Goal: Transaction & Acquisition: Purchase product/service

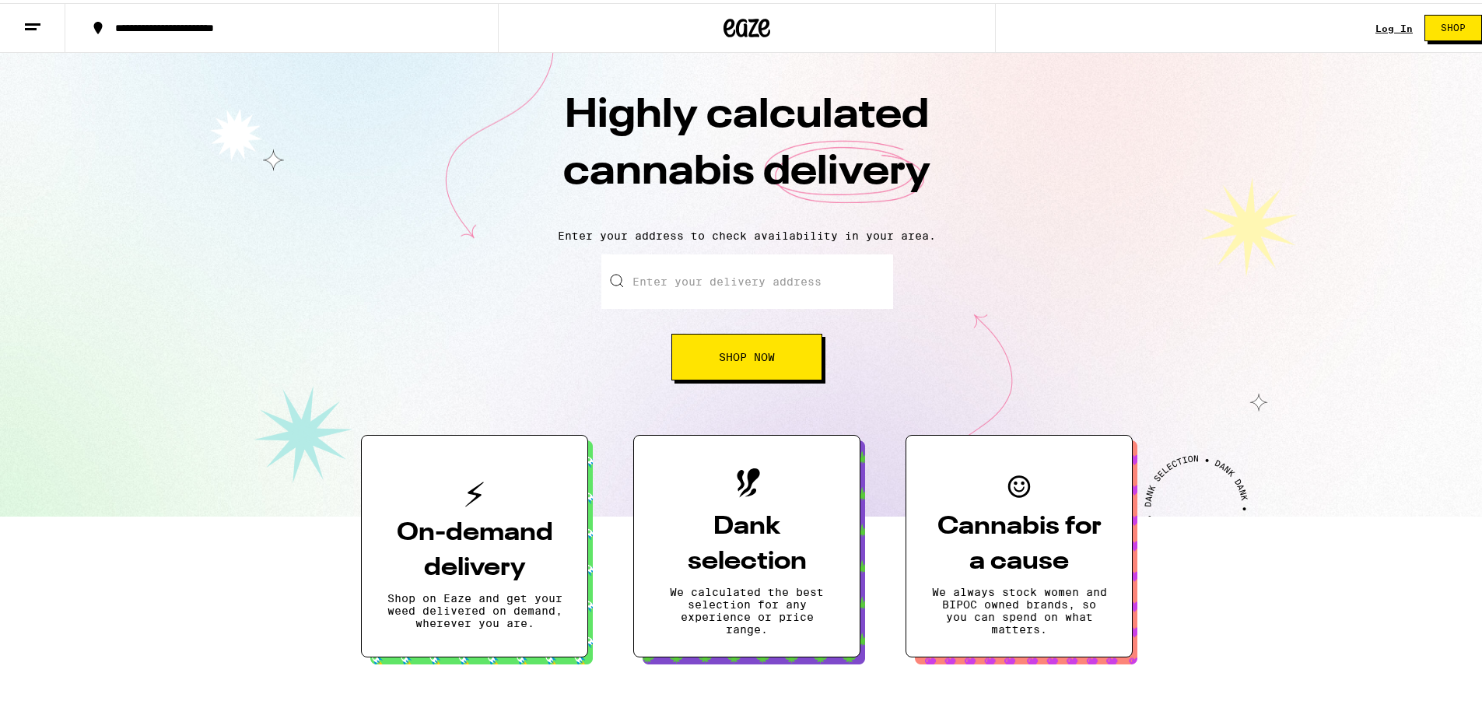
click at [1375, 23] on link "Log In" at bounding box center [1393, 25] width 37 height 10
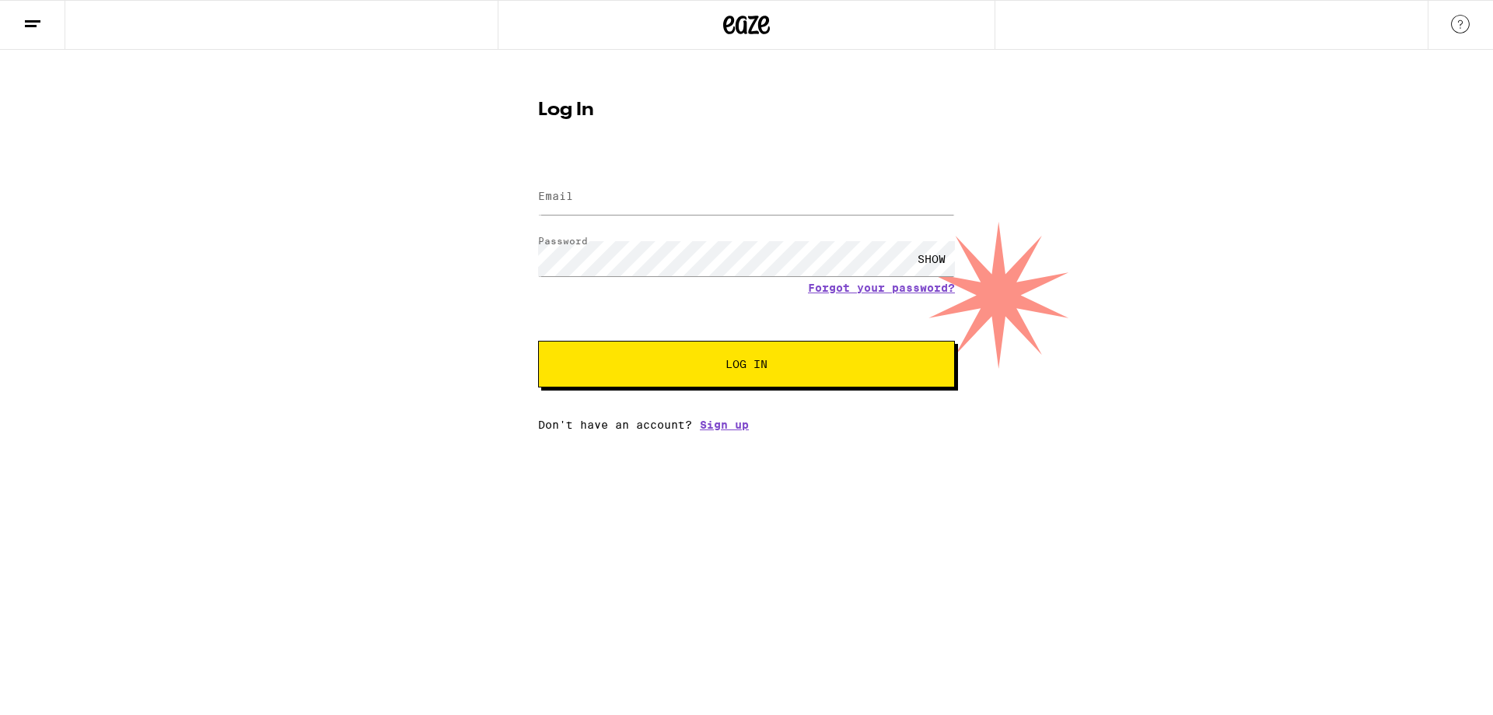
drag, startPoint x: 343, startPoint y: 368, endPoint x: 479, endPoint y: 315, distance: 146.0
click at [348, 363] on div "Log In Email Email Password Password SHOW Forgot your password? Log In Don't ha…" at bounding box center [746, 240] width 1493 height 381
click at [600, 187] on input "Email" at bounding box center [746, 197] width 417 height 35
paste input "mushawhump@gmail.com"
type input "mushawhump@gmail.com"
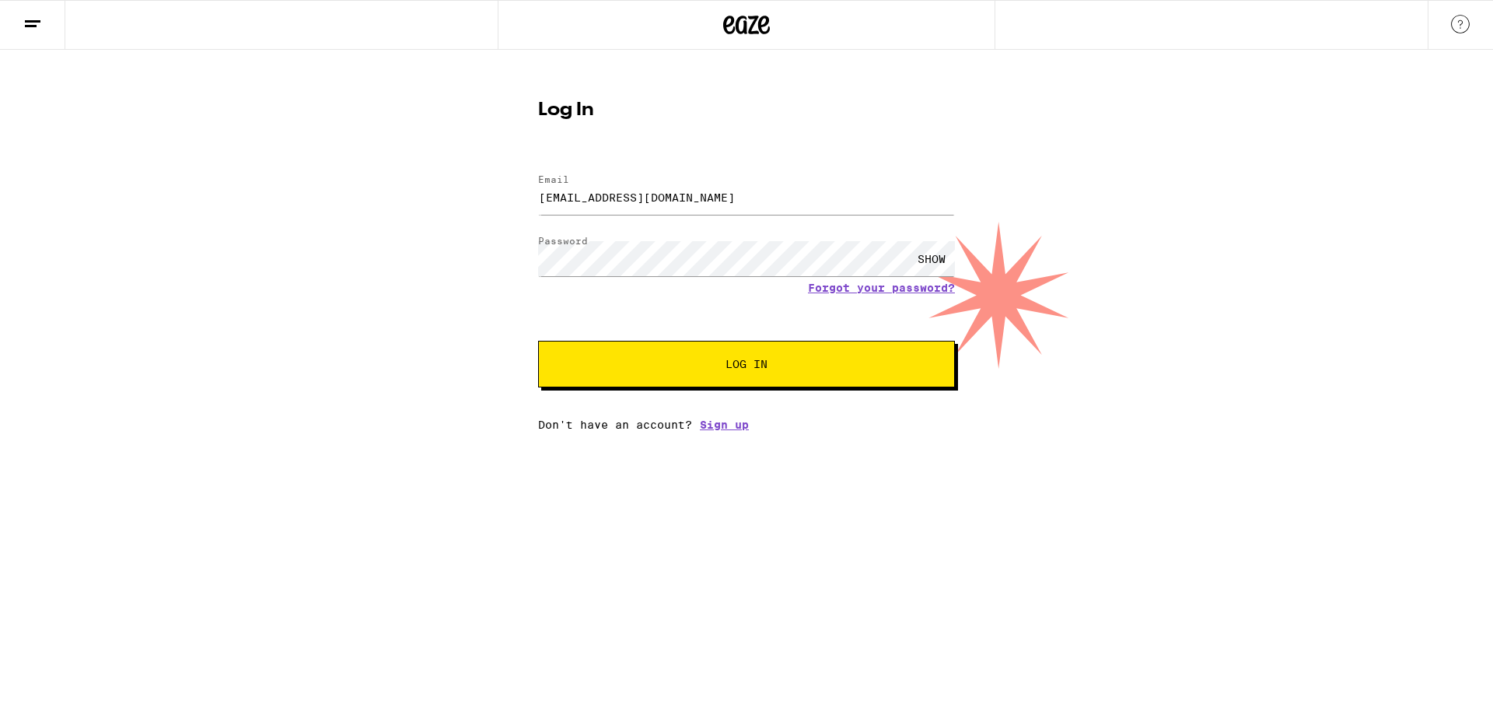
click at [721, 382] on button "Log In" at bounding box center [746, 364] width 417 height 47
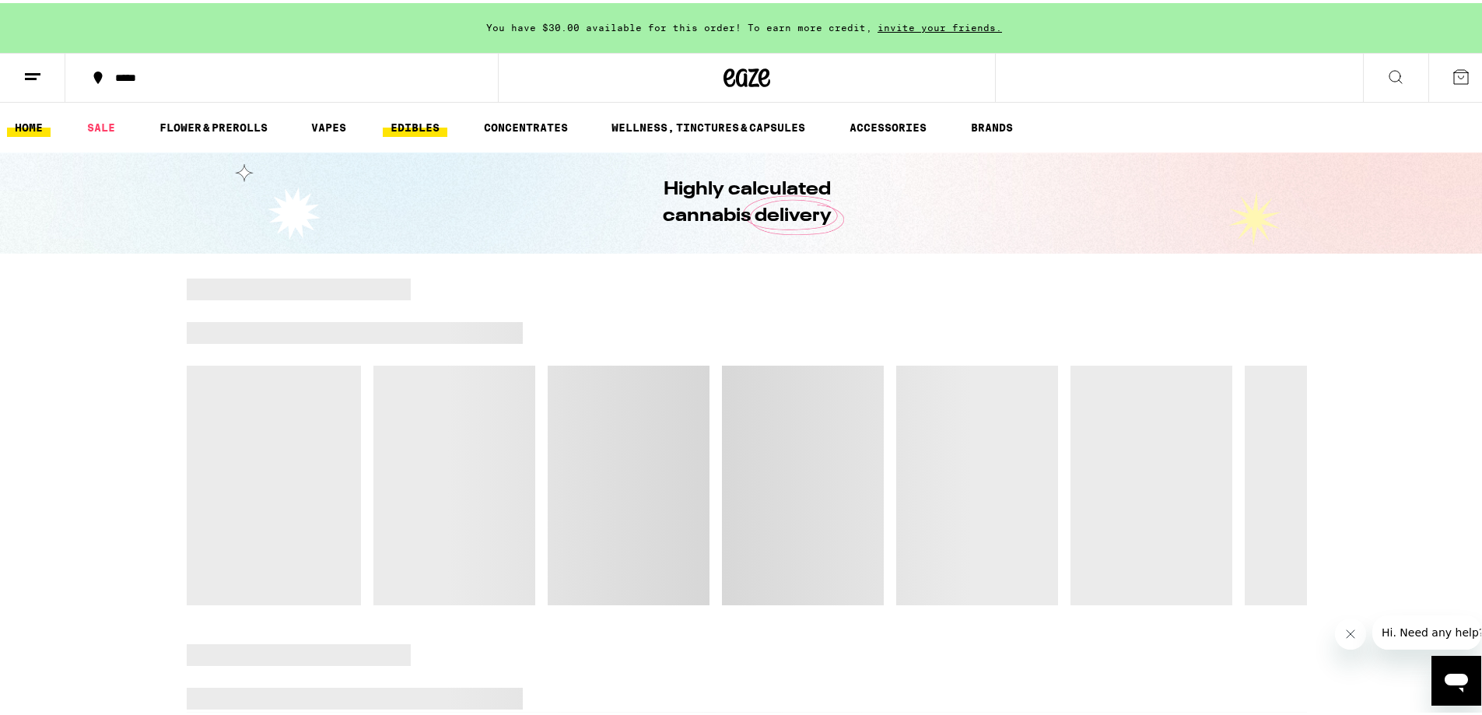
click at [404, 132] on link "EDIBLES" at bounding box center [415, 124] width 65 height 19
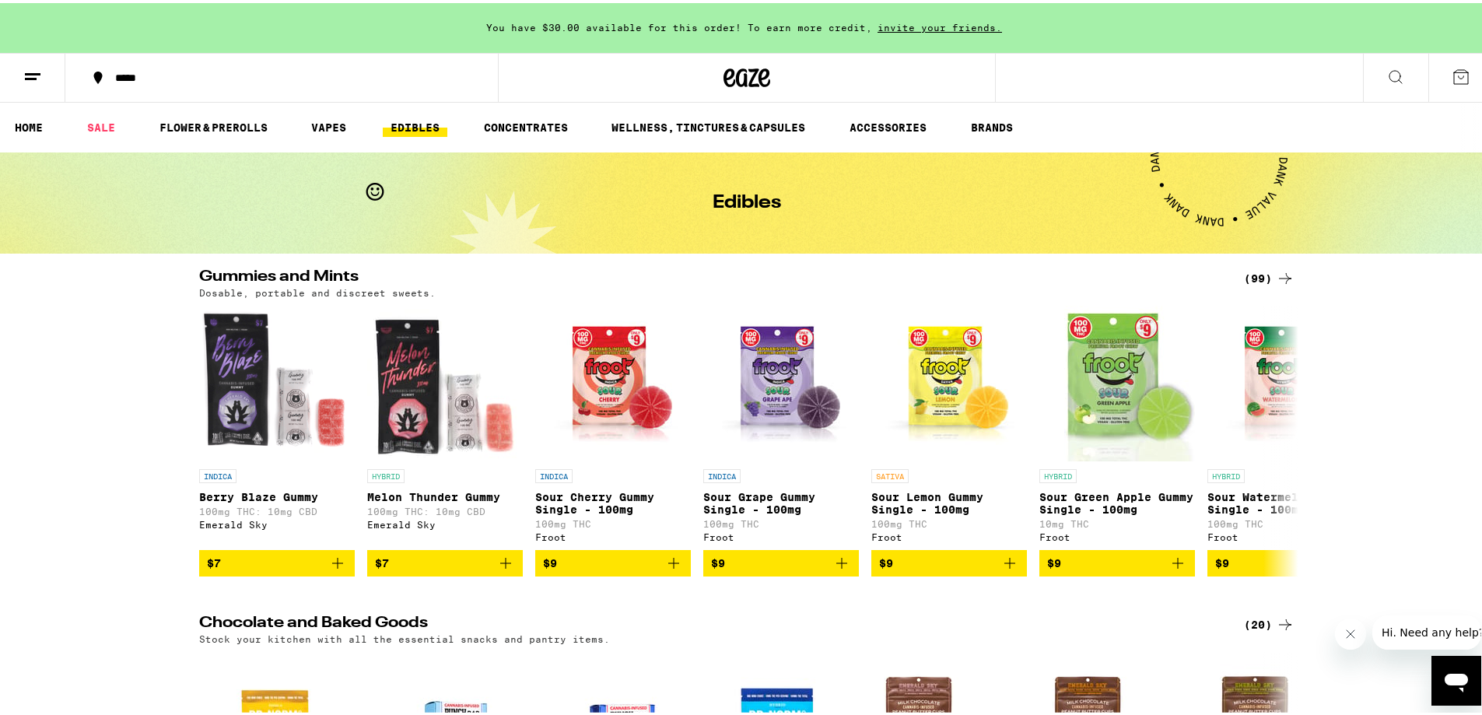
click at [1265, 278] on div "(99)" at bounding box center [1269, 275] width 51 height 19
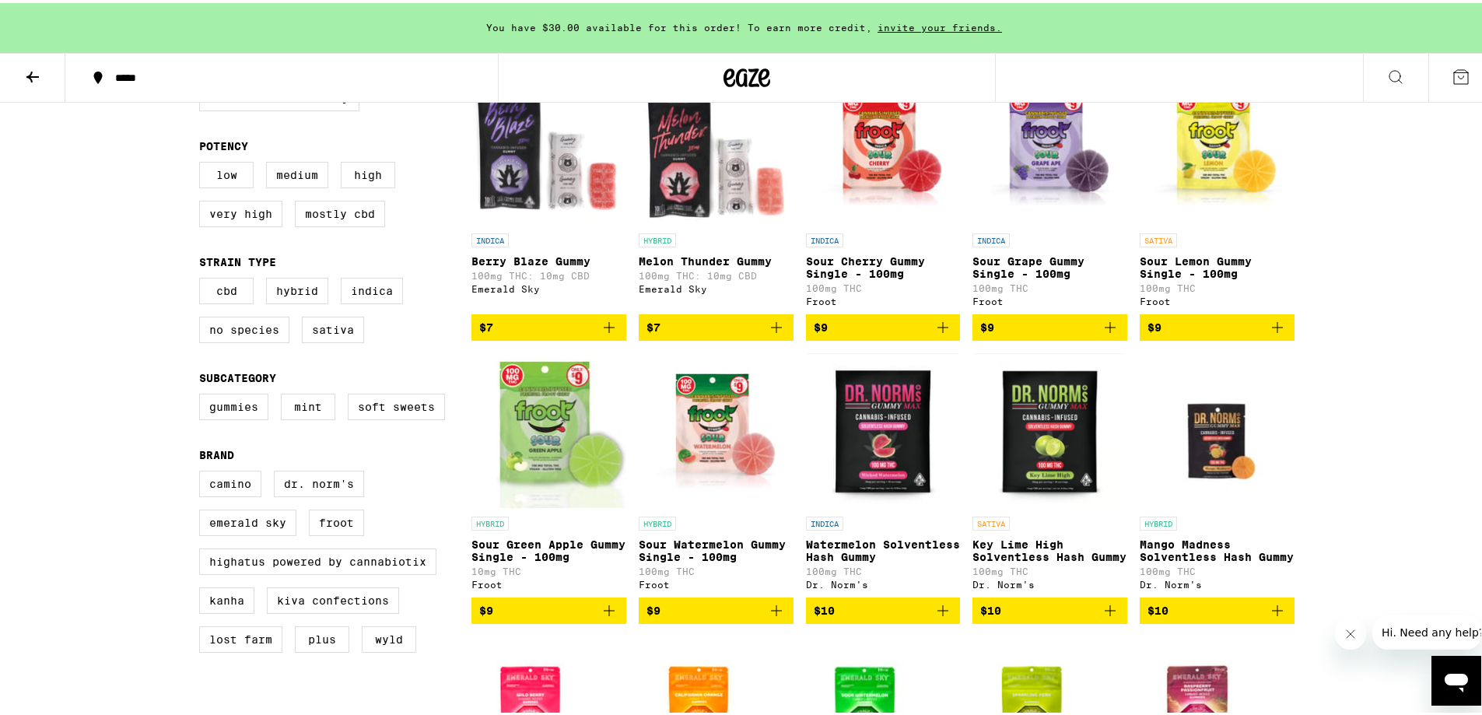
scroll to position [311, 0]
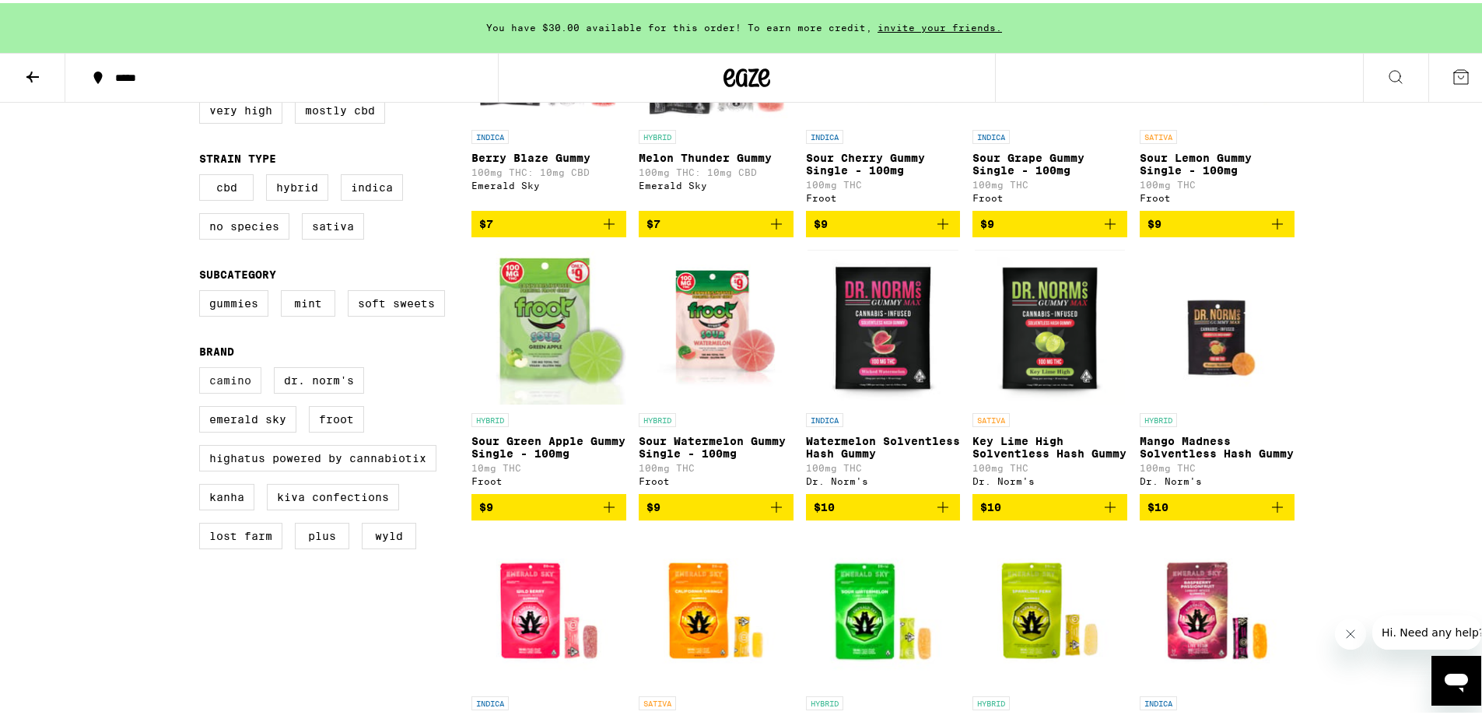
click at [245, 390] on label "Camino" at bounding box center [230, 377] width 62 height 26
click at [203, 367] on input "Camino" at bounding box center [202, 366] width 1 height 1
checkbox input "true"
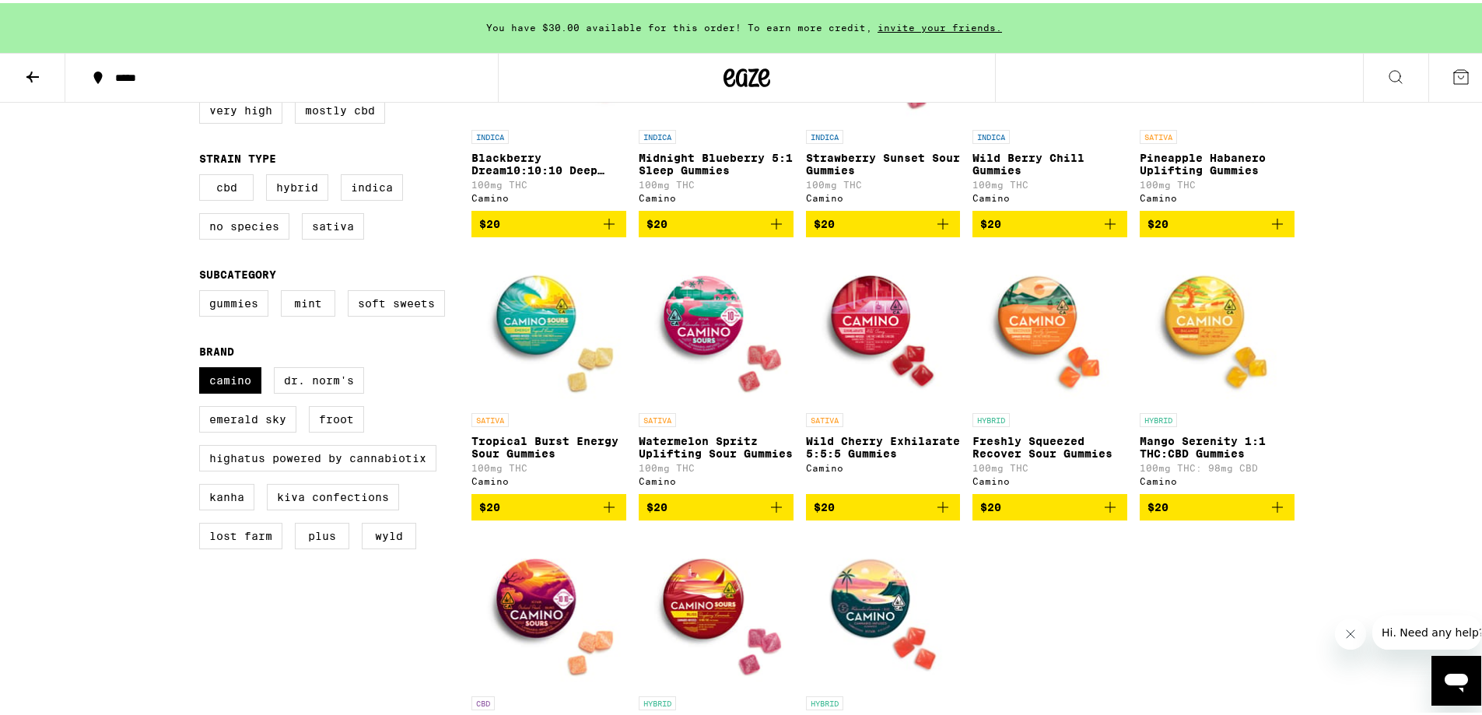
click at [747, 513] on span "$20" at bounding box center [715, 504] width 139 height 19
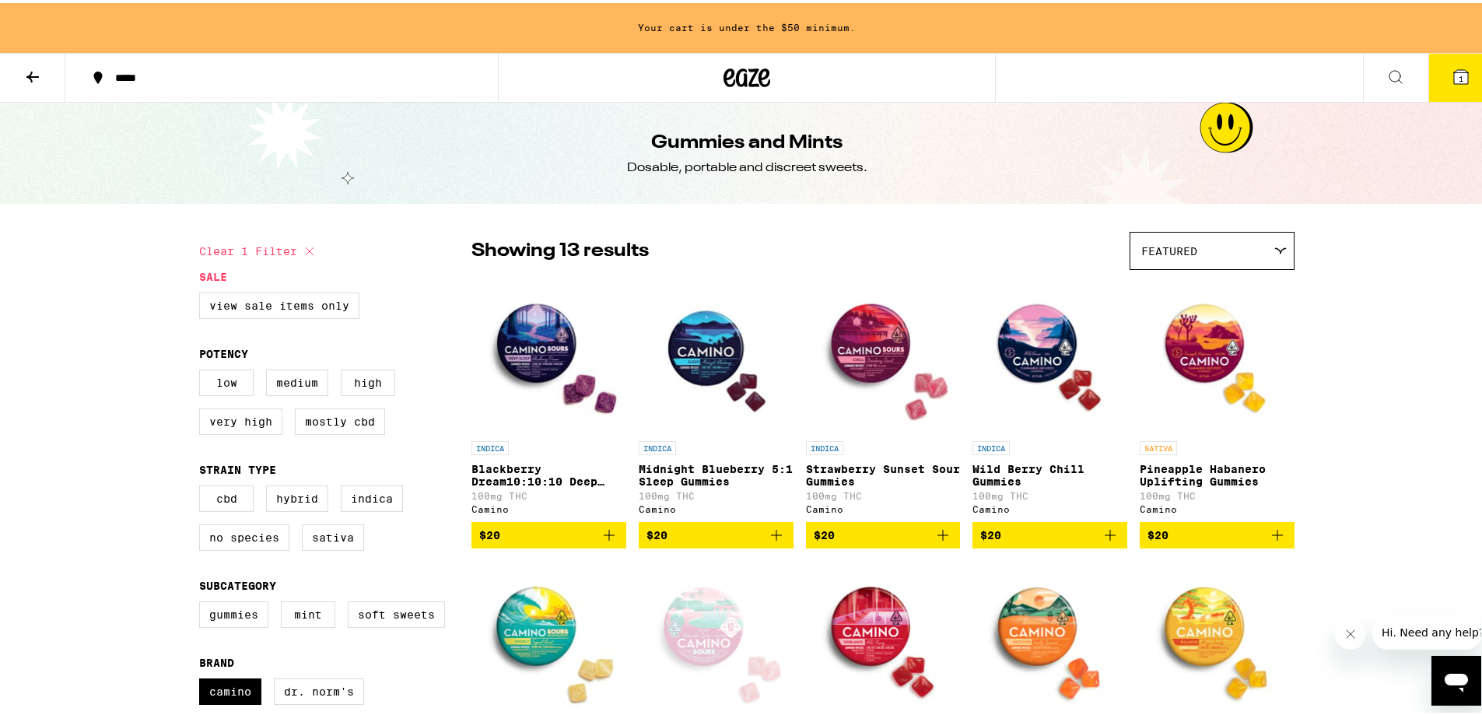
click at [762, 68] on icon at bounding box center [764, 74] width 12 height 19
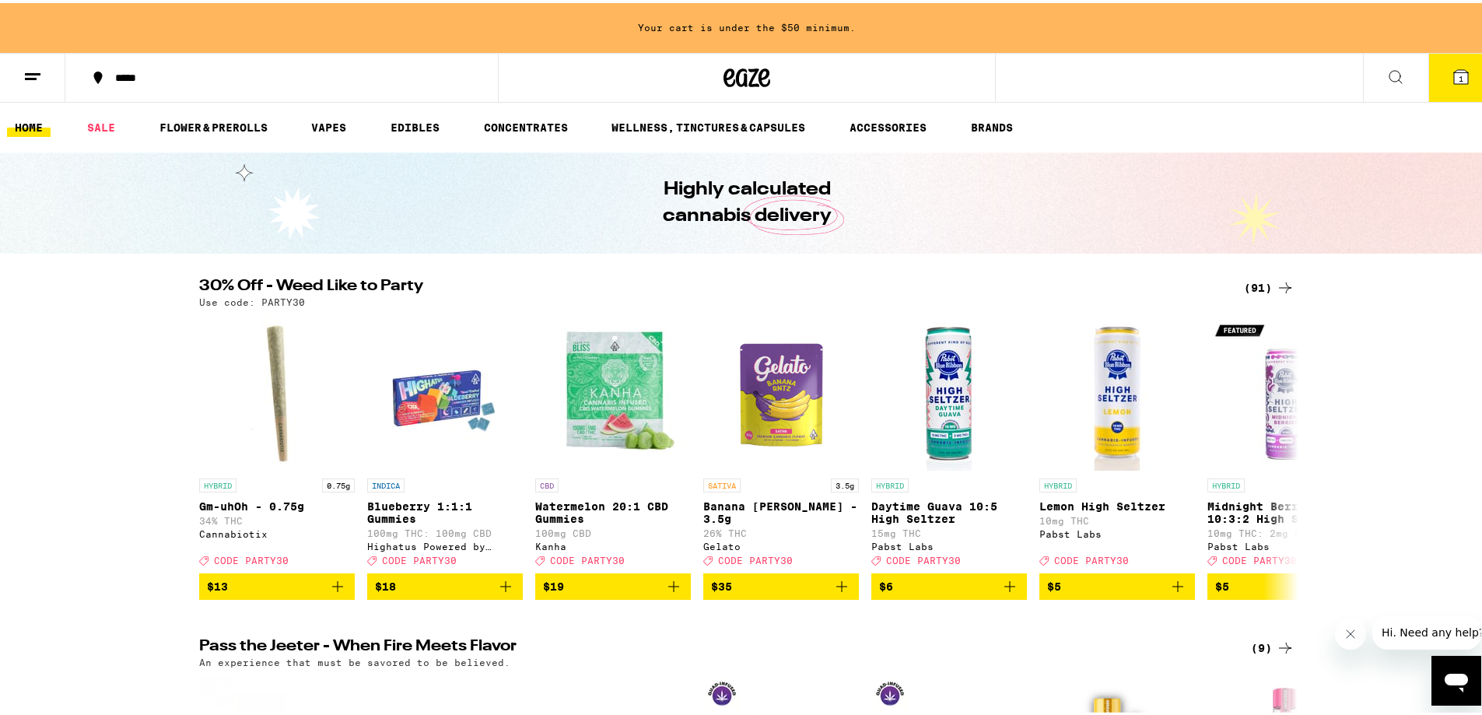
click at [1269, 282] on div "(91)" at bounding box center [1269, 284] width 51 height 19
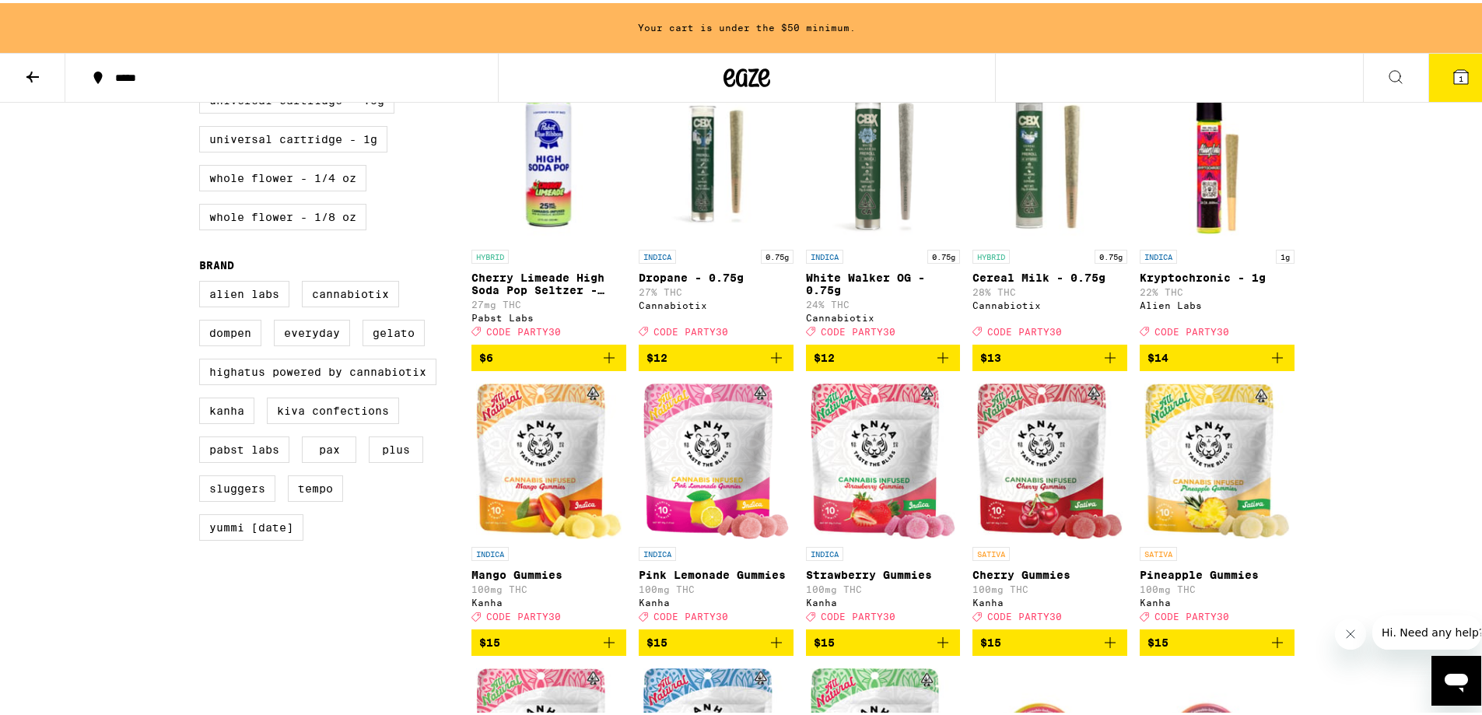
scroll to position [778, 0]
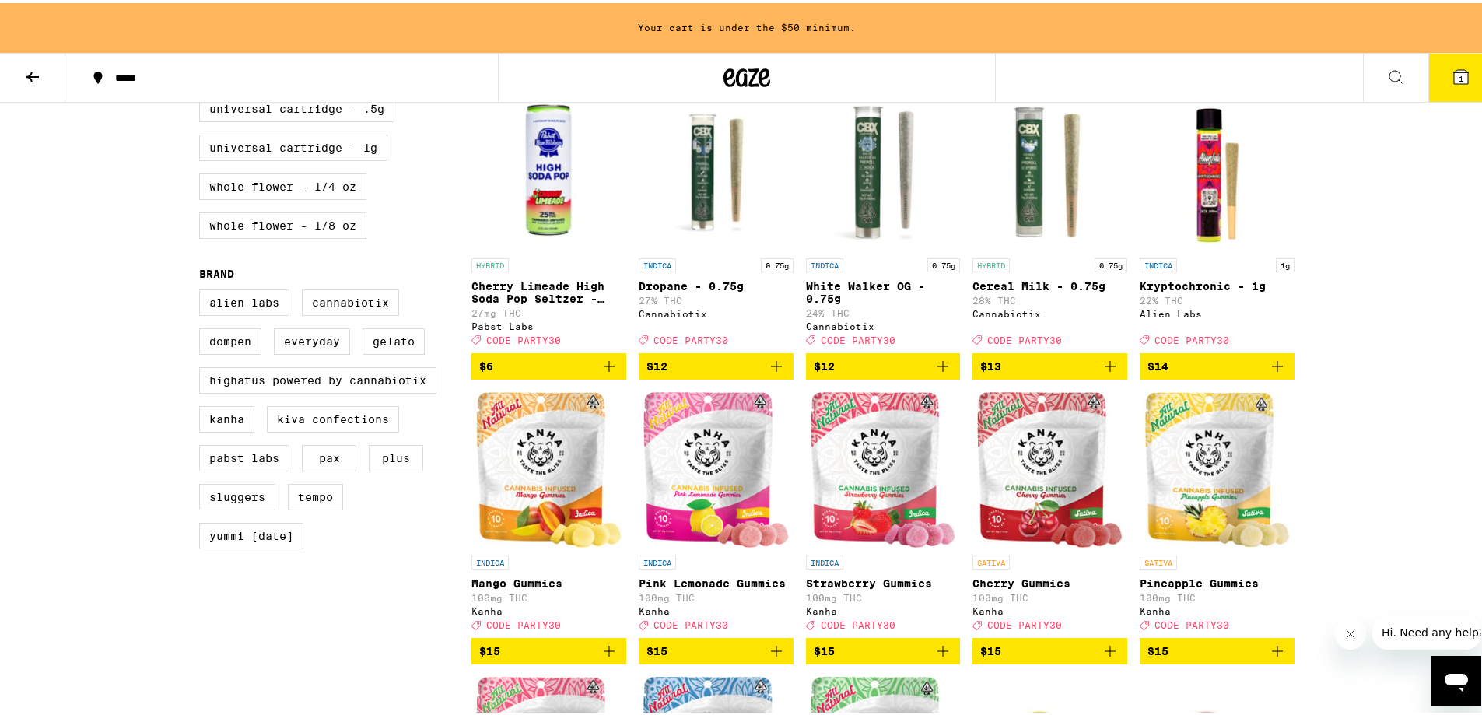
click at [143, 72] on div "*****" at bounding box center [289, 74] width 364 height 11
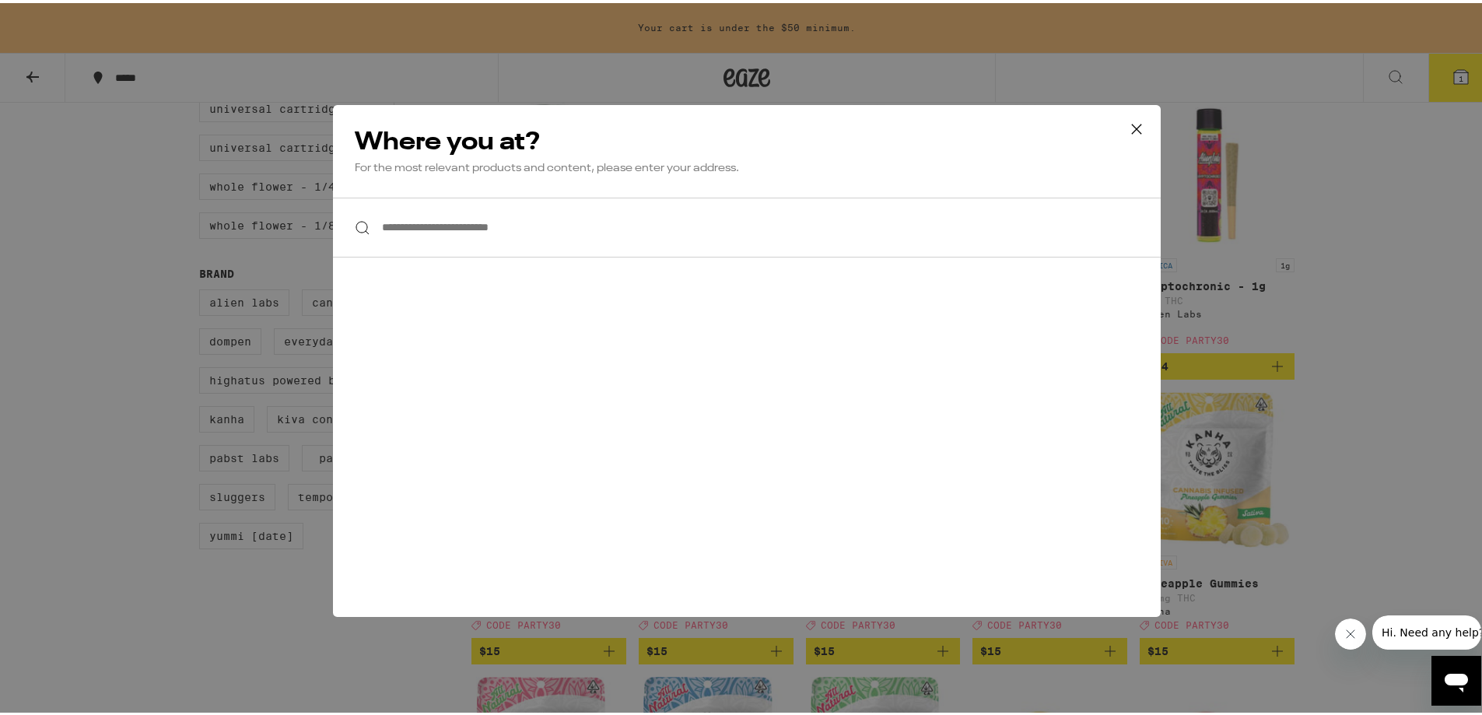
click at [519, 223] on input "**********" at bounding box center [747, 224] width 828 height 60
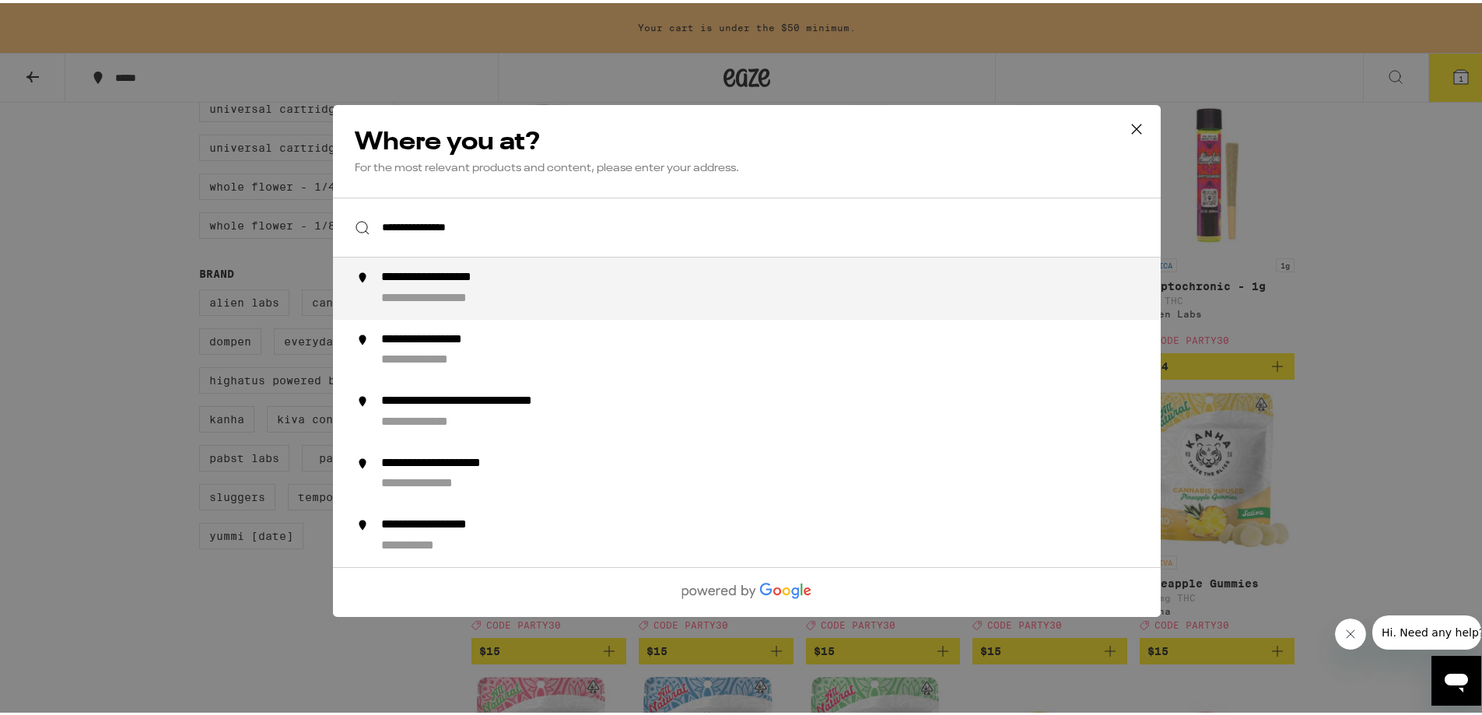
click at [526, 275] on div "**********" at bounding box center [457, 275] width 152 height 16
type input "**********"
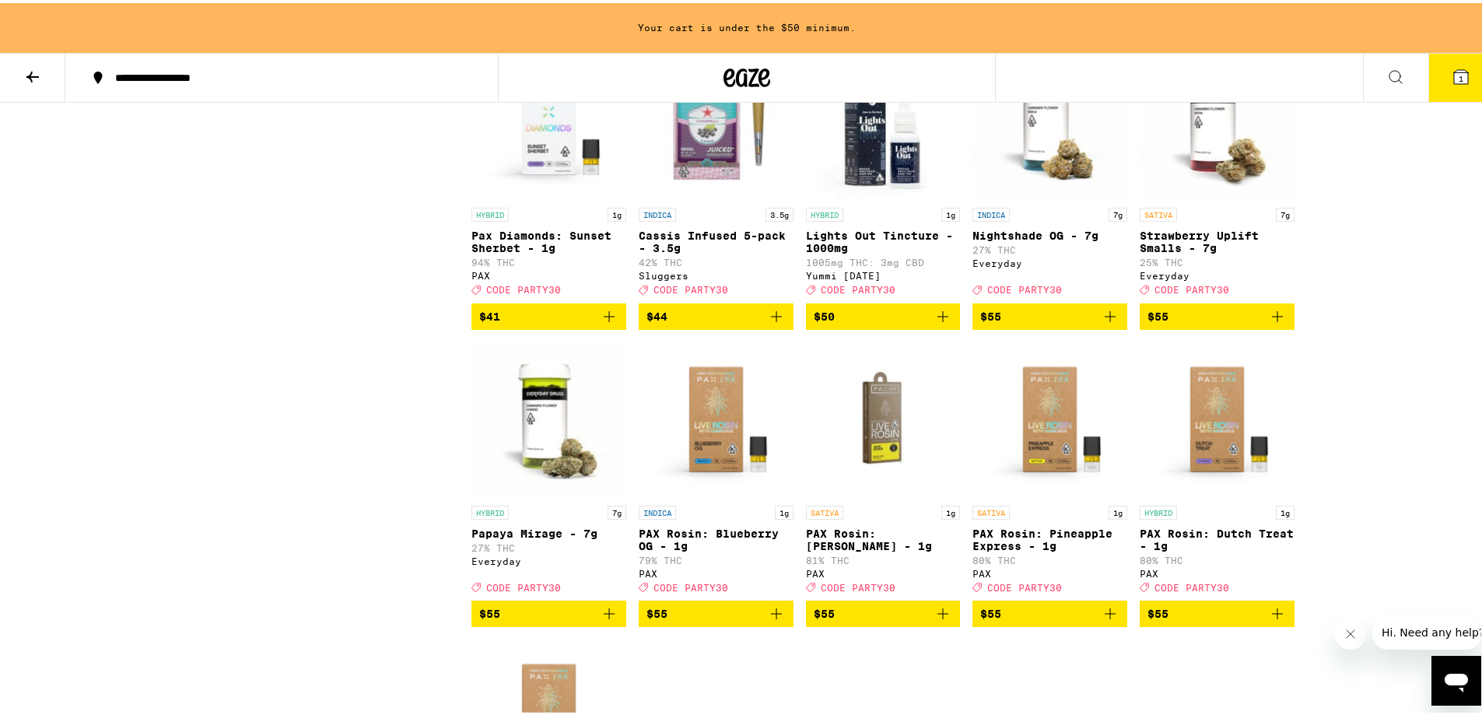
scroll to position [5005, 0]
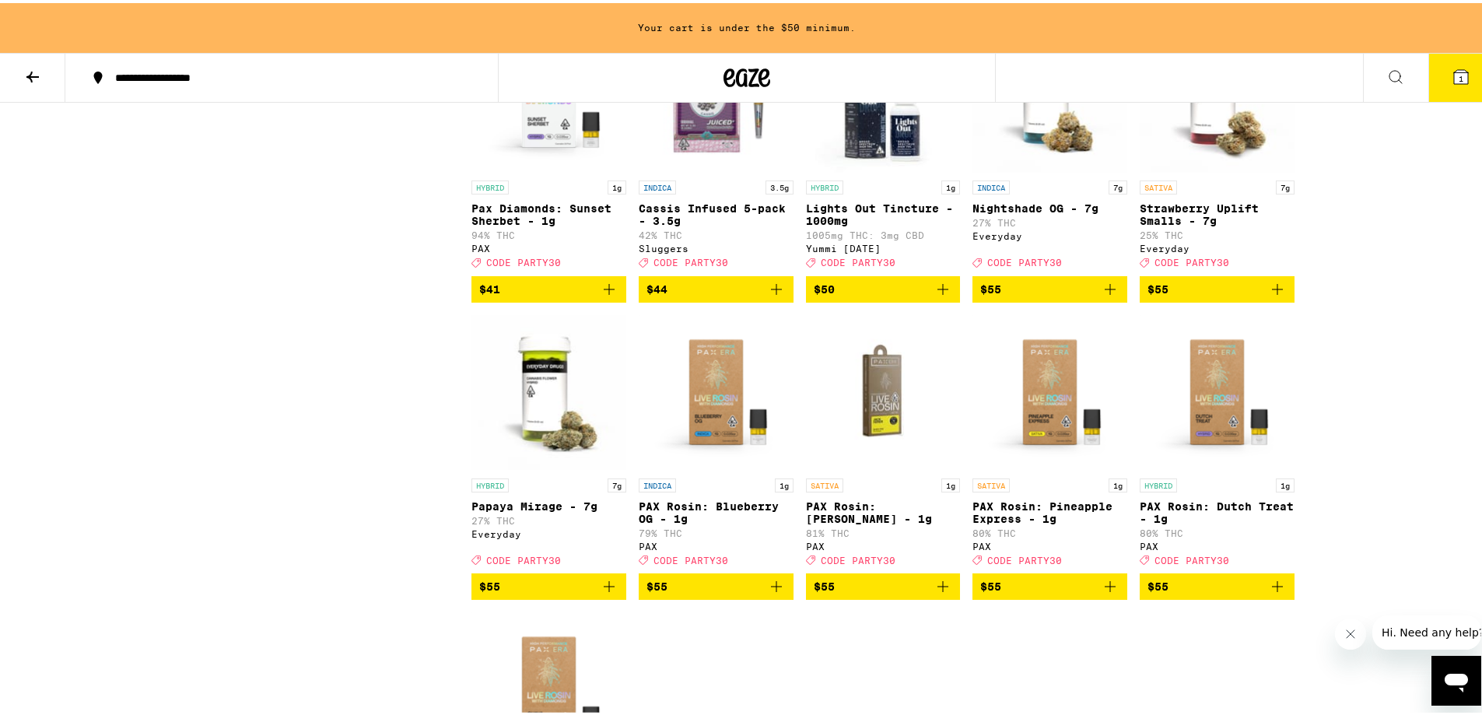
drag, startPoint x: 1388, startPoint y: 263, endPoint x: 1380, endPoint y: 268, distance: 9.5
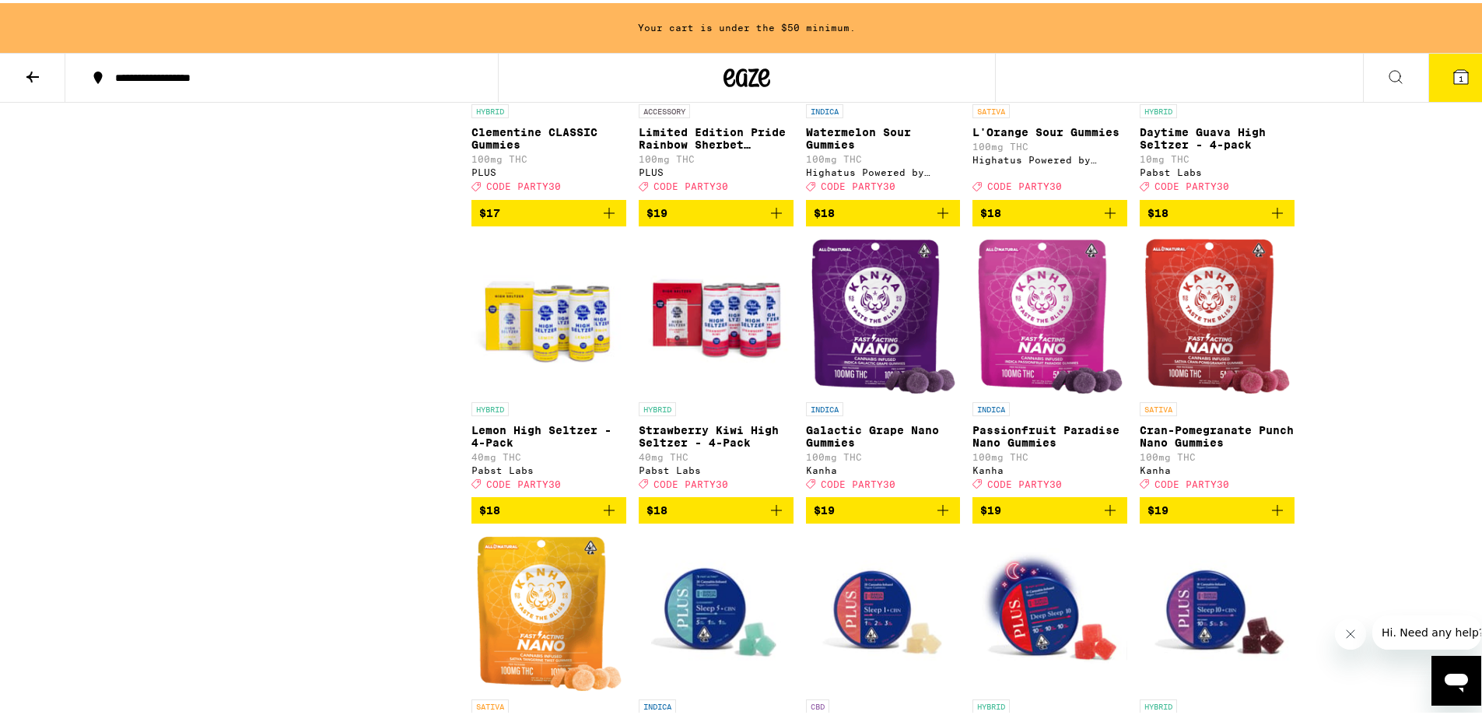
scroll to position [0, 0]
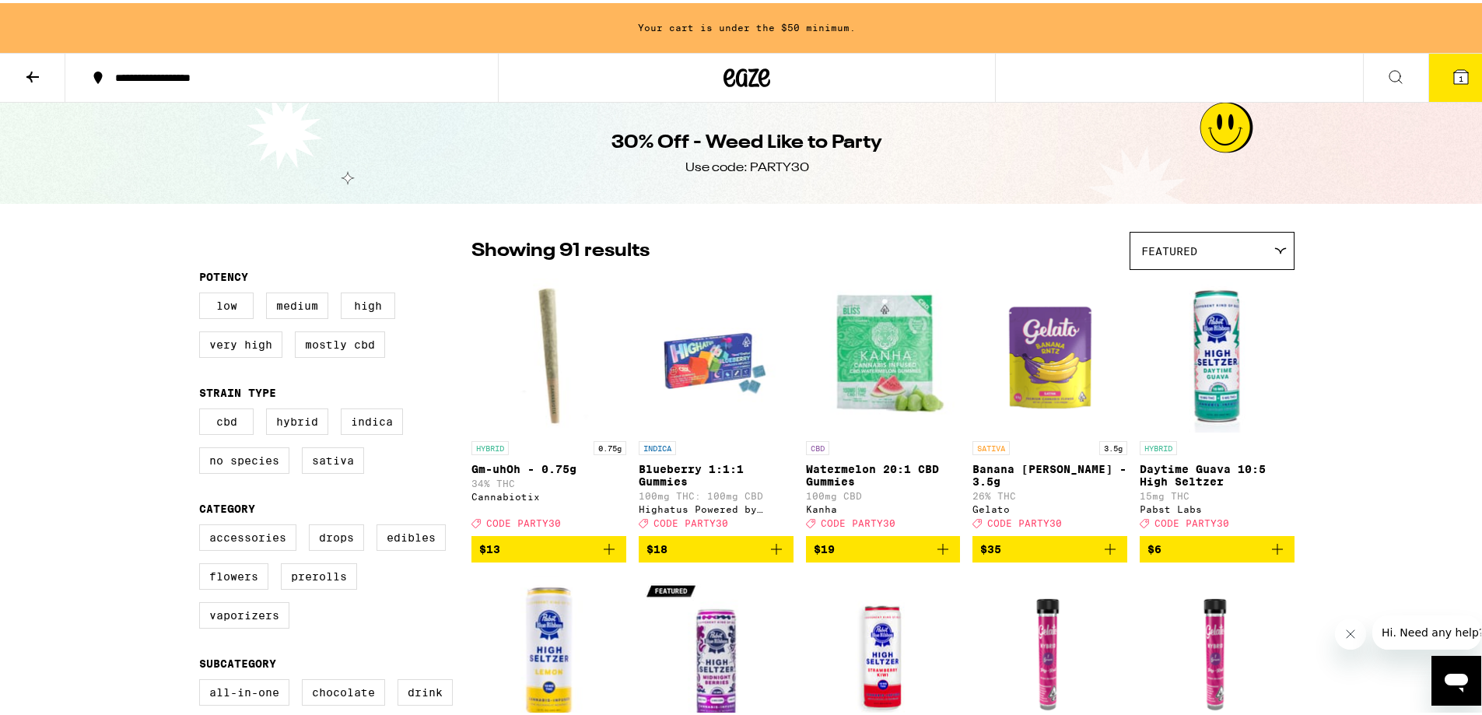
click at [1386, 79] on icon at bounding box center [1395, 74] width 19 height 19
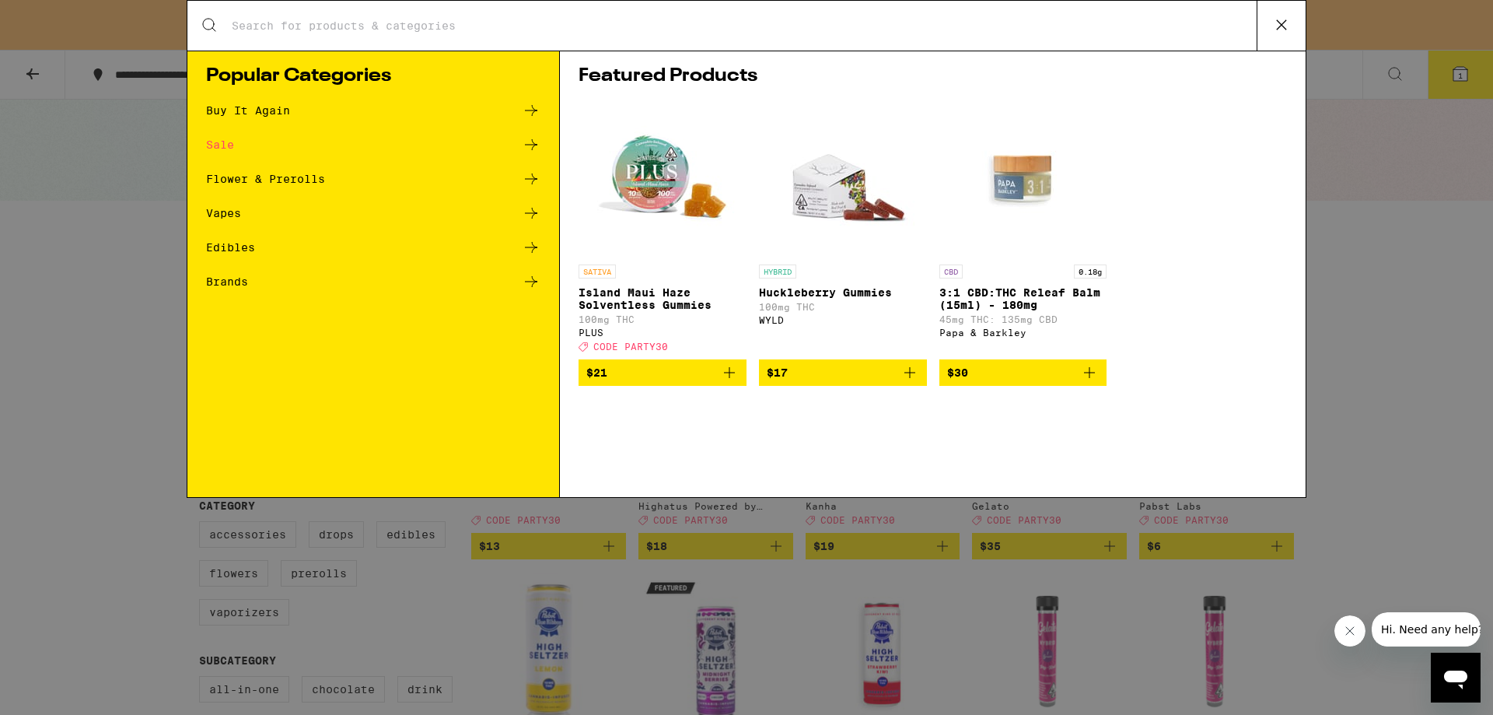
click at [912, 27] on input "Search for Products" at bounding box center [744, 26] width 1026 height 14
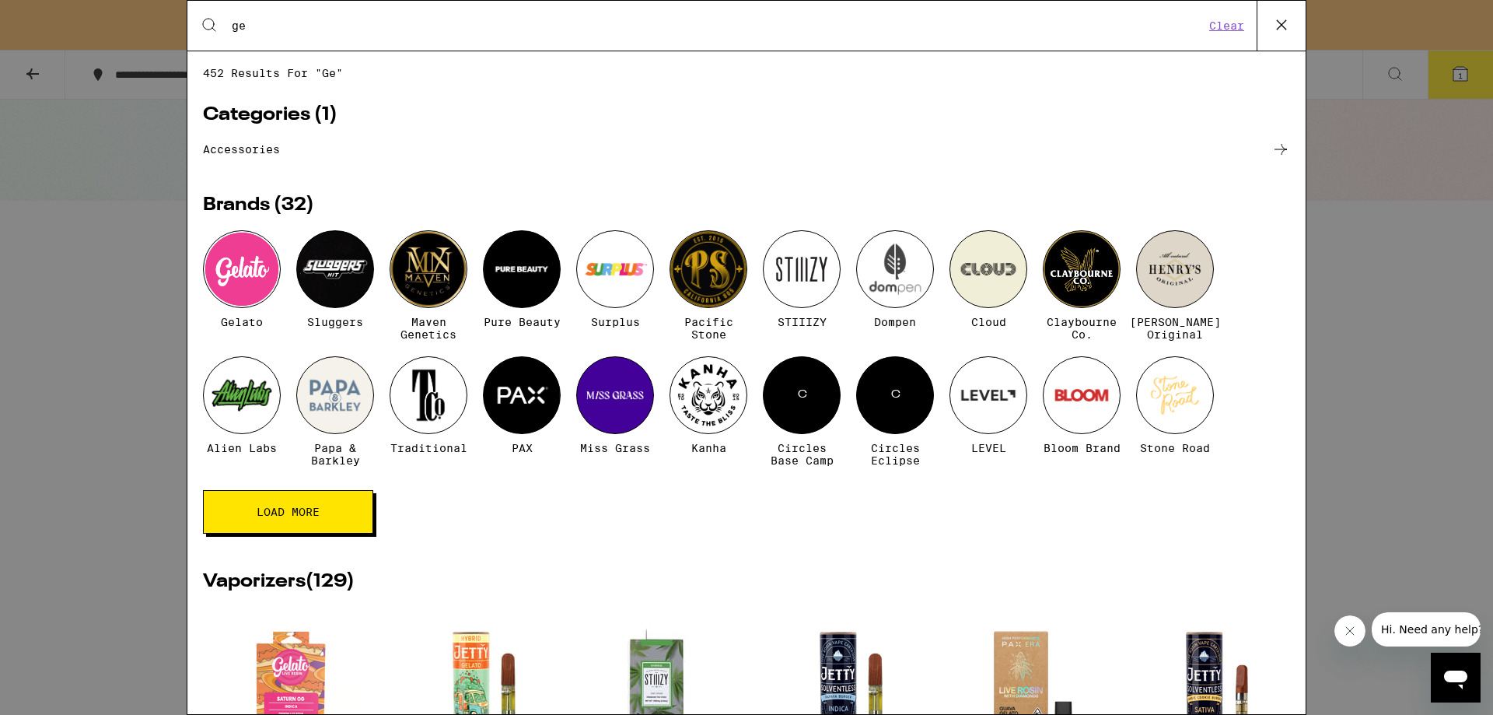
type input "g"
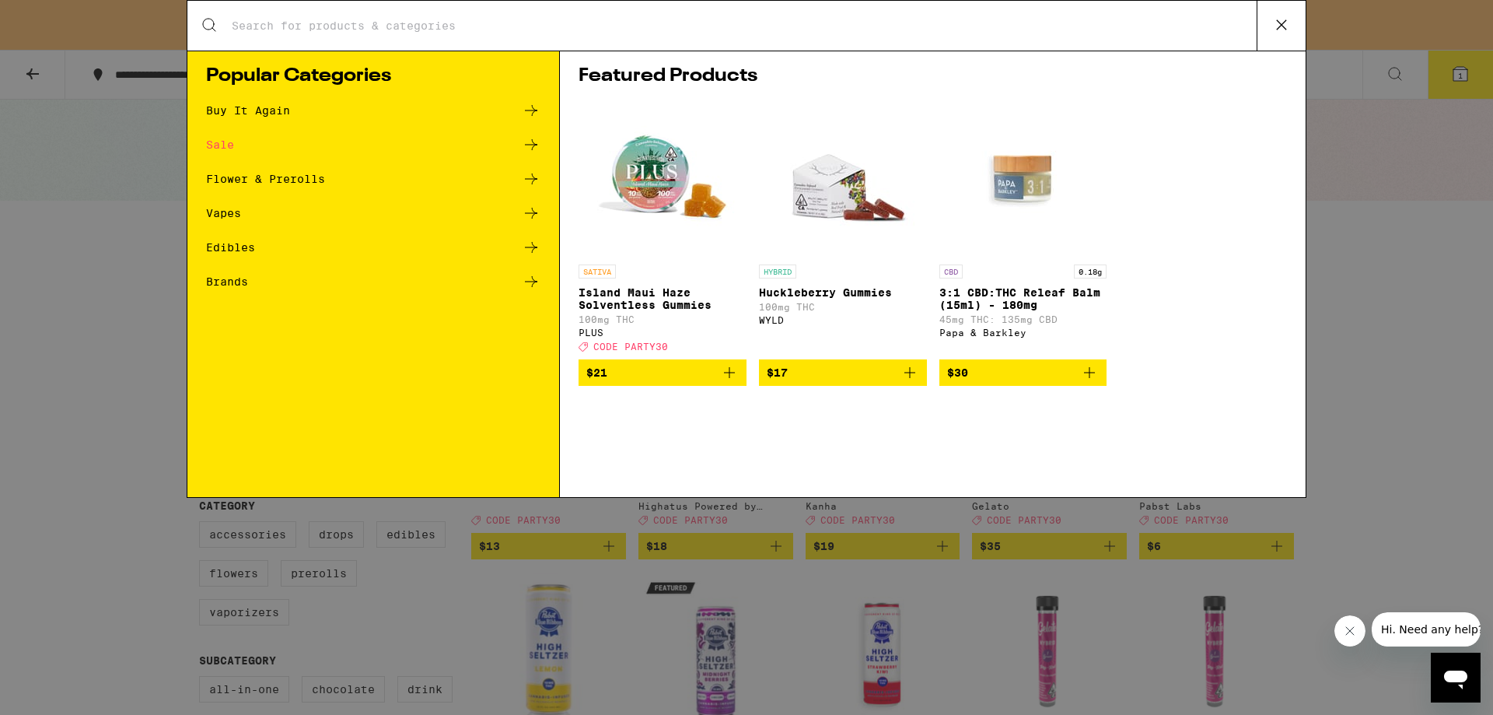
click at [1349, 450] on div "Search for Products Popular Categories Buy It Again Sale Flower & Prerolls Vape…" at bounding box center [746, 357] width 1493 height 715
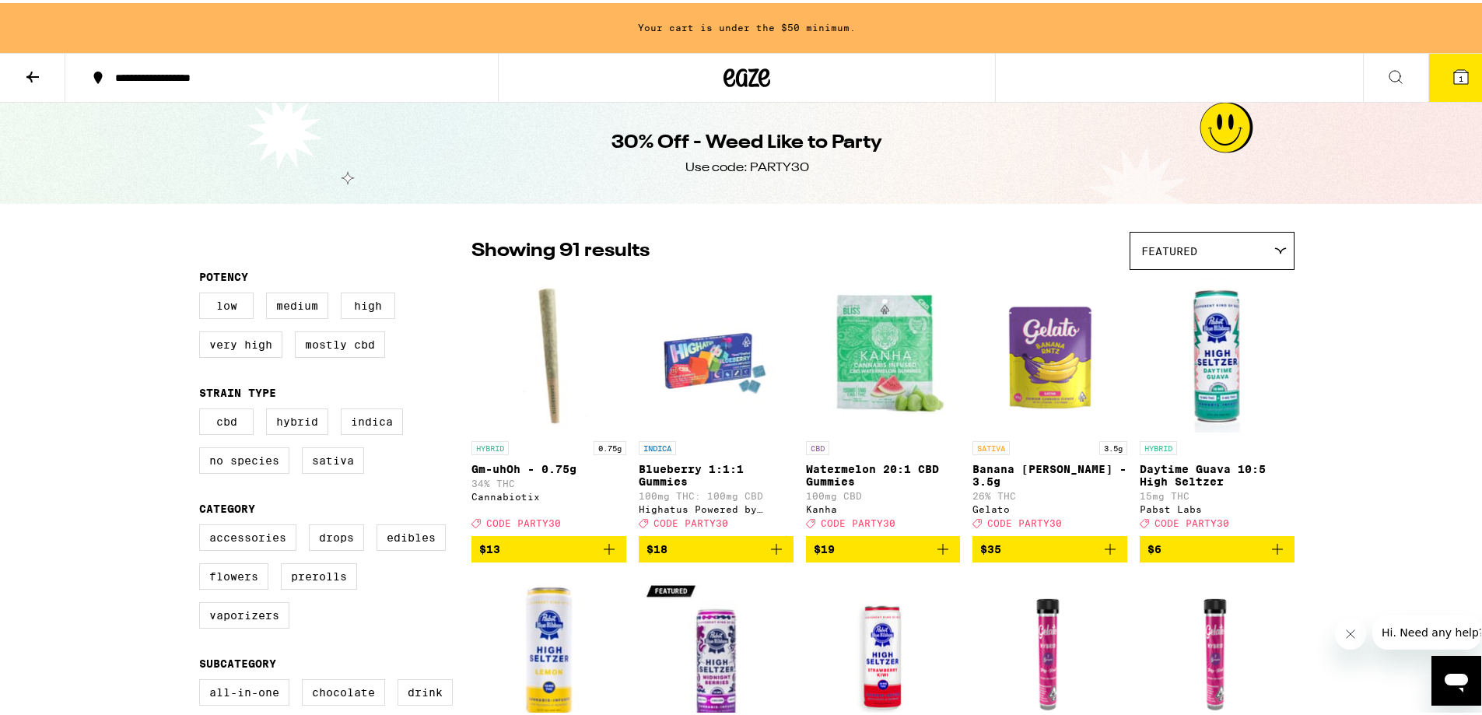
click at [730, 64] on icon at bounding box center [746, 75] width 47 height 28
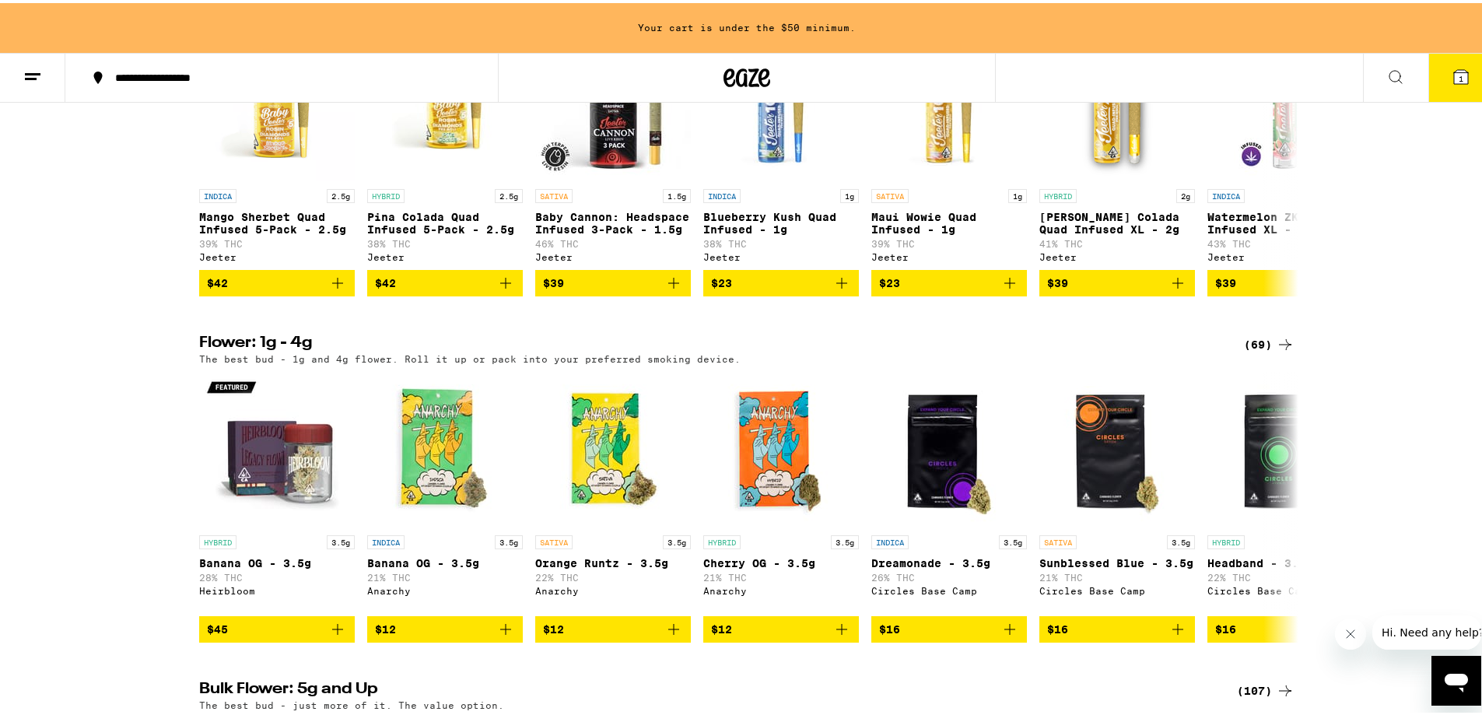
scroll to position [622, 0]
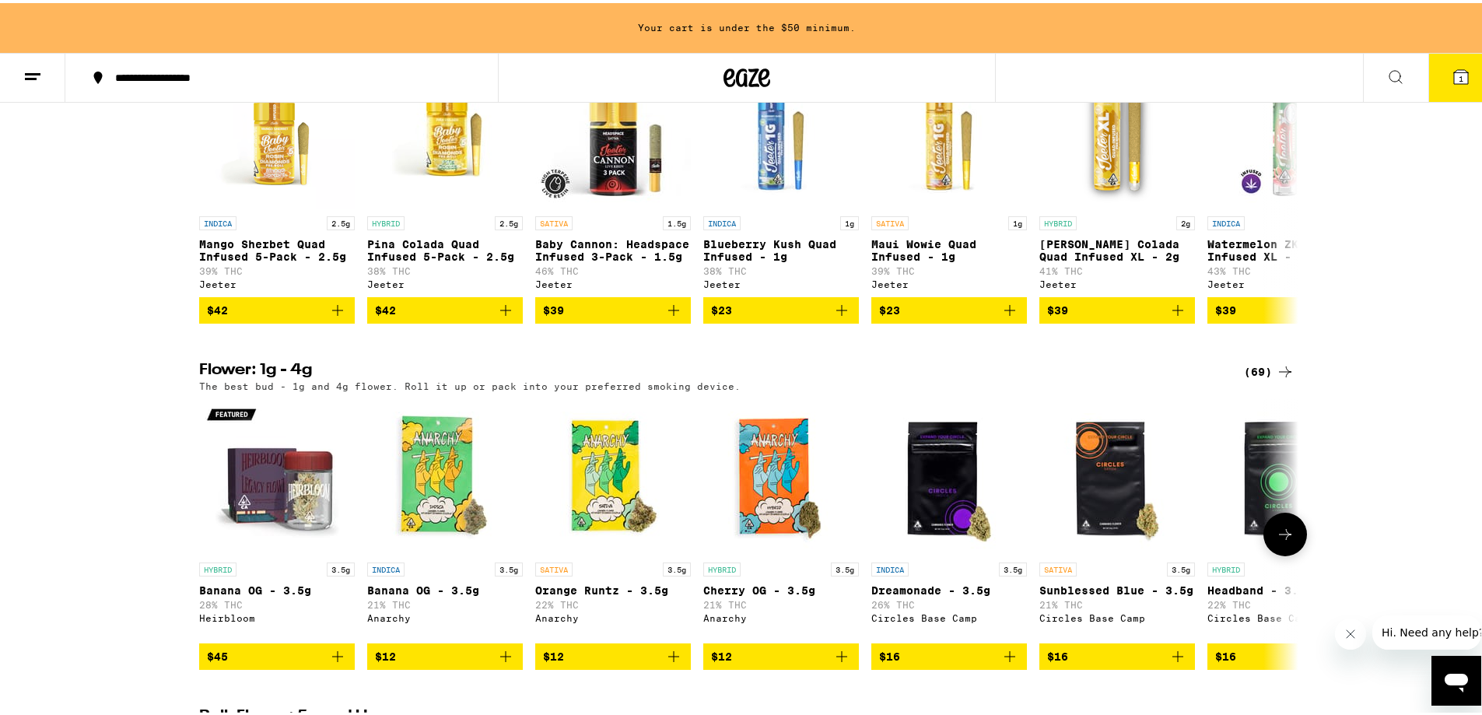
click at [1281, 541] on icon at bounding box center [1285, 531] width 19 height 19
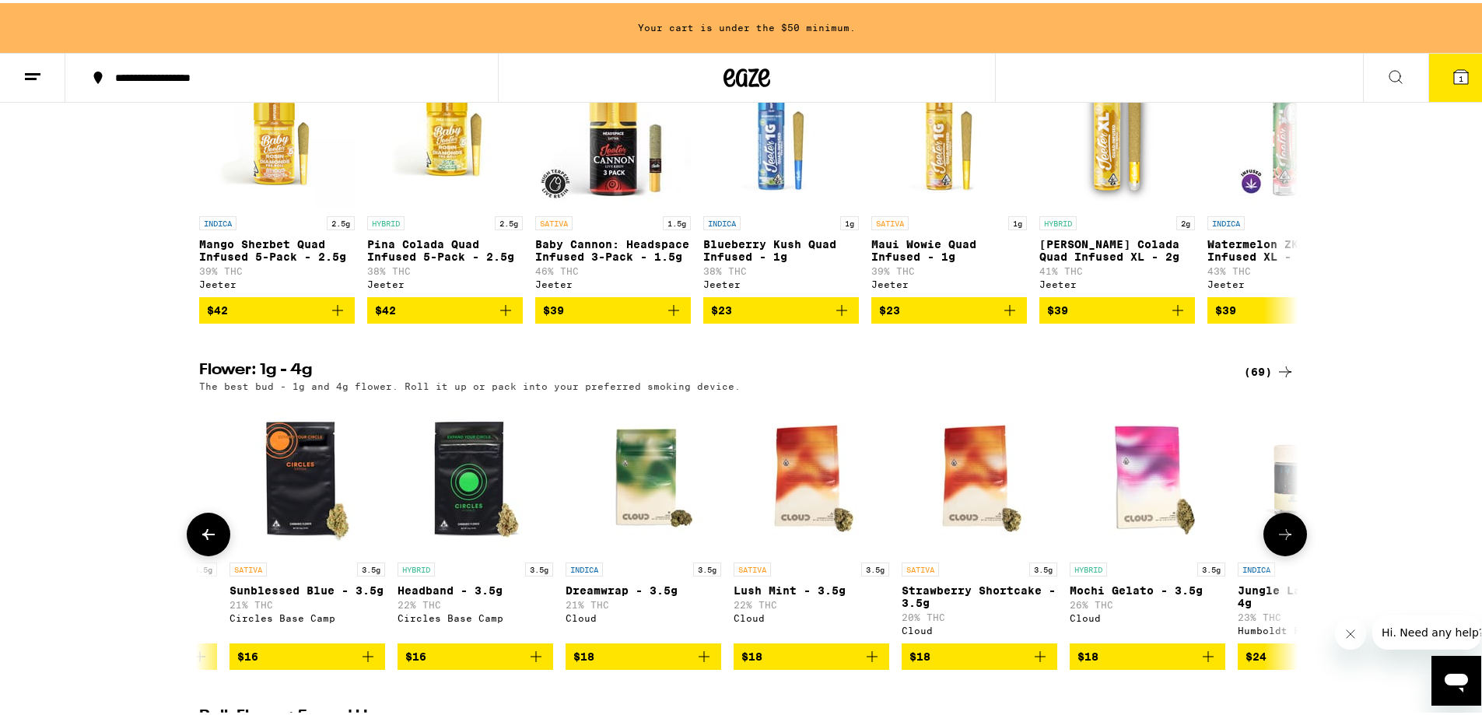
scroll to position [0, 926]
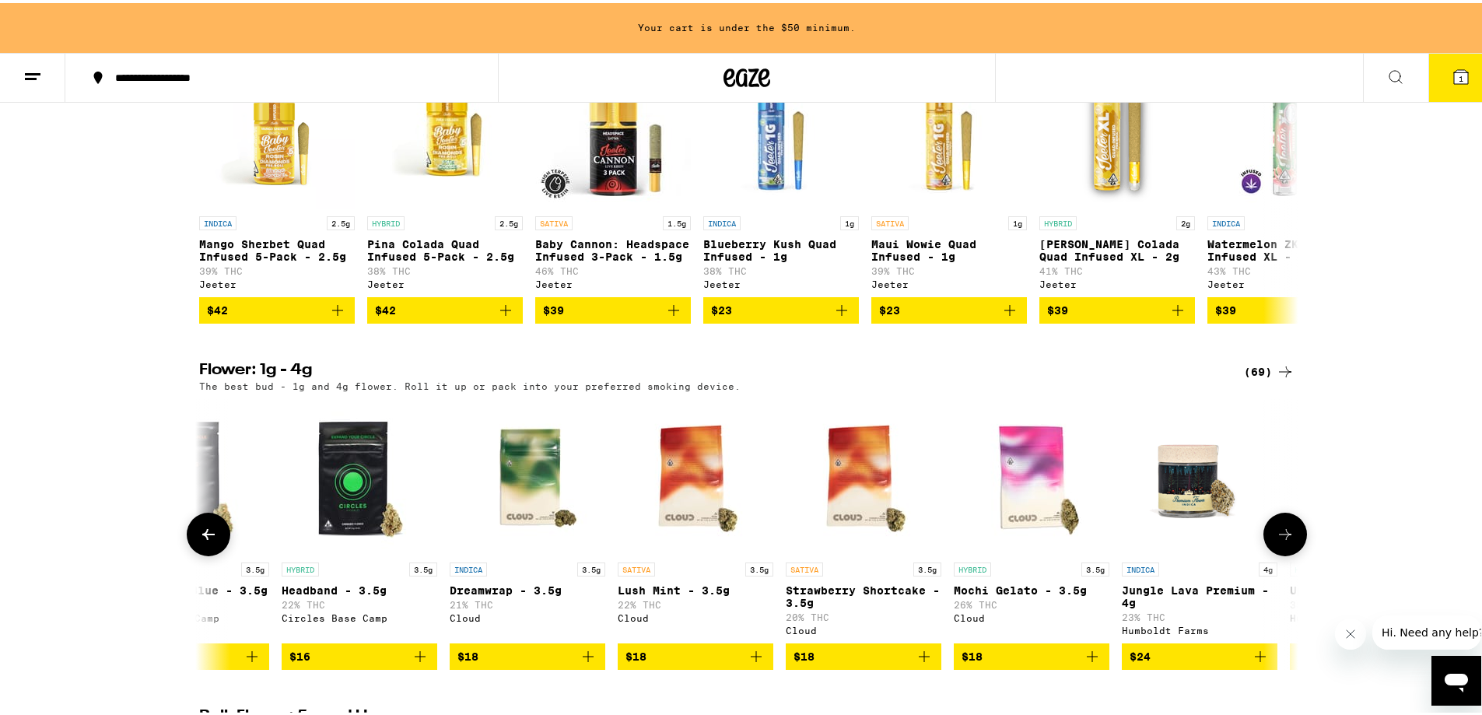
click at [216, 553] on button at bounding box center [209, 531] width 44 height 44
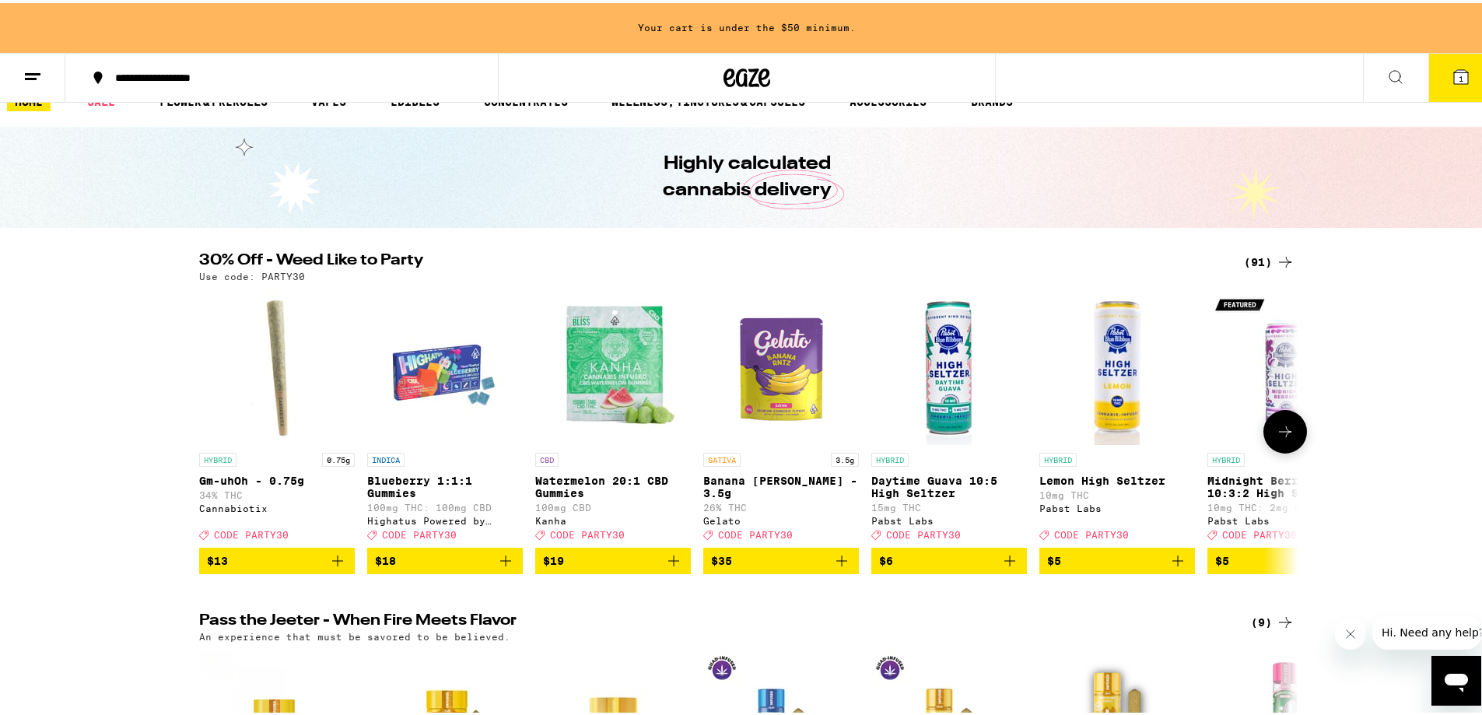
scroll to position [0, 0]
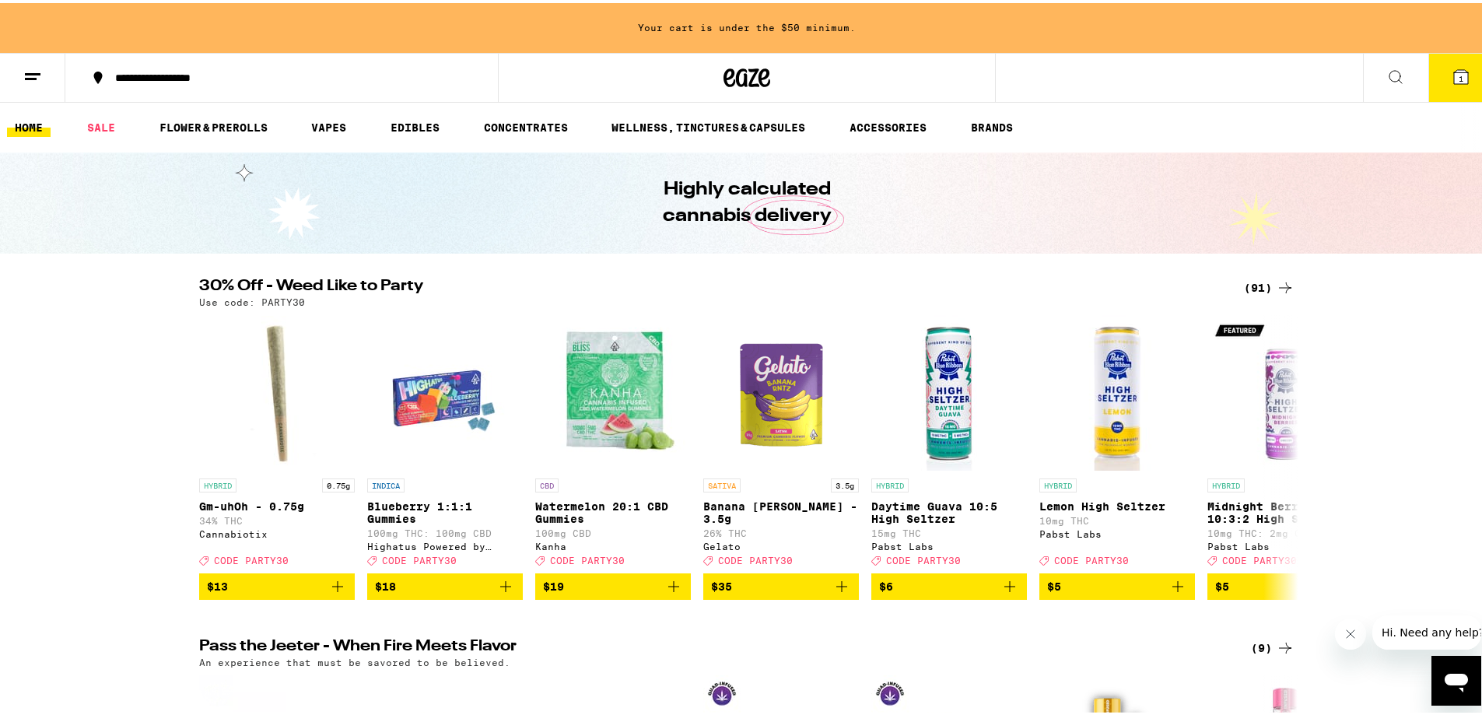
click at [37, 80] on icon at bounding box center [32, 74] width 19 height 19
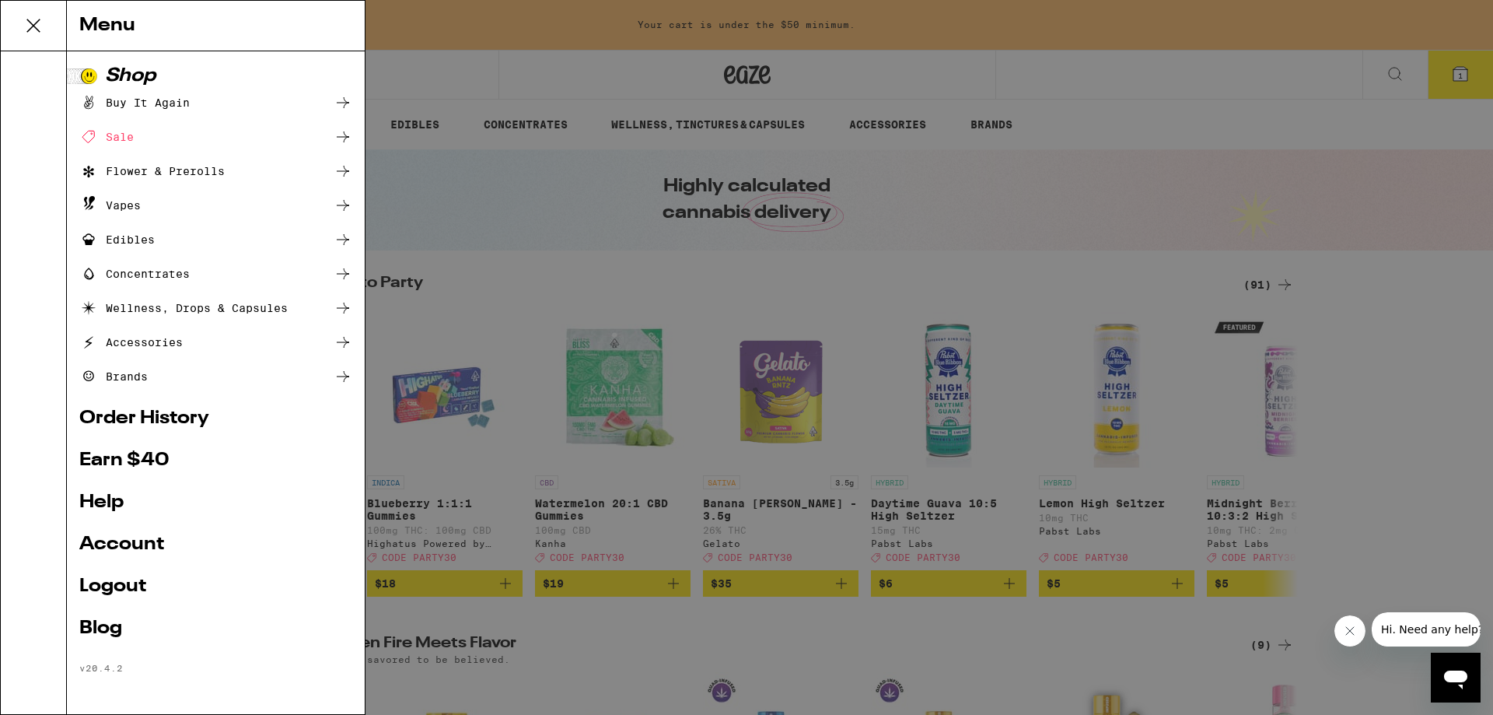
click at [523, 66] on div "Menu Shop Buy It Again Sale Flower & Prerolls Vapes Edibles Concentrates Wellne…" at bounding box center [746, 357] width 1493 height 715
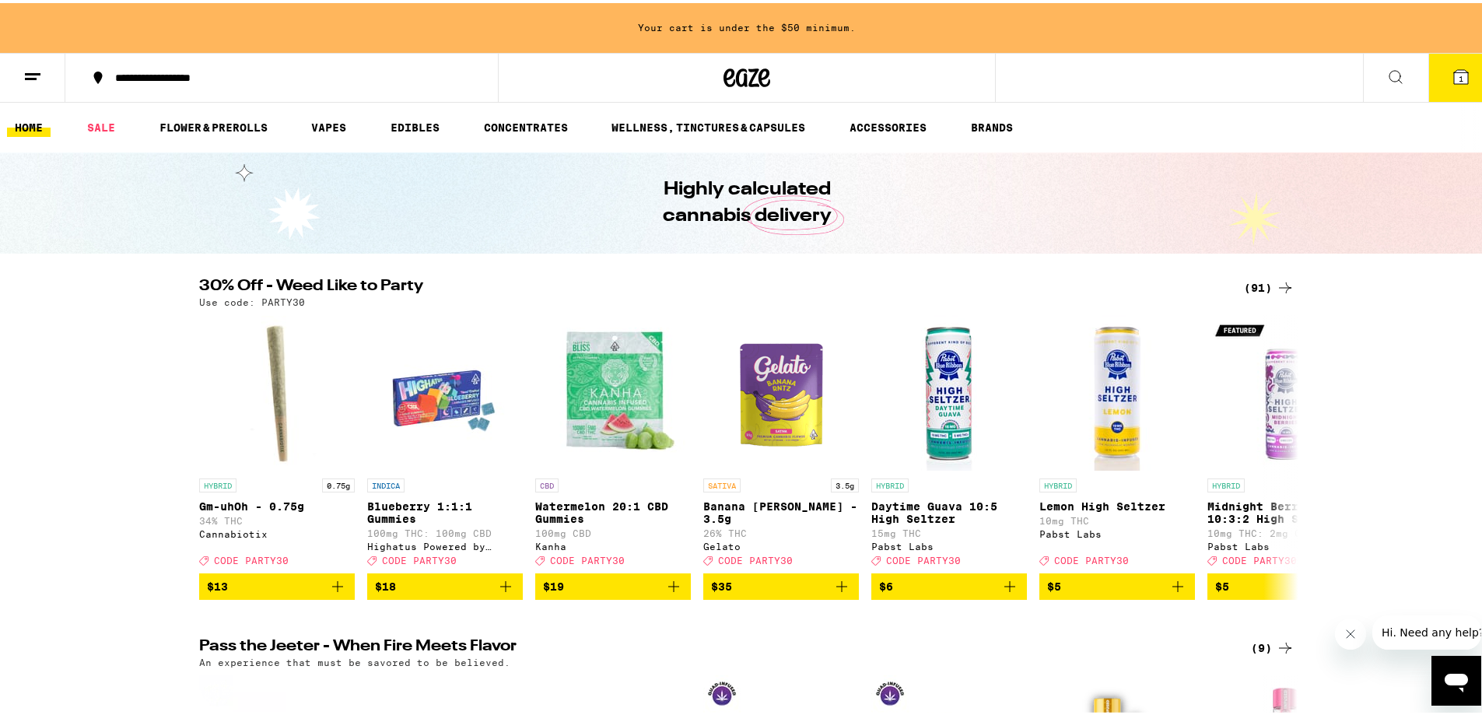
click at [1260, 282] on div "(91)" at bounding box center [1269, 284] width 51 height 19
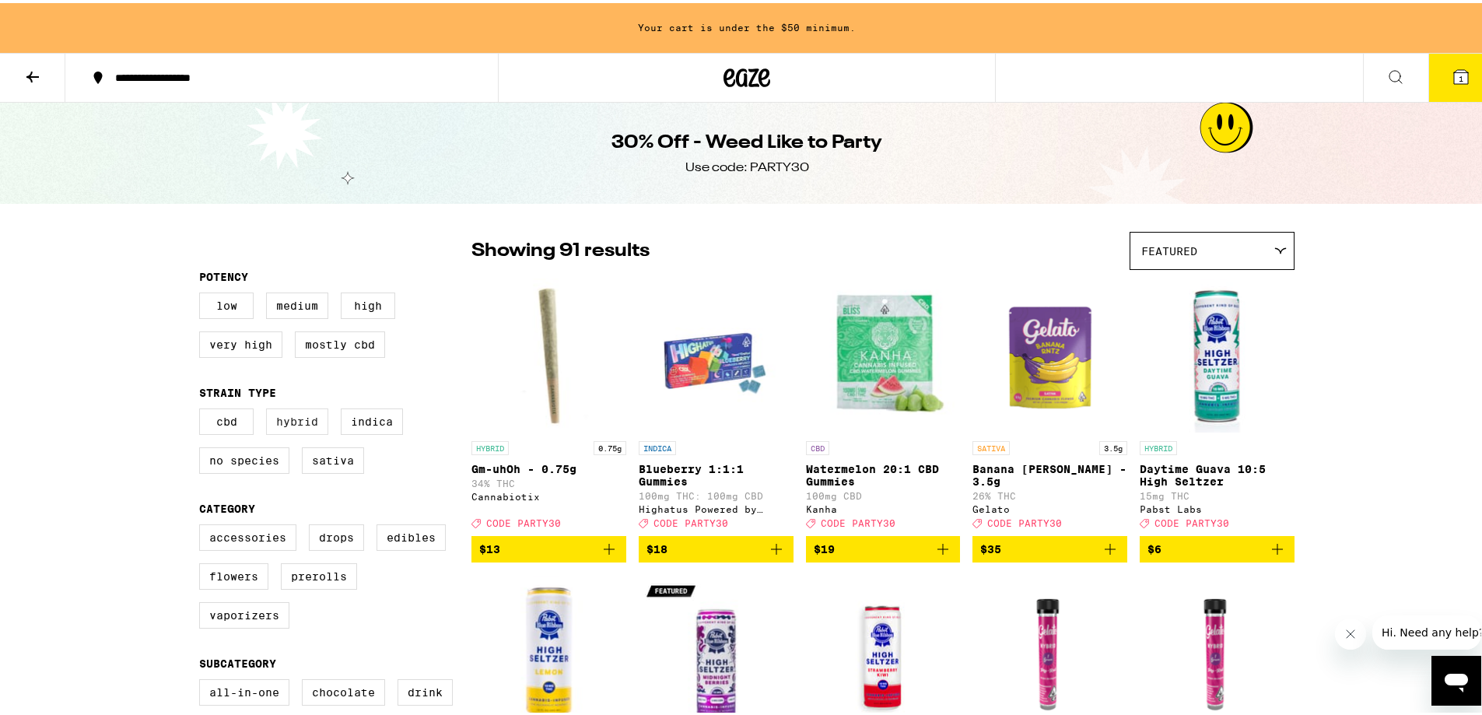
click at [275, 432] on label "Hybrid" at bounding box center [297, 418] width 62 height 26
click at [203, 408] on input "Hybrid" at bounding box center [202, 408] width 1 height 1
checkbox input "true"
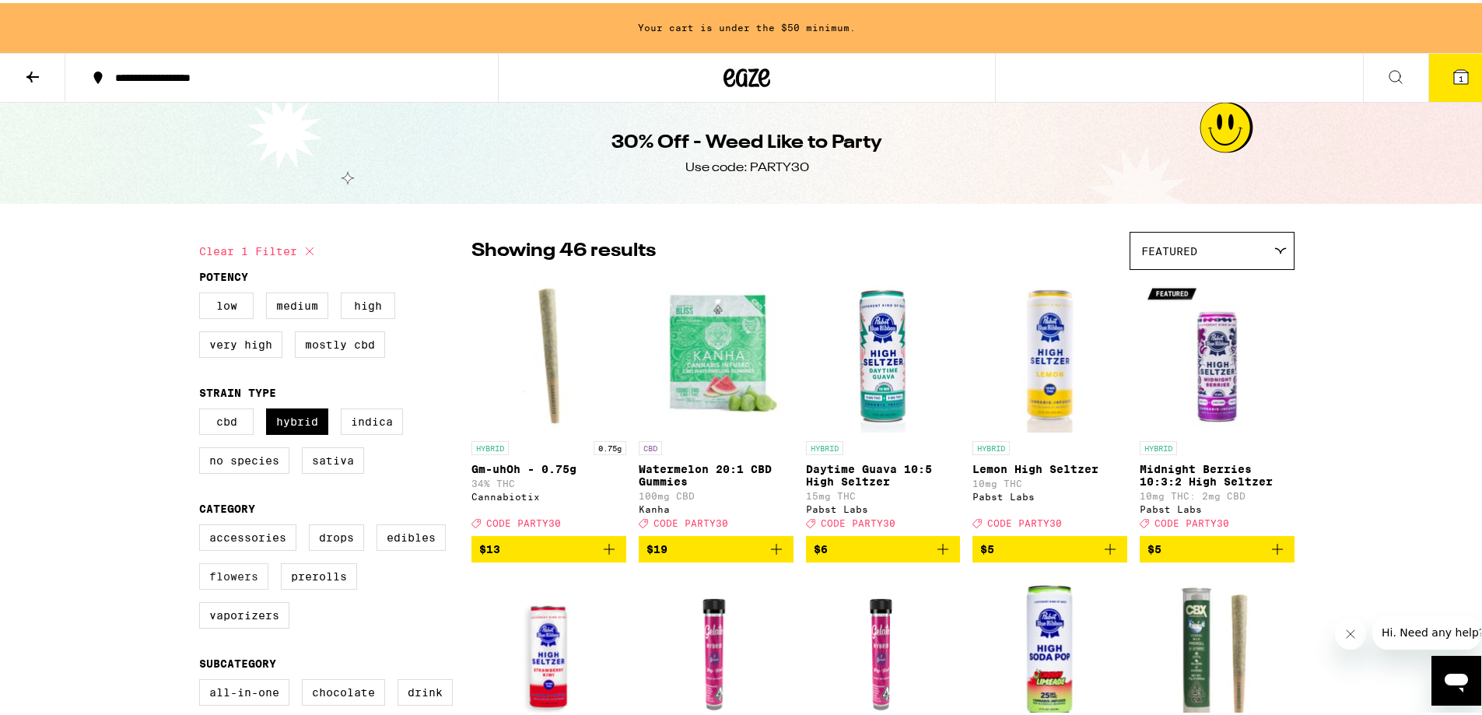
click at [237, 572] on label "Flowers" at bounding box center [233, 573] width 69 height 26
click at [203, 524] on input "Flowers" at bounding box center [202, 523] width 1 height 1
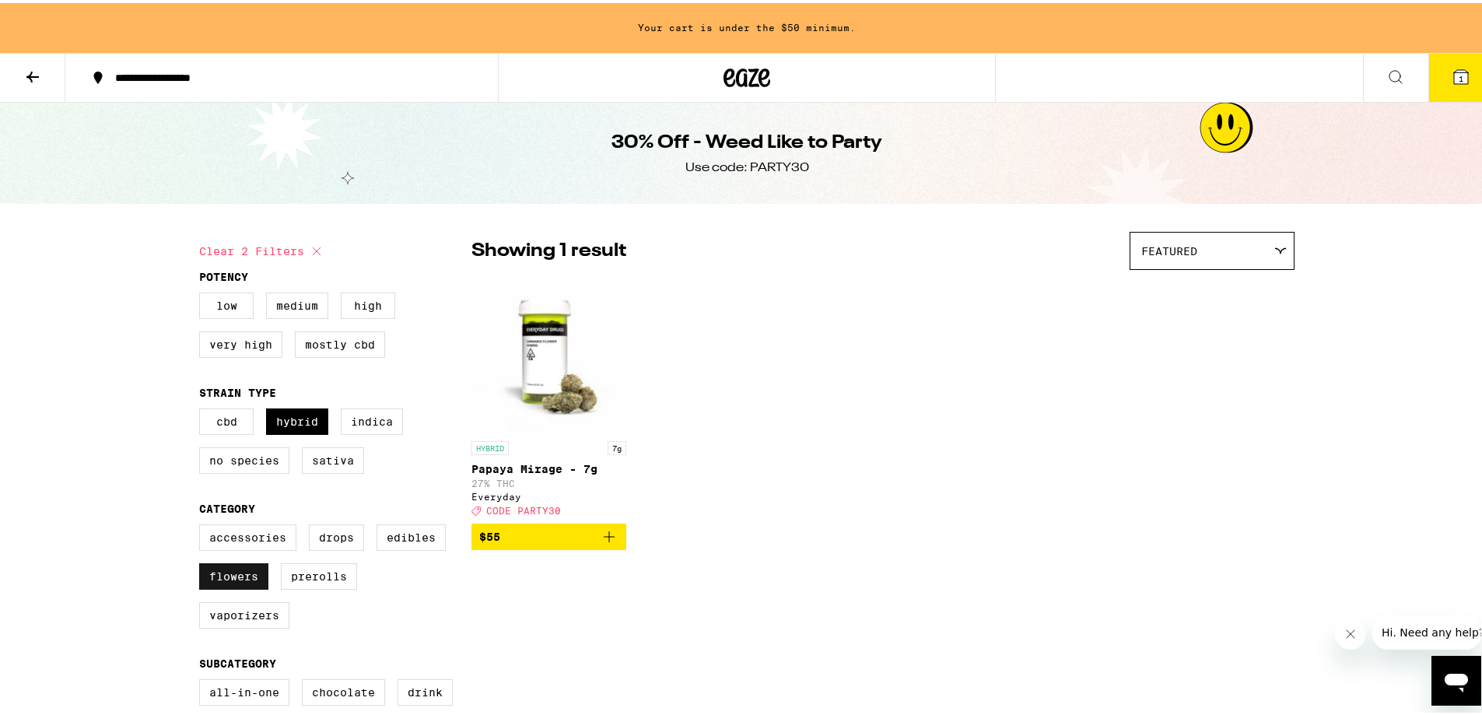
click at [234, 586] on label "Flowers" at bounding box center [233, 573] width 69 height 26
click at [203, 524] on input "Flowers" at bounding box center [202, 523] width 1 height 1
checkbox input "false"
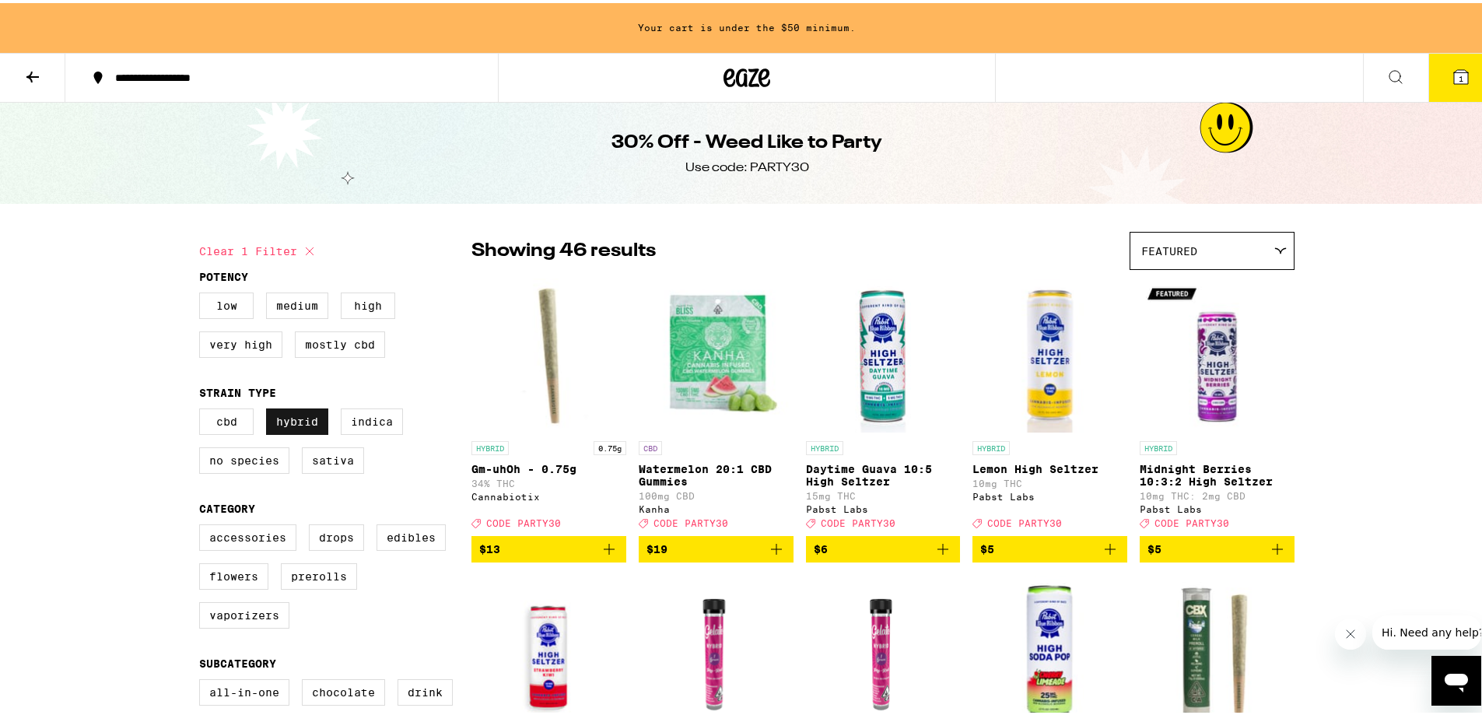
click at [293, 418] on label "Hybrid" at bounding box center [297, 418] width 62 height 26
click at [203, 408] on input "Hybrid" at bounding box center [202, 408] width 1 height 1
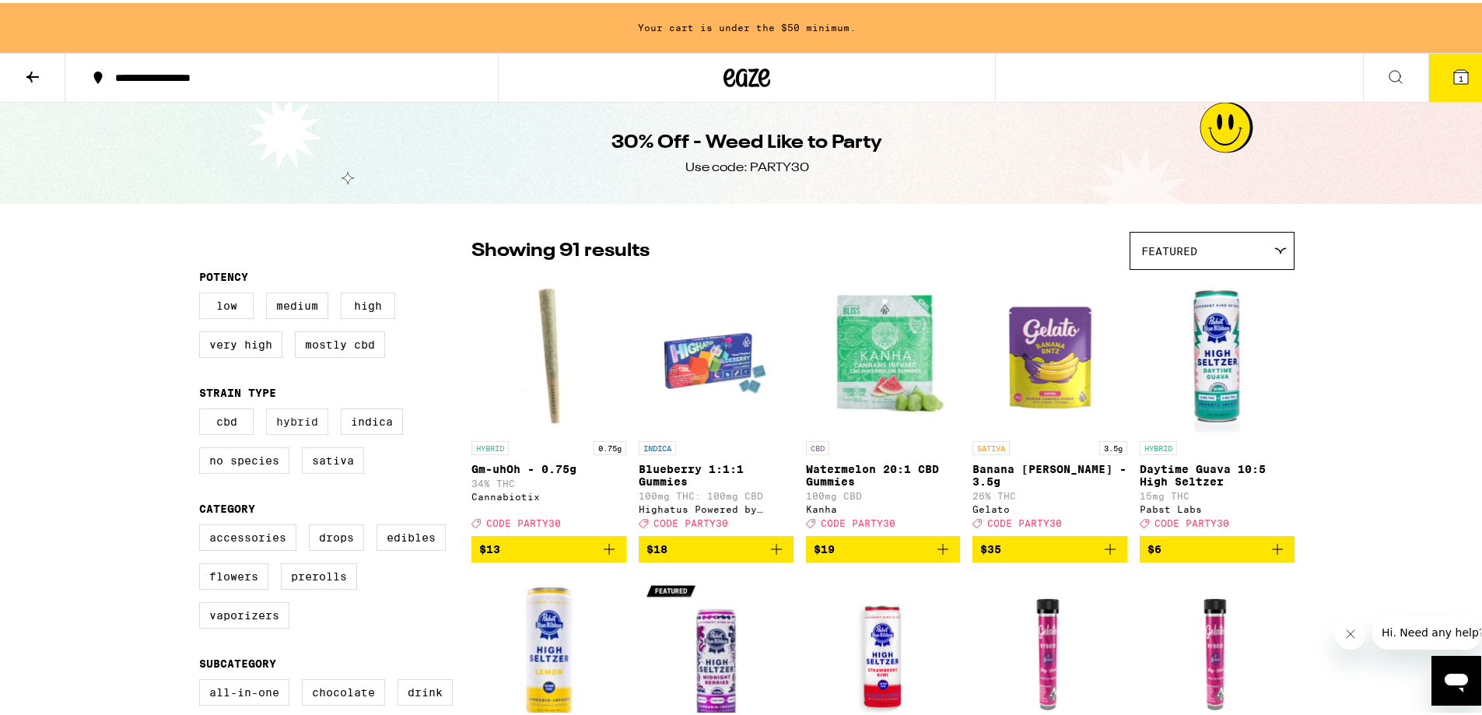
click at [312, 426] on label "Hybrid" at bounding box center [297, 418] width 62 height 26
click at [203, 408] on input "Hybrid" at bounding box center [202, 408] width 1 height 1
checkbox input "true"
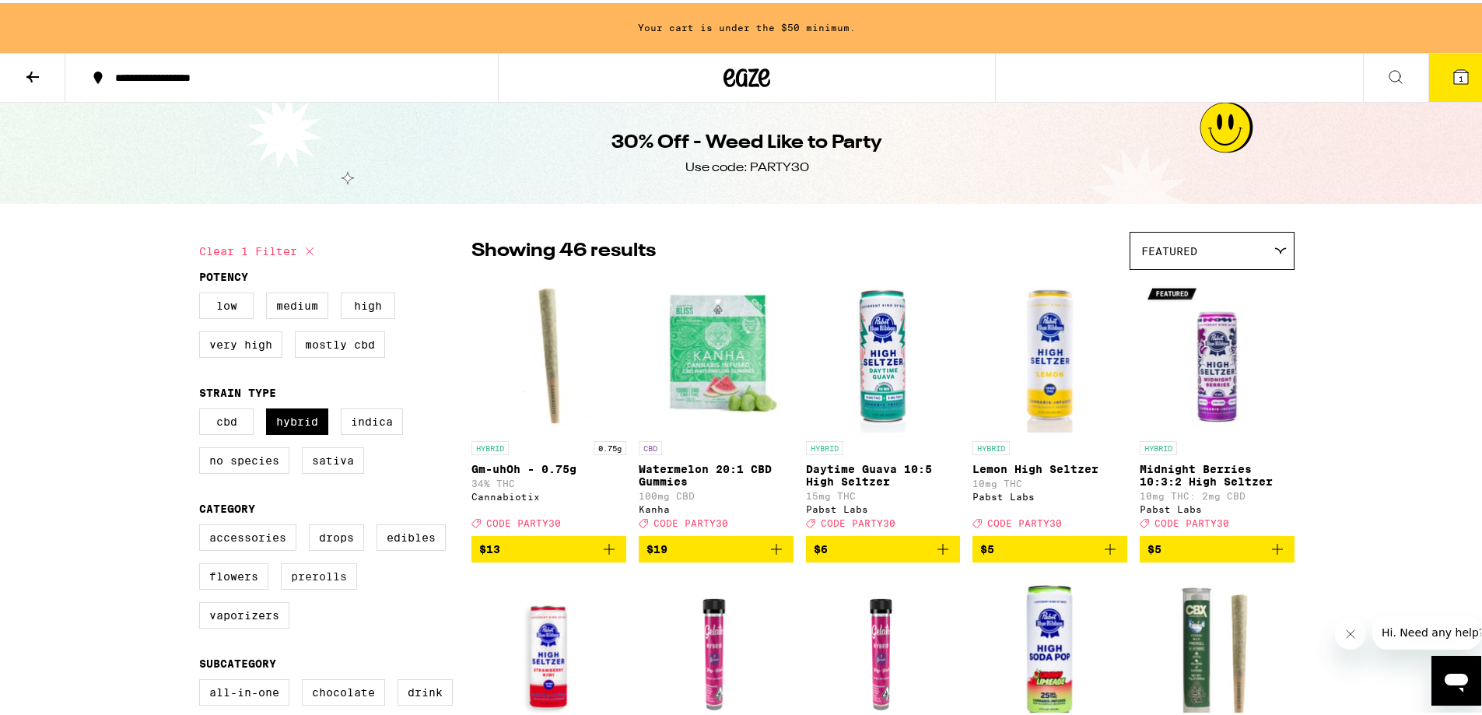
click at [334, 574] on label "Prerolls" at bounding box center [319, 573] width 76 height 26
click at [203, 524] on input "Prerolls" at bounding box center [202, 523] width 1 height 1
checkbox input "true"
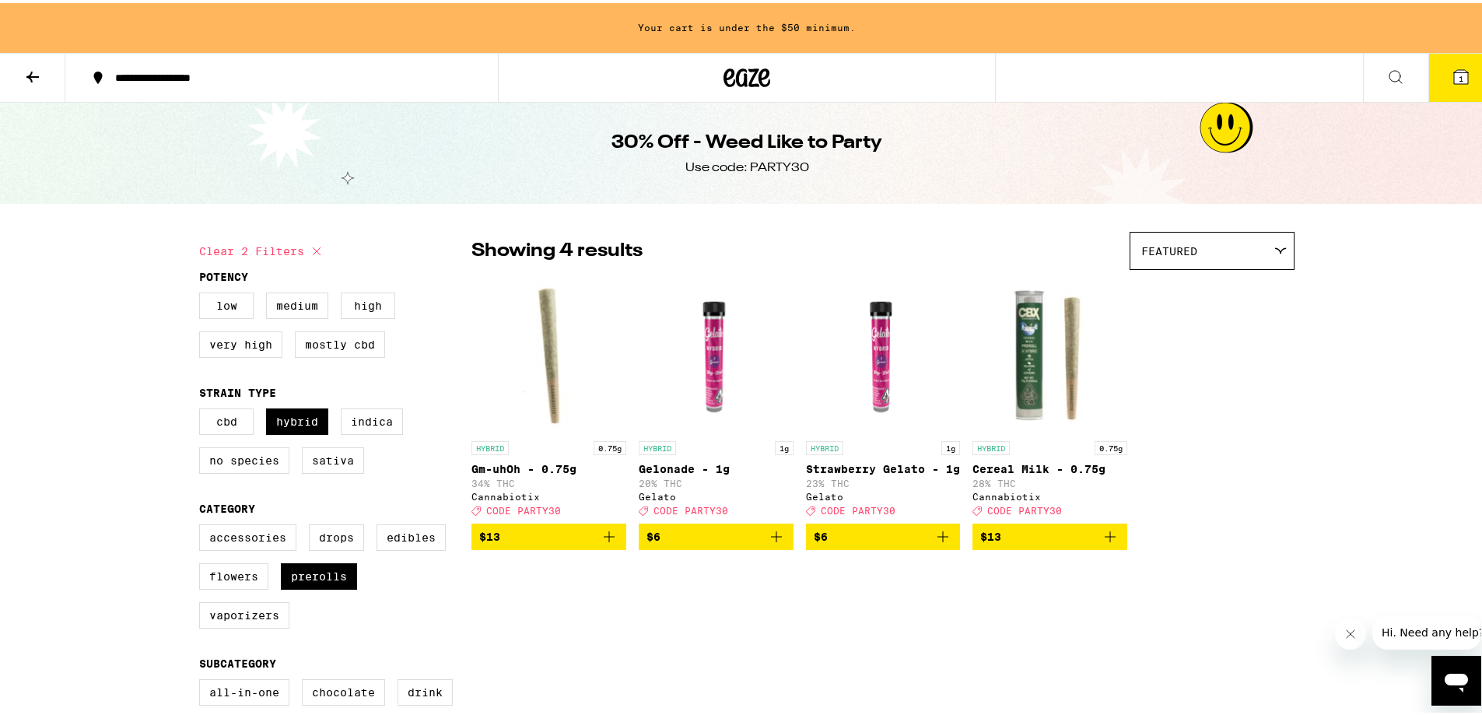
click at [1231, 432] on div "HYBRID 0.75g Gm-uhOh - 0.75g 34% THC Cannabiotix Deal Created with Sketch. CODE…" at bounding box center [882, 411] width 823 height 272
click at [940, 543] on icon "Add to bag" at bounding box center [942, 533] width 19 height 19
click at [771, 539] on icon "Add to bag" at bounding box center [776, 533] width 11 height 11
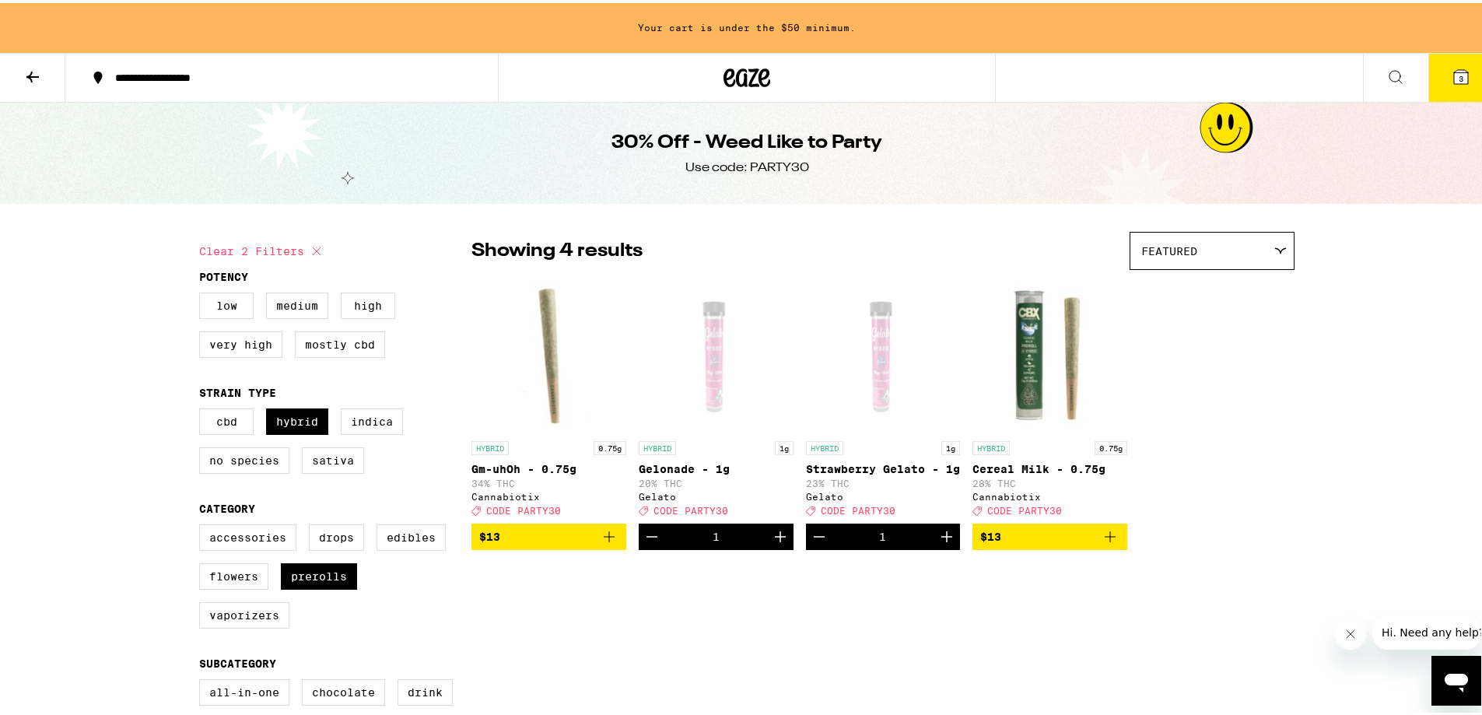
click at [601, 543] on icon "Add to bag" at bounding box center [609, 533] width 19 height 19
click at [225, 78] on div "**********" at bounding box center [289, 74] width 364 height 11
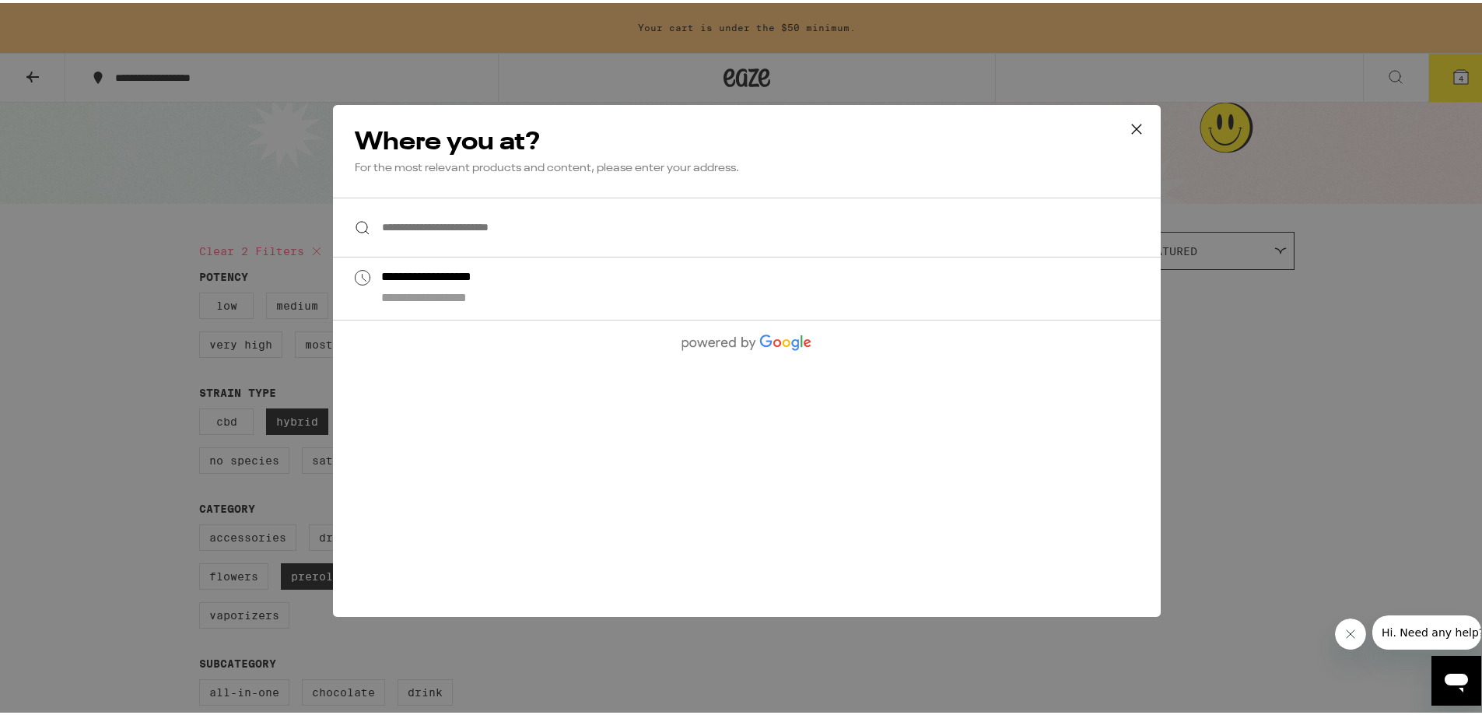
click at [173, 203] on div "**********" at bounding box center [746, 357] width 1493 height 715
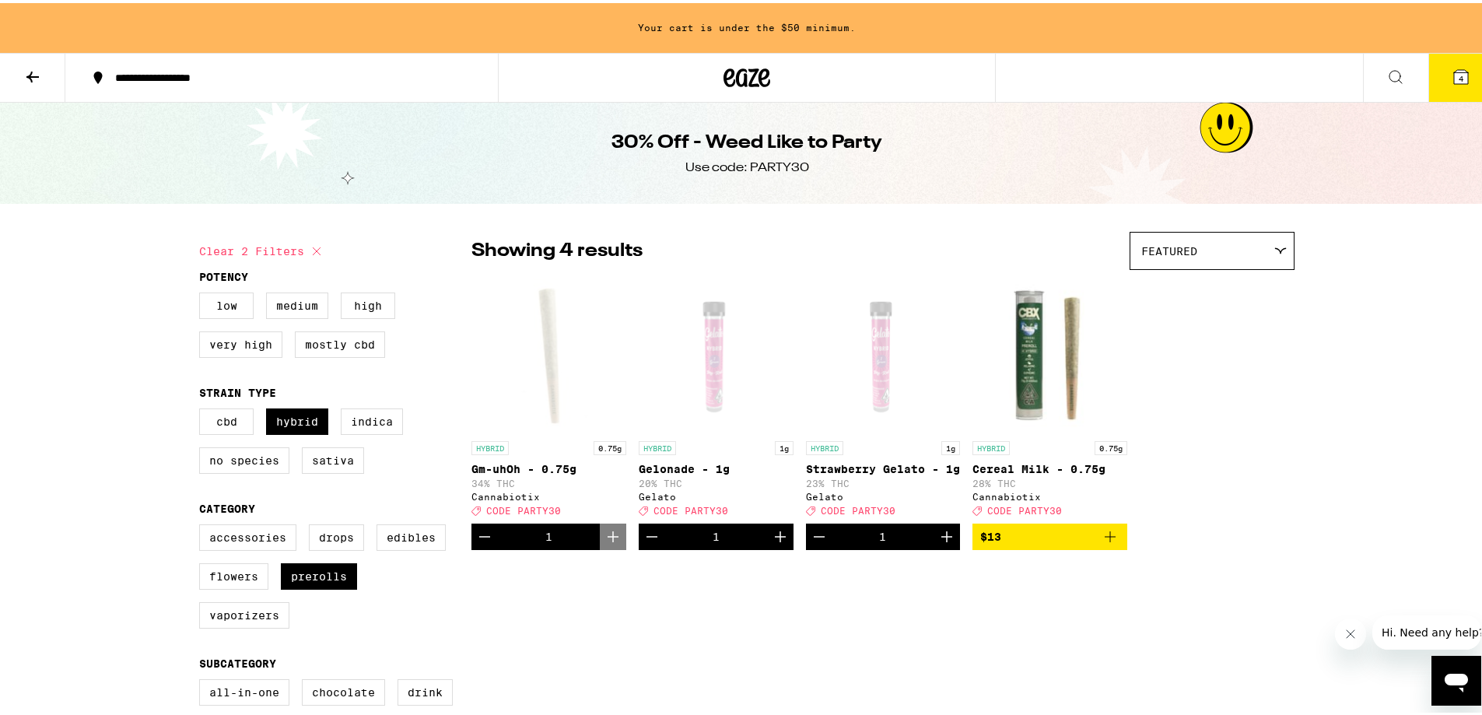
click at [316, 241] on icon at bounding box center [316, 248] width 19 height 19
checkbox input "false"
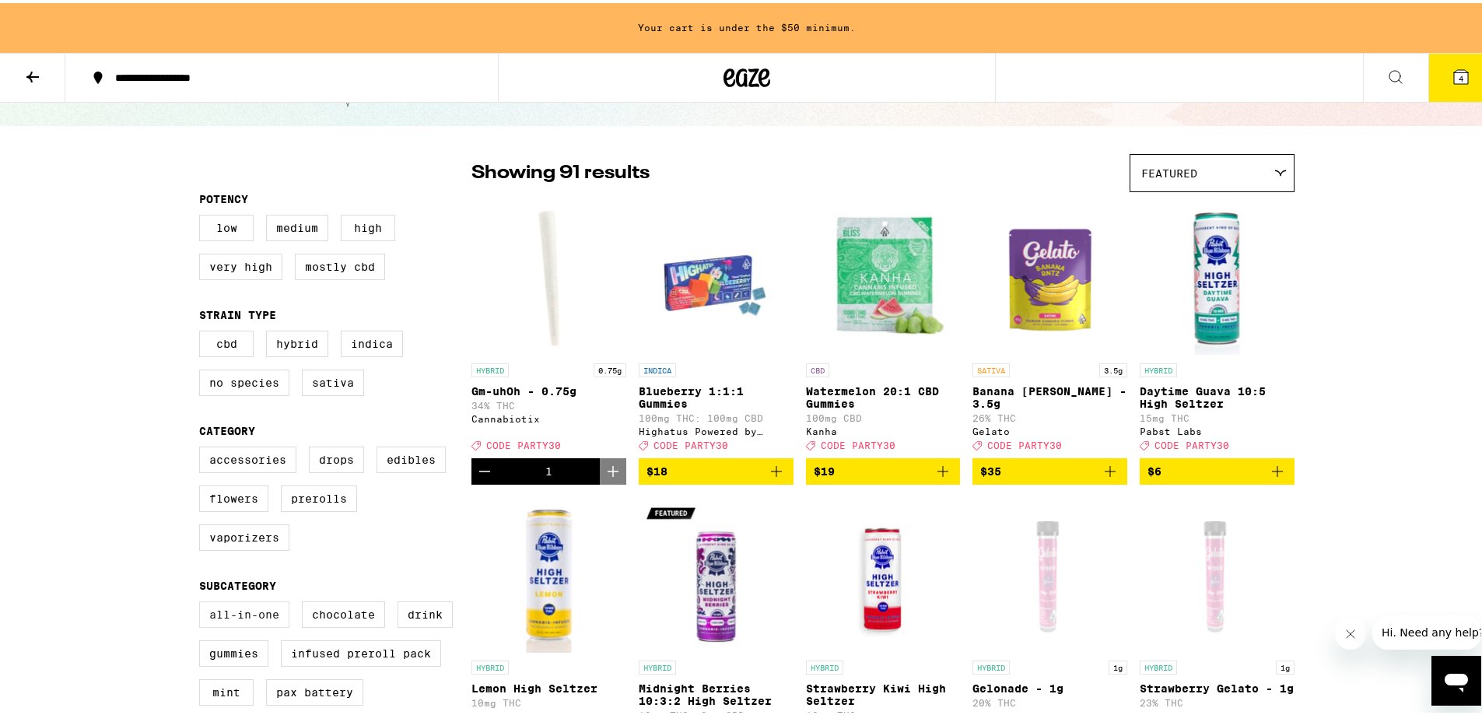
scroll to position [156, 0]
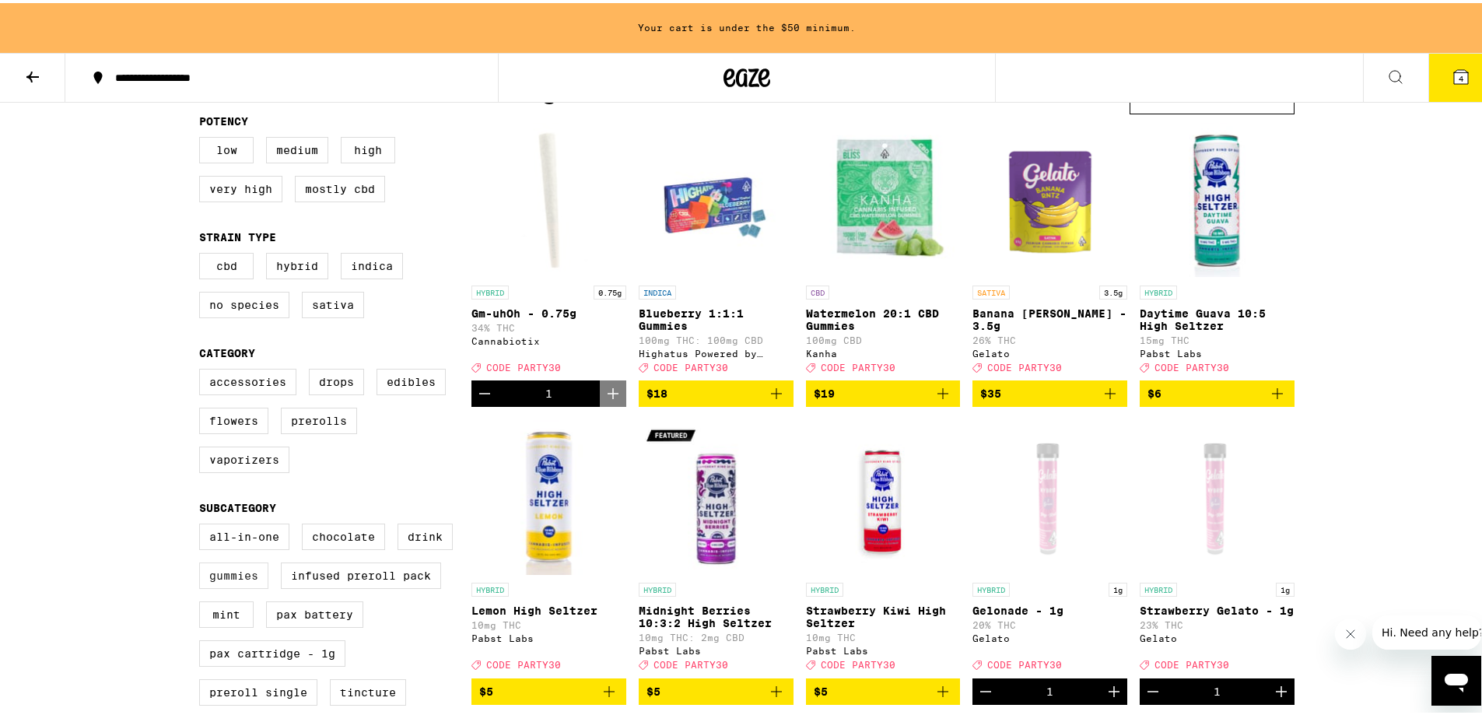
click at [248, 586] on label "Gummies" at bounding box center [233, 572] width 69 height 26
click at [203, 523] on input "Gummies" at bounding box center [202, 523] width 1 height 1
checkbox input "true"
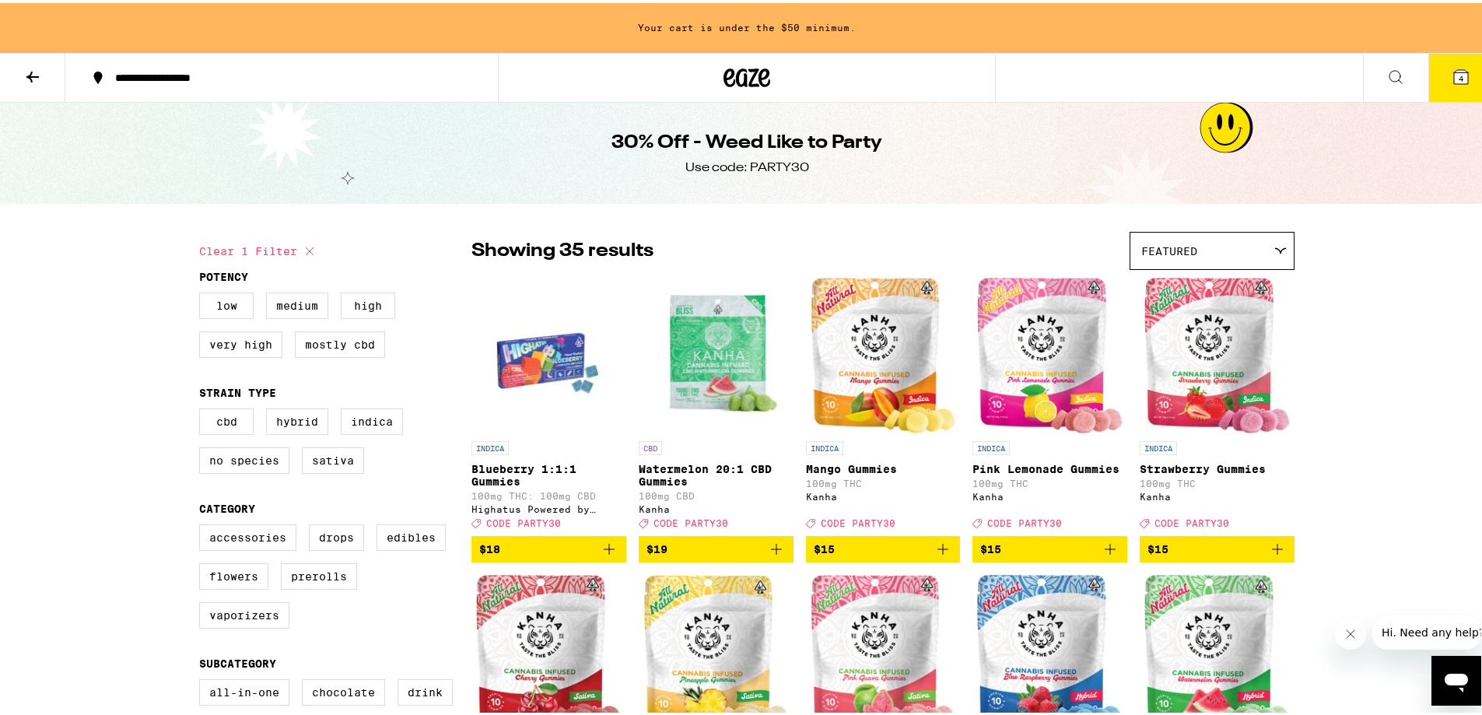
click at [1232, 240] on div "Featured" at bounding box center [1211, 247] width 163 height 37
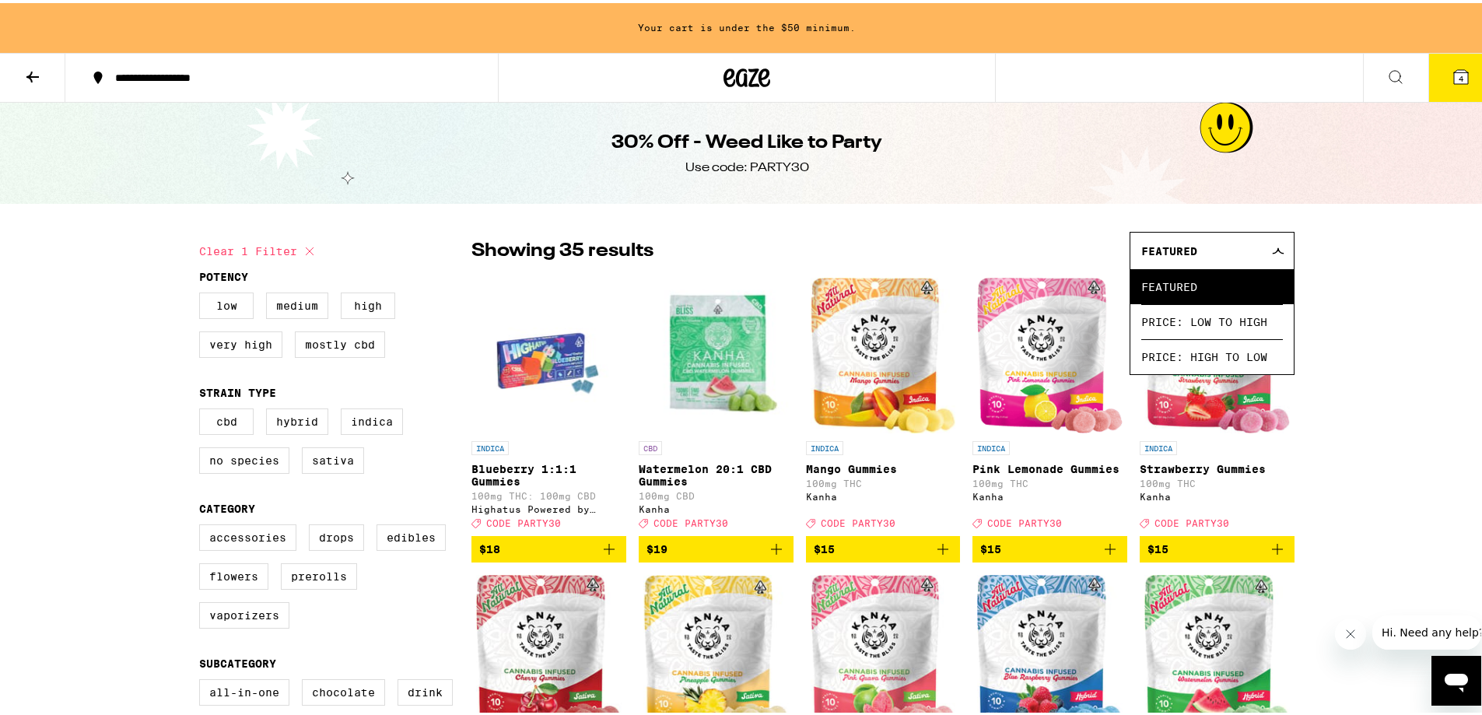
click at [1232, 240] on div "Featured" at bounding box center [1211, 247] width 163 height 37
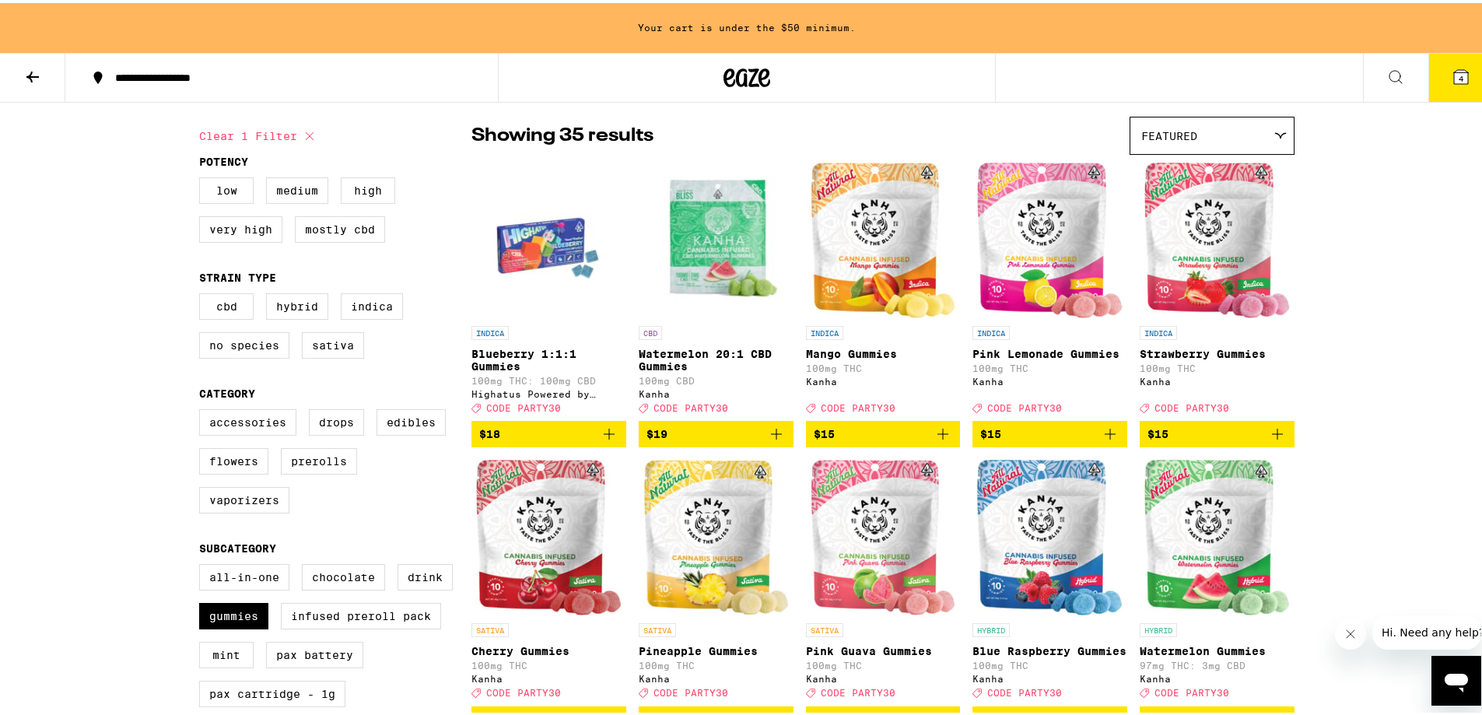
scroll to position [78, 0]
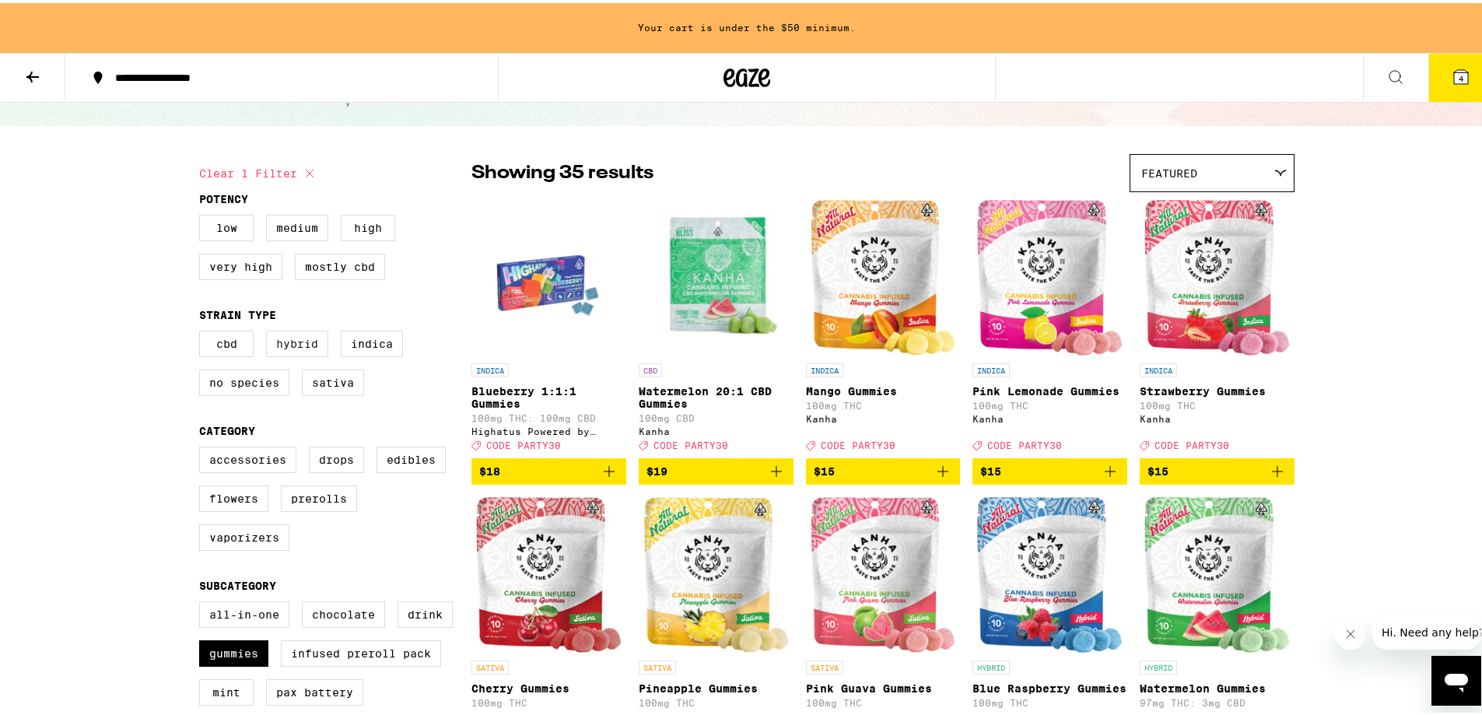
click at [282, 354] on label "Hybrid" at bounding box center [297, 340] width 62 height 26
click at [203, 331] on input "Hybrid" at bounding box center [202, 330] width 1 height 1
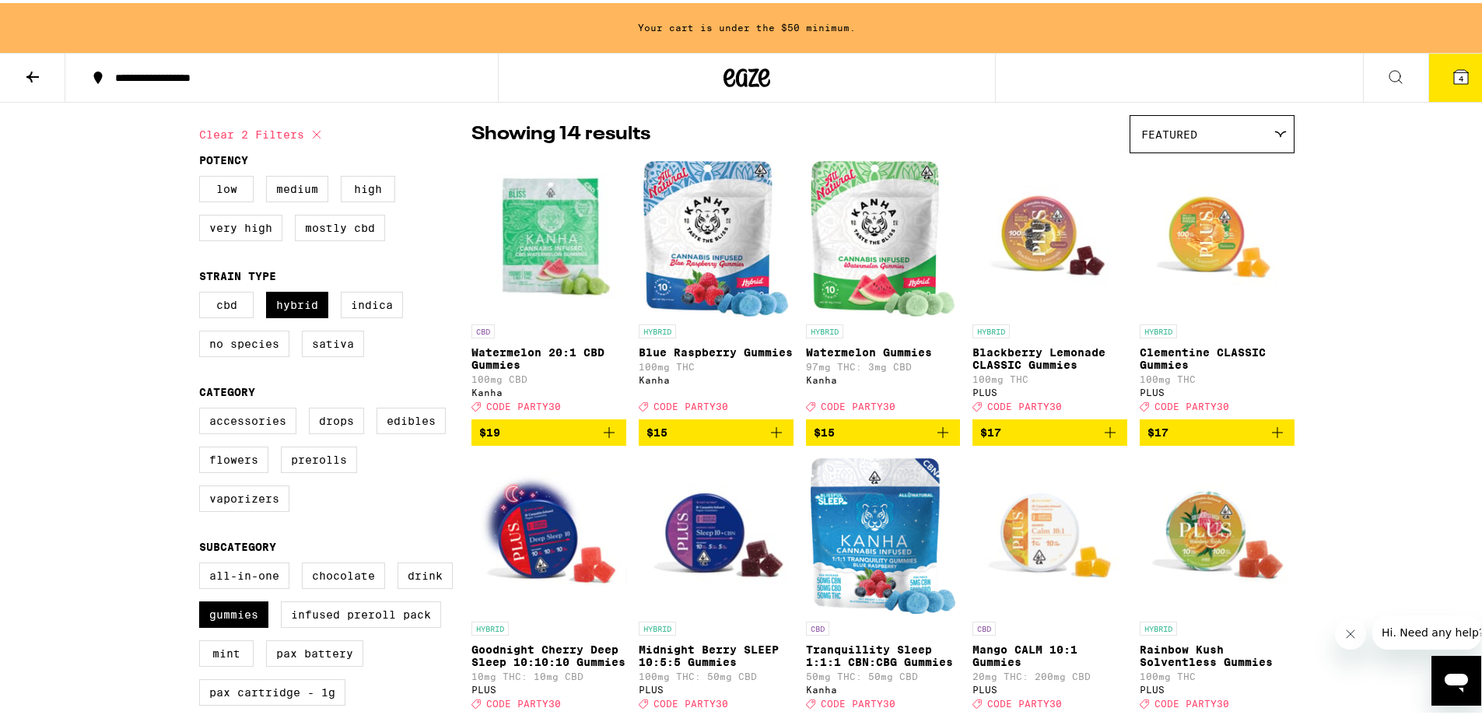
scroll to position [156, 0]
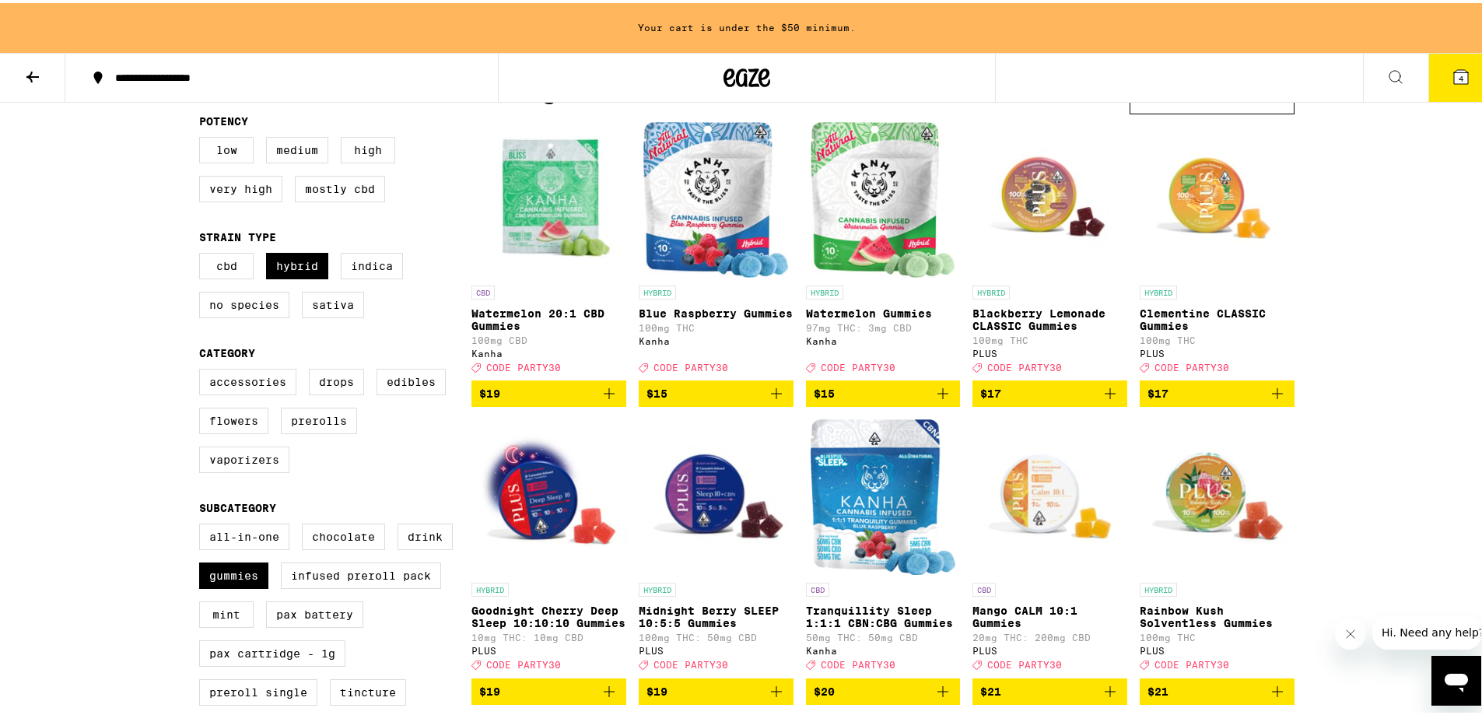
click at [667, 400] on span "$15" at bounding box center [715, 390] width 139 height 19
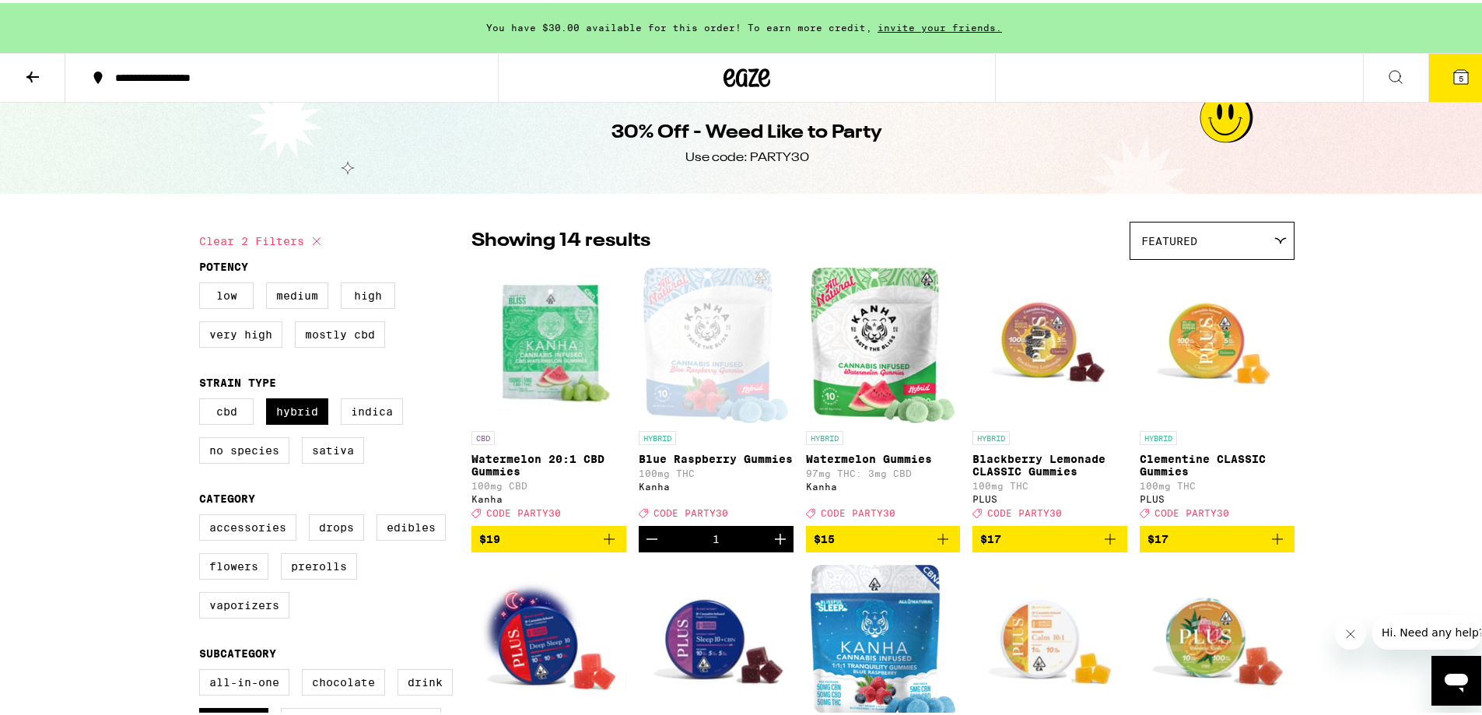
scroll to position [0, 0]
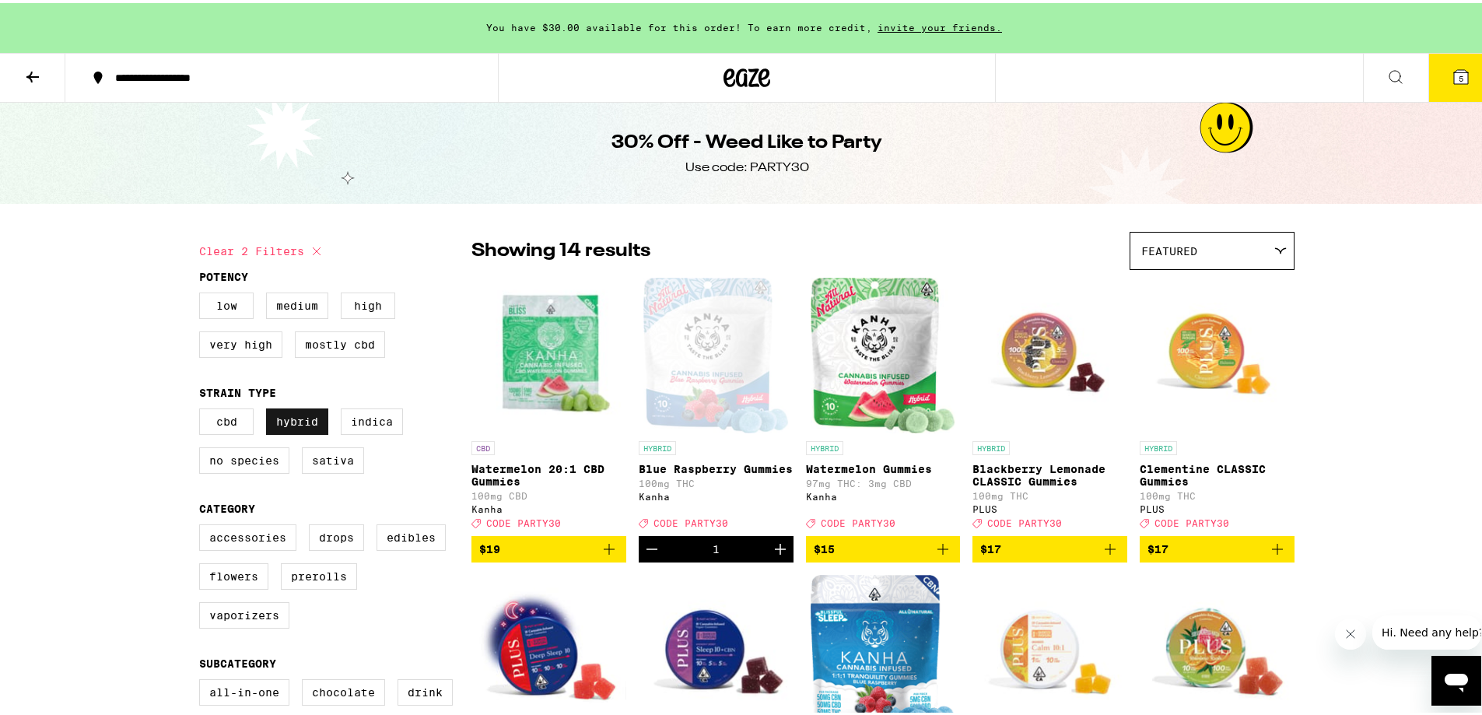
click at [289, 414] on label "Hybrid" at bounding box center [297, 418] width 62 height 26
click at [203, 408] on input "Hybrid" at bounding box center [202, 408] width 1 height 1
checkbox input "false"
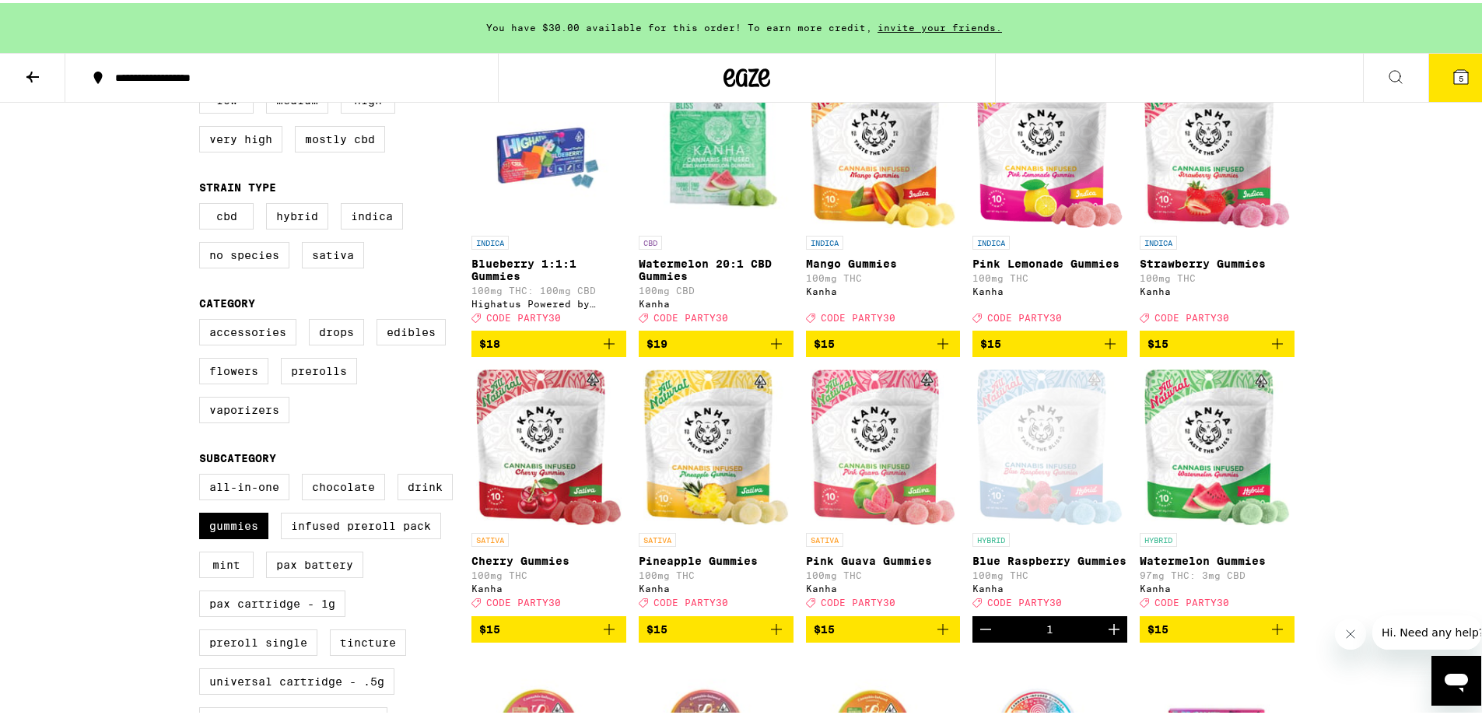
scroll to position [233, 0]
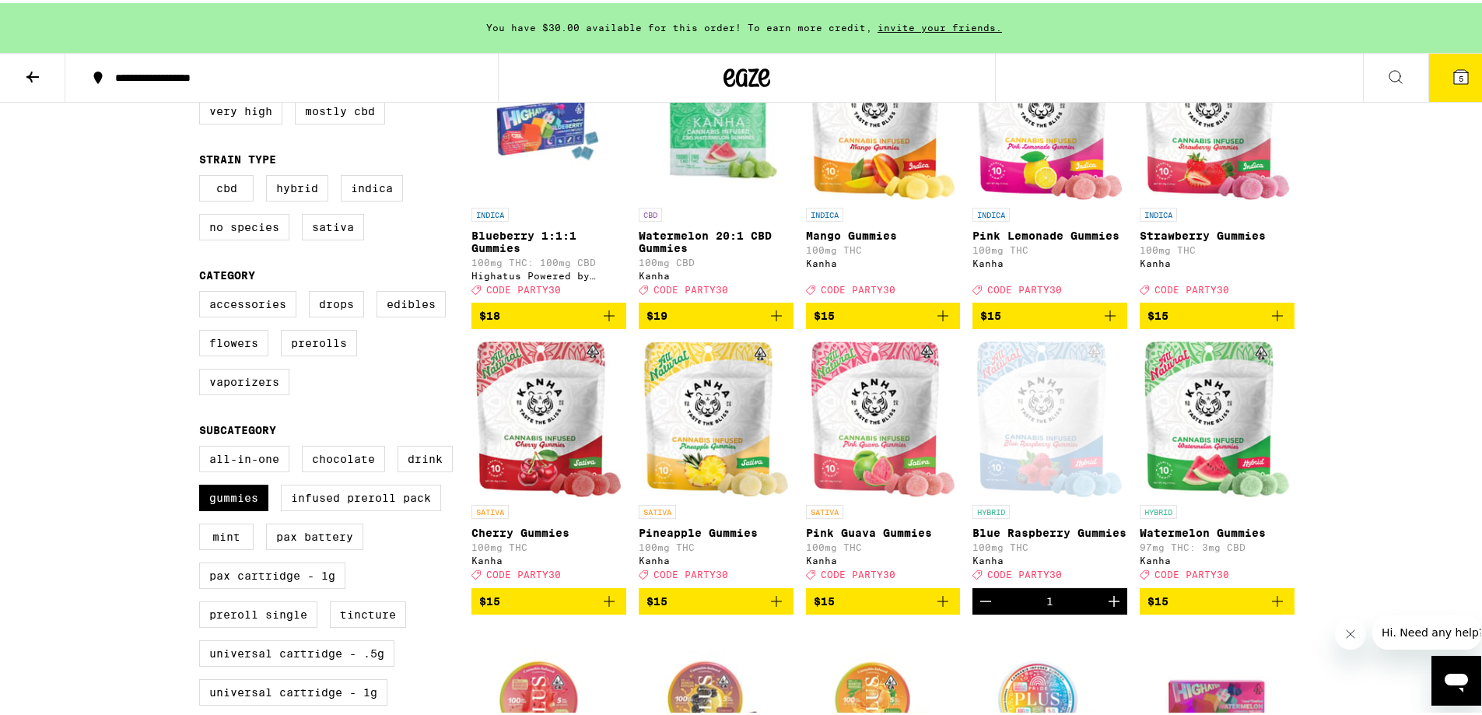
click at [833, 607] on span "$15" at bounding box center [883, 598] width 139 height 19
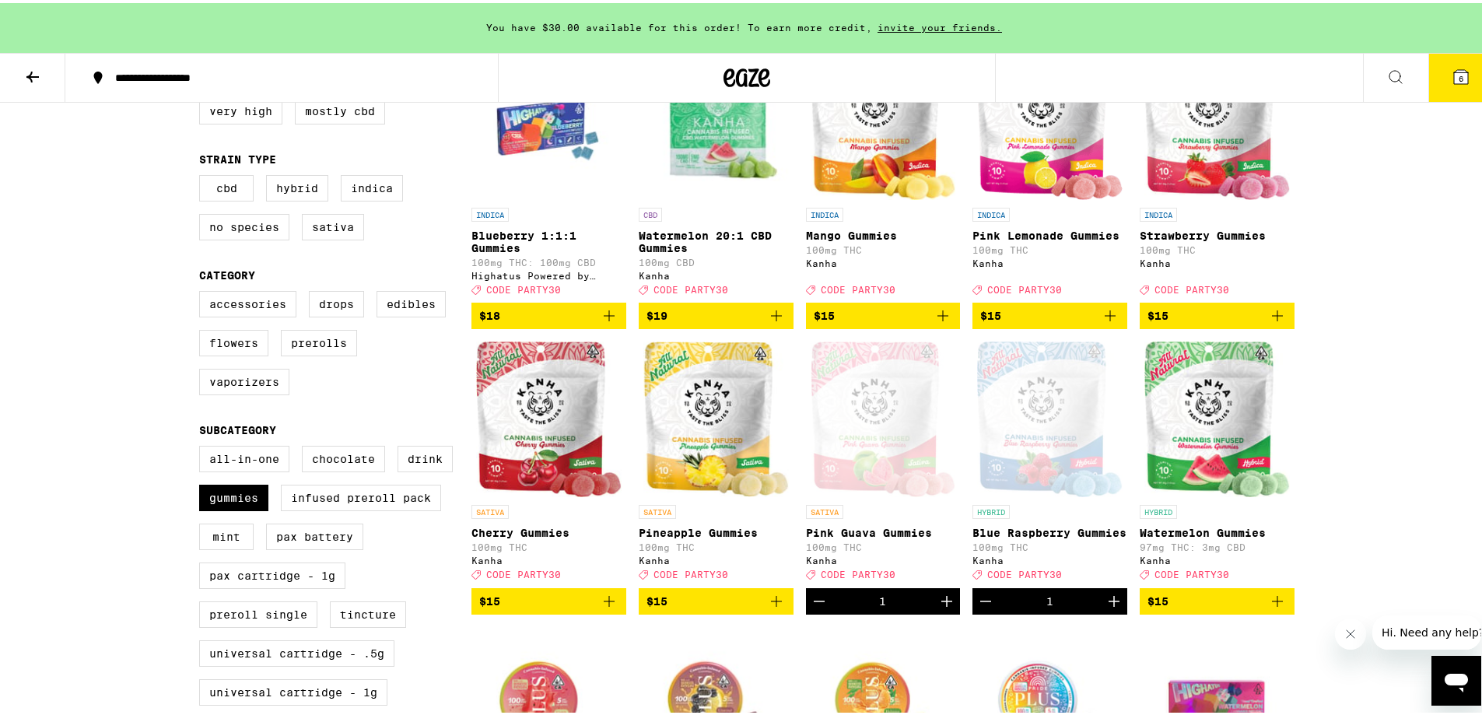
scroll to position [0, 0]
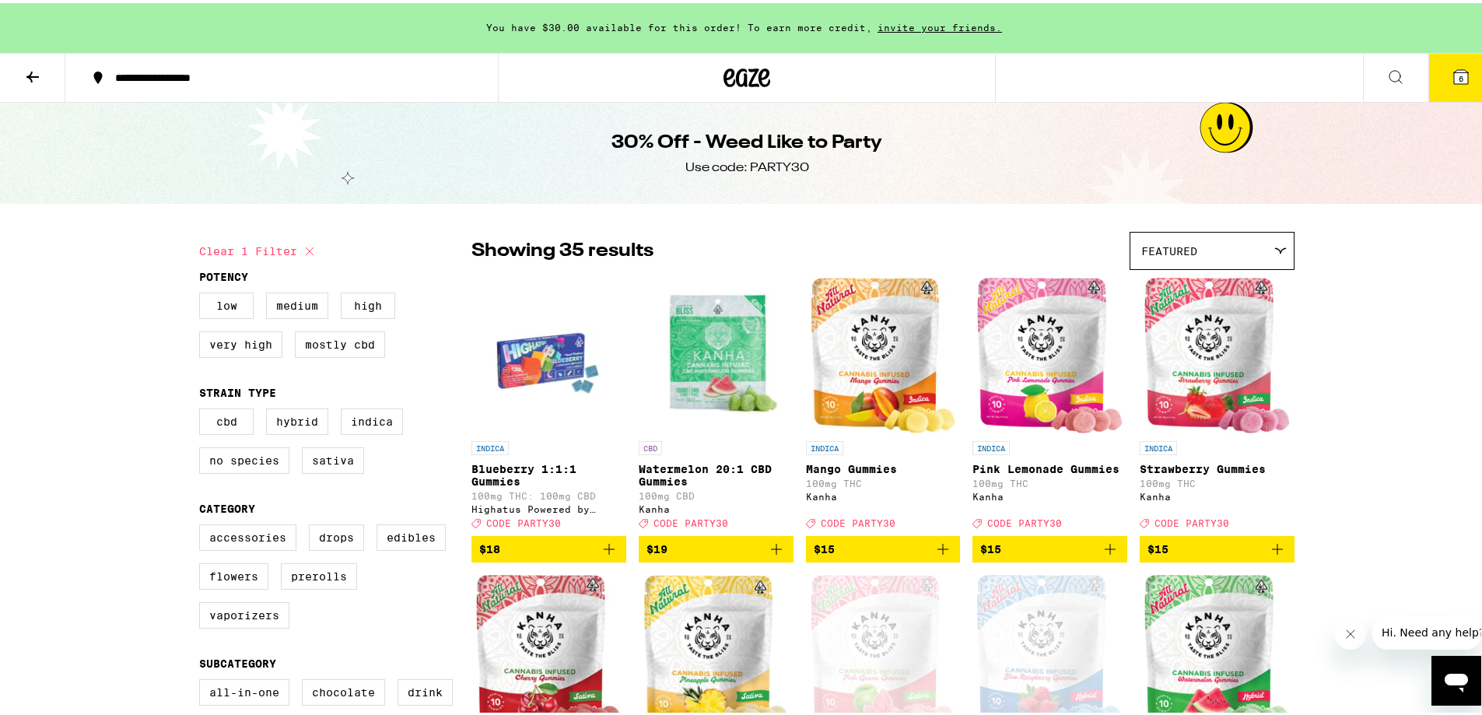
click at [664, 150] on h1 "30% Off - Weed Like to Party" at bounding box center [746, 140] width 271 height 26
click at [742, 138] on h1 "30% Off - Weed Like to Party" at bounding box center [746, 140] width 271 height 26
click at [729, 69] on icon at bounding box center [746, 75] width 47 height 28
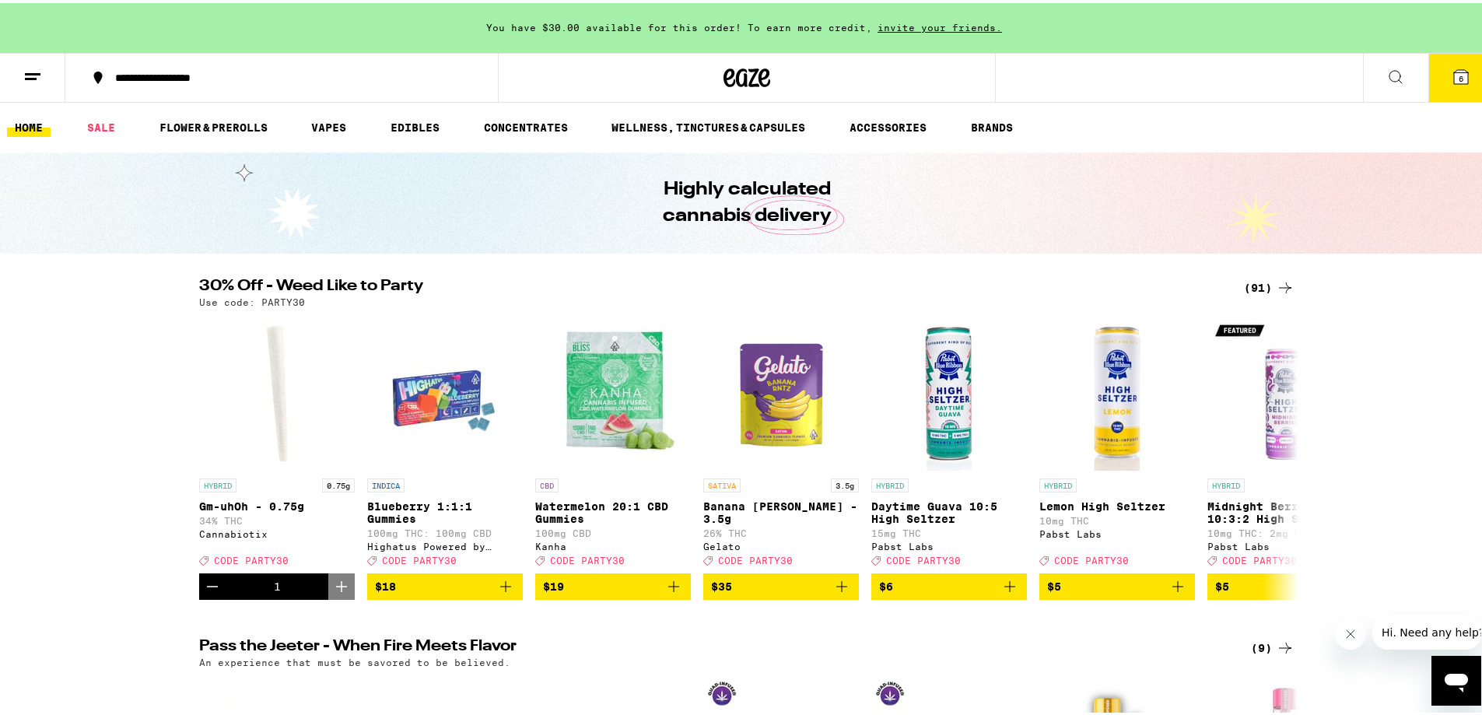
click at [1294, 283] on div "30% Off - Weed Like to Party (91) Use code: PARTY30" at bounding box center [747, 289] width 1120 height 29
click at [1284, 283] on icon at bounding box center [1285, 284] width 19 height 19
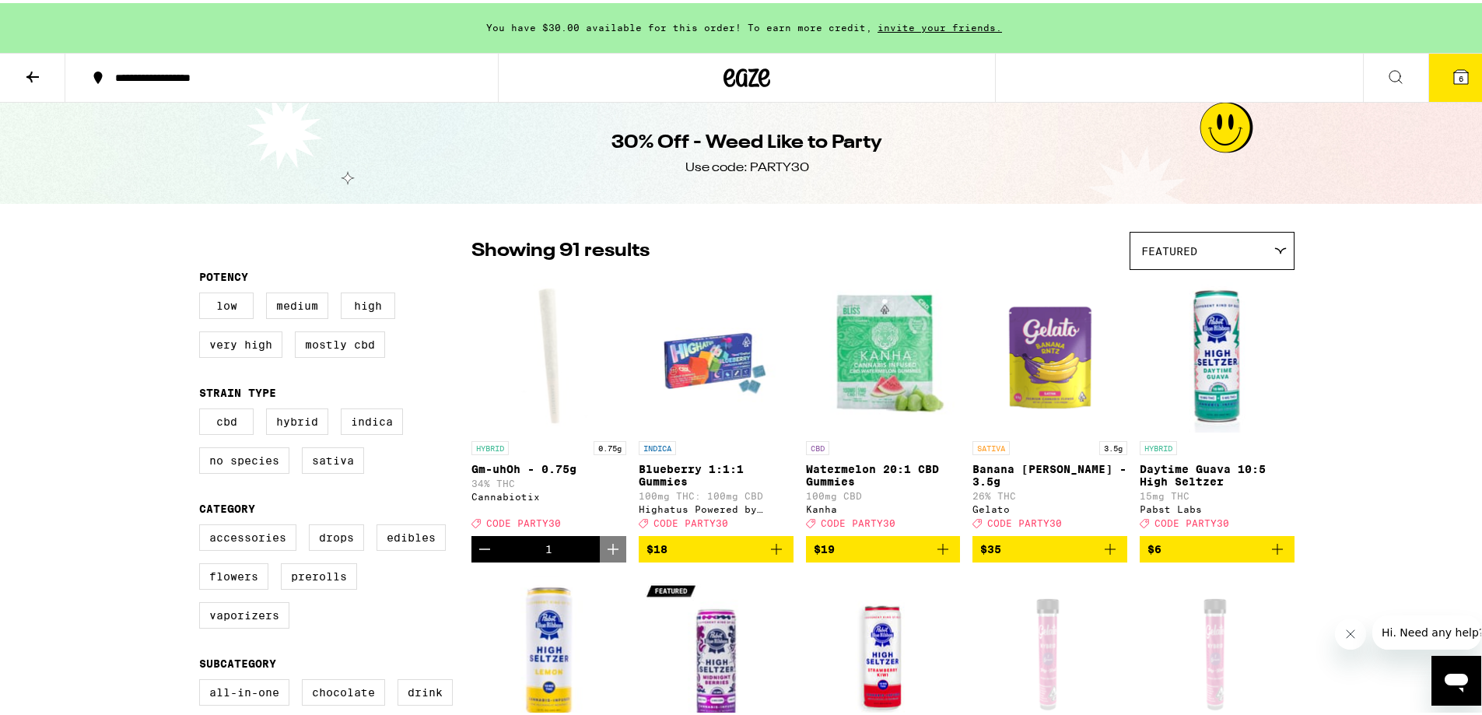
drag, startPoint x: 1312, startPoint y: 446, endPoint x: 1319, endPoint y: -94, distance: 540.6
click at [1025, 343] on img "Open page for Banana Runtz - 3.5g from Gelato" at bounding box center [1049, 353] width 155 height 156
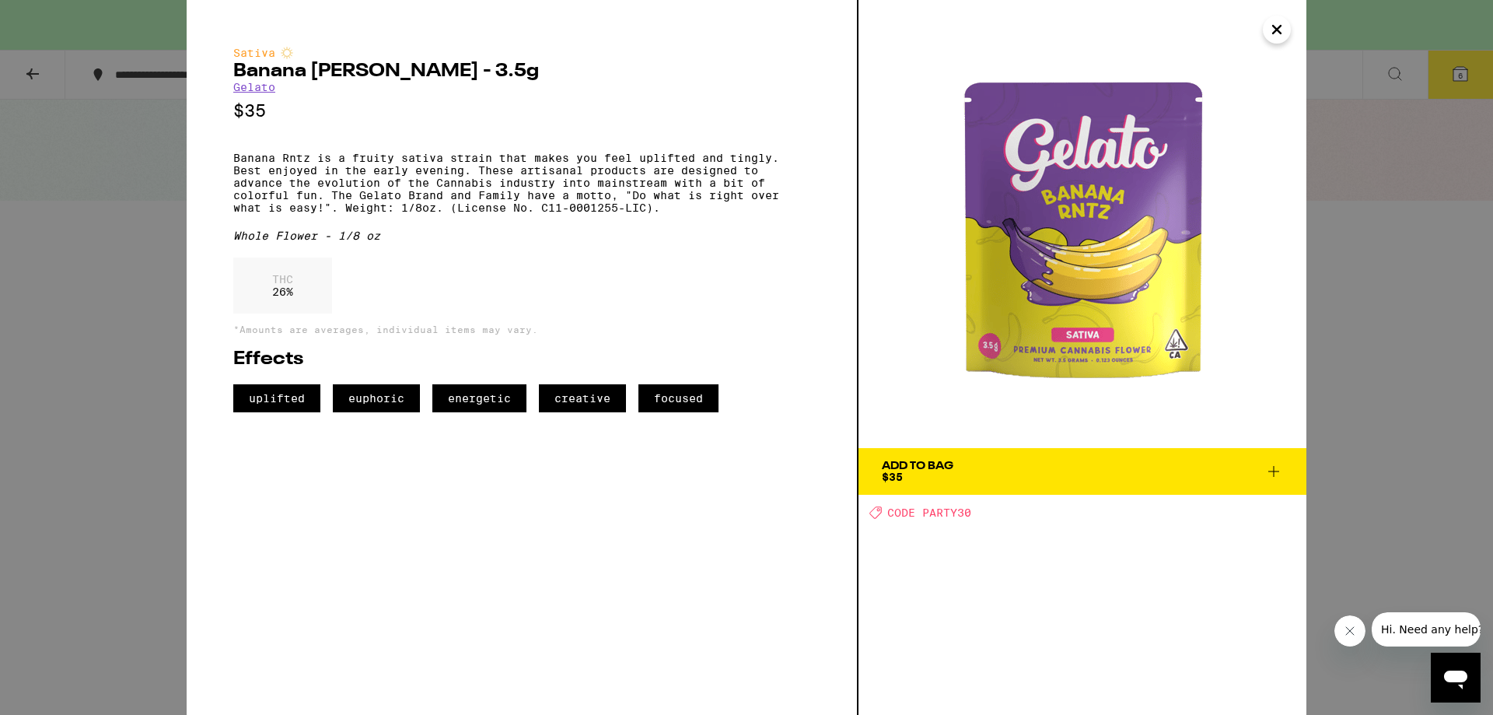
click at [1348, 286] on div "Sativa Banana Runtz - 3.5g Gelato $35 Banana Rntz is a fruity sativa strain tha…" at bounding box center [746, 357] width 1493 height 715
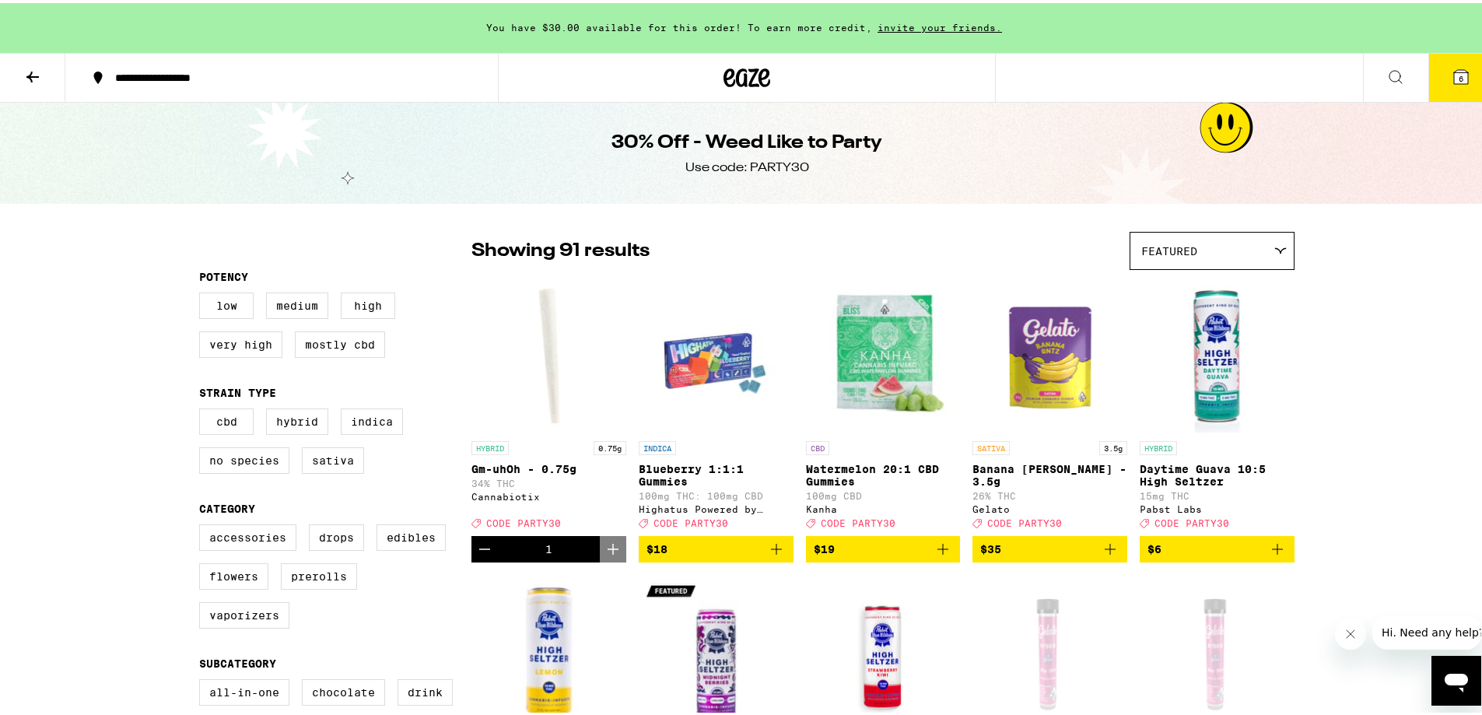
click at [714, 72] on div at bounding box center [747, 75] width 498 height 50
click at [26, 85] on button at bounding box center [32, 75] width 65 height 49
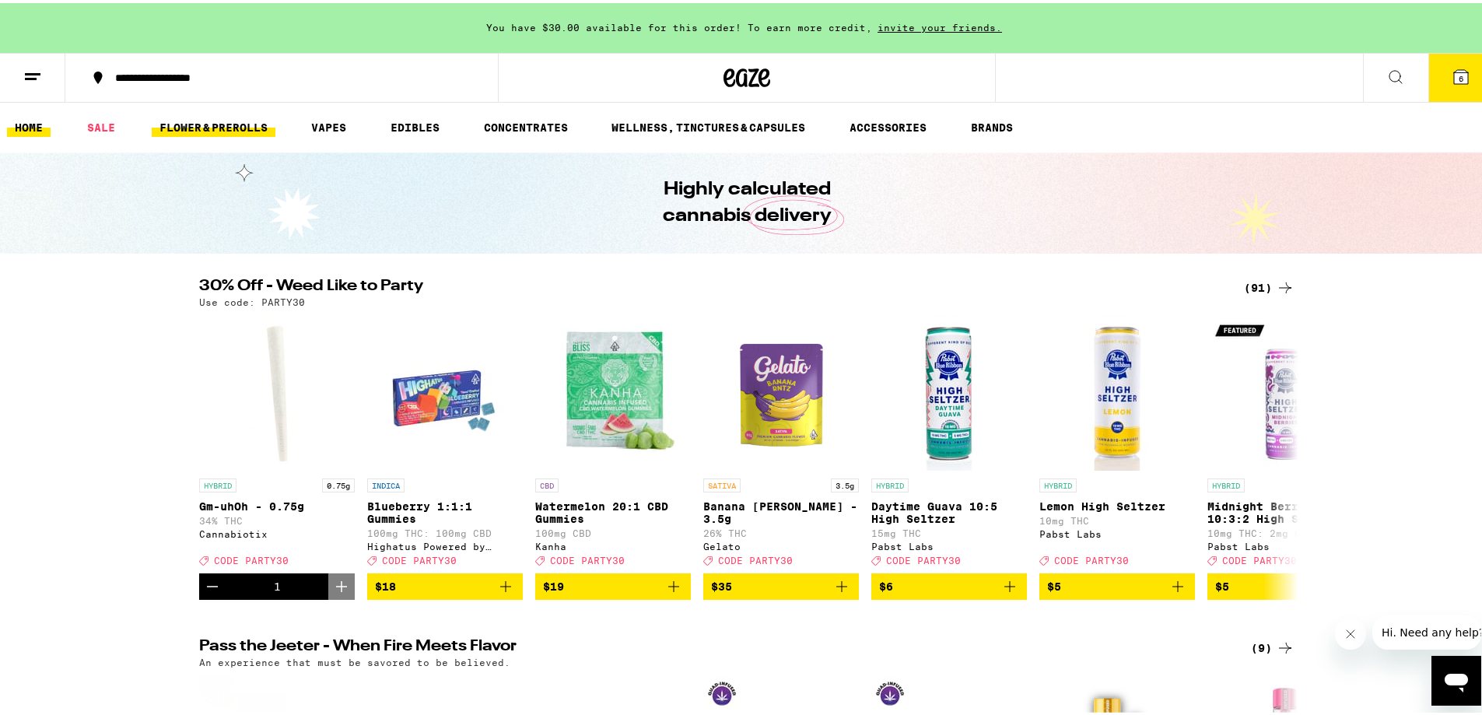
click at [240, 130] on link "FLOWER & PREROLLS" at bounding box center [214, 124] width 124 height 19
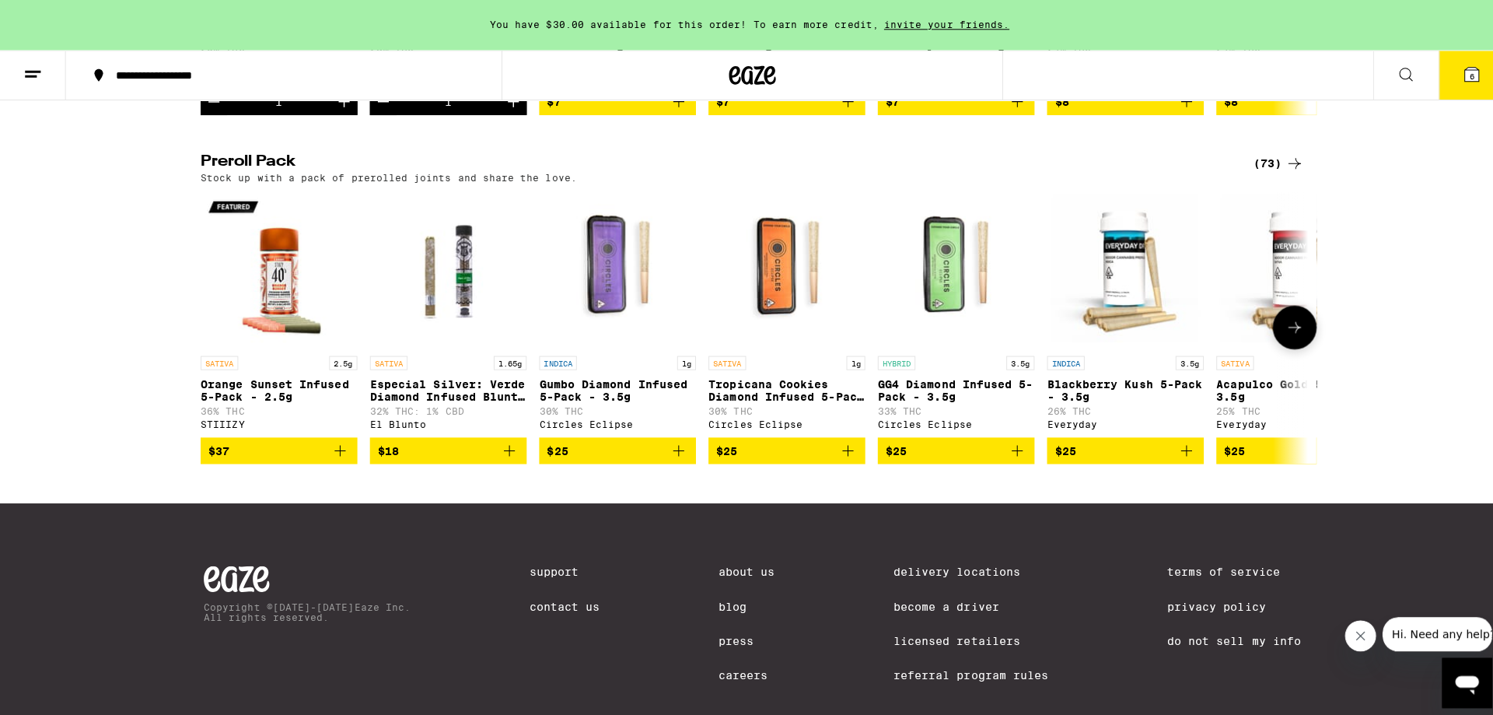
scroll to position [1167, 0]
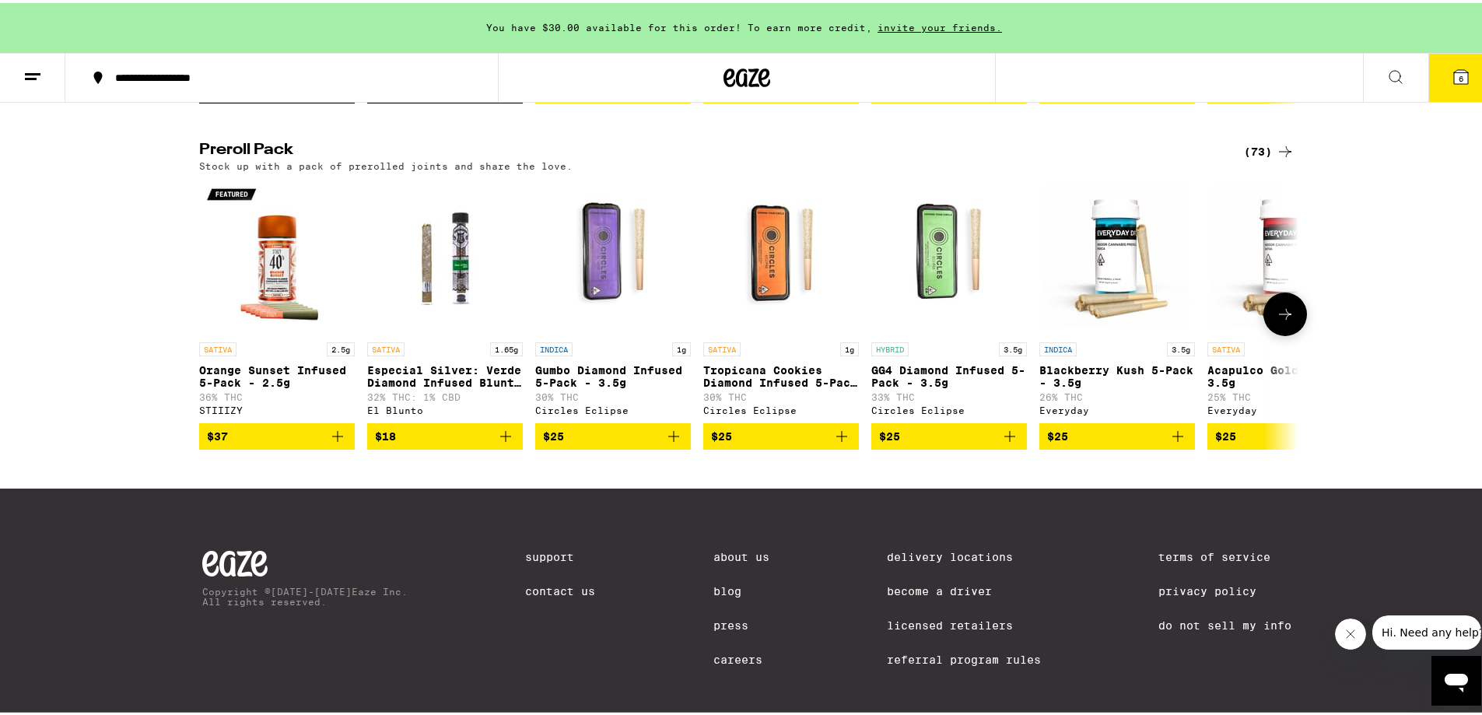
click at [334, 443] on icon "Add to bag" at bounding box center [337, 433] width 19 height 19
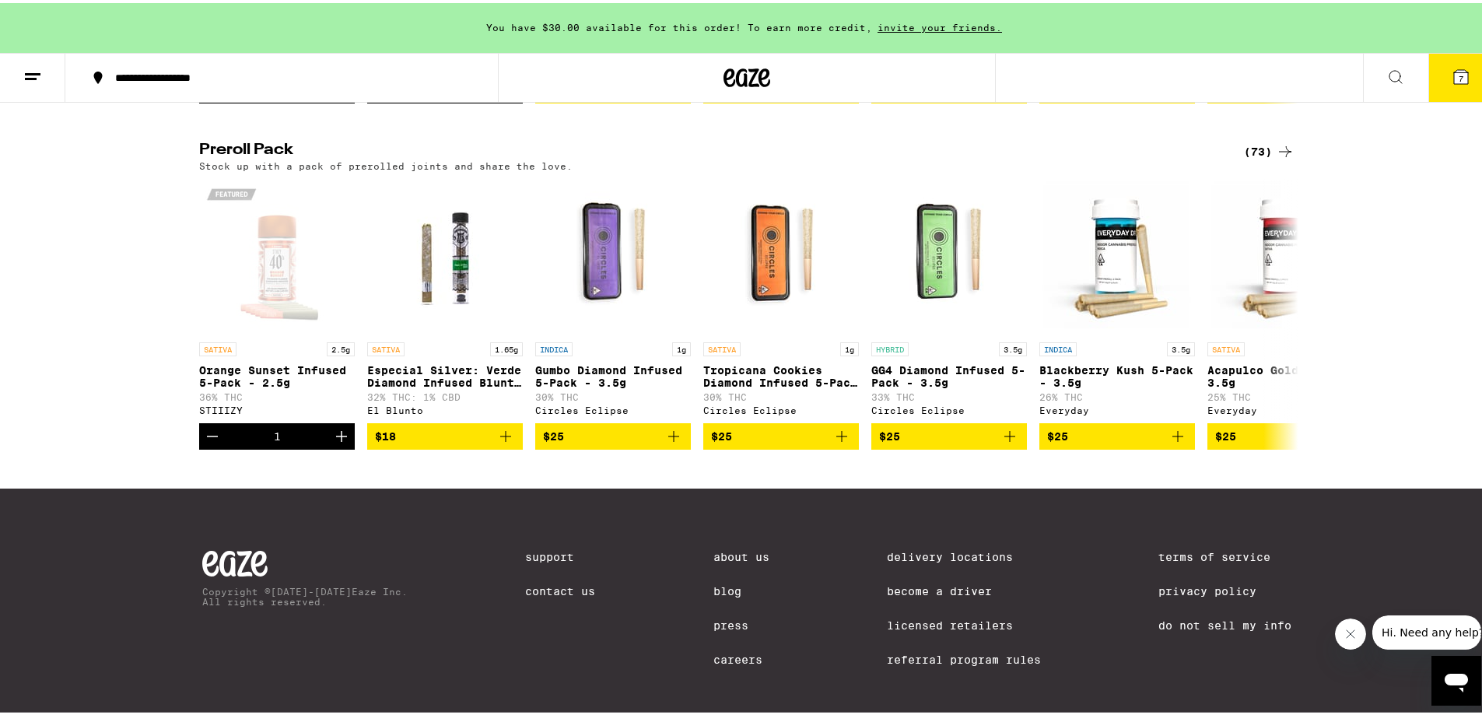
click at [1455, 76] on icon at bounding box center [1461, 74] width 14 height 14
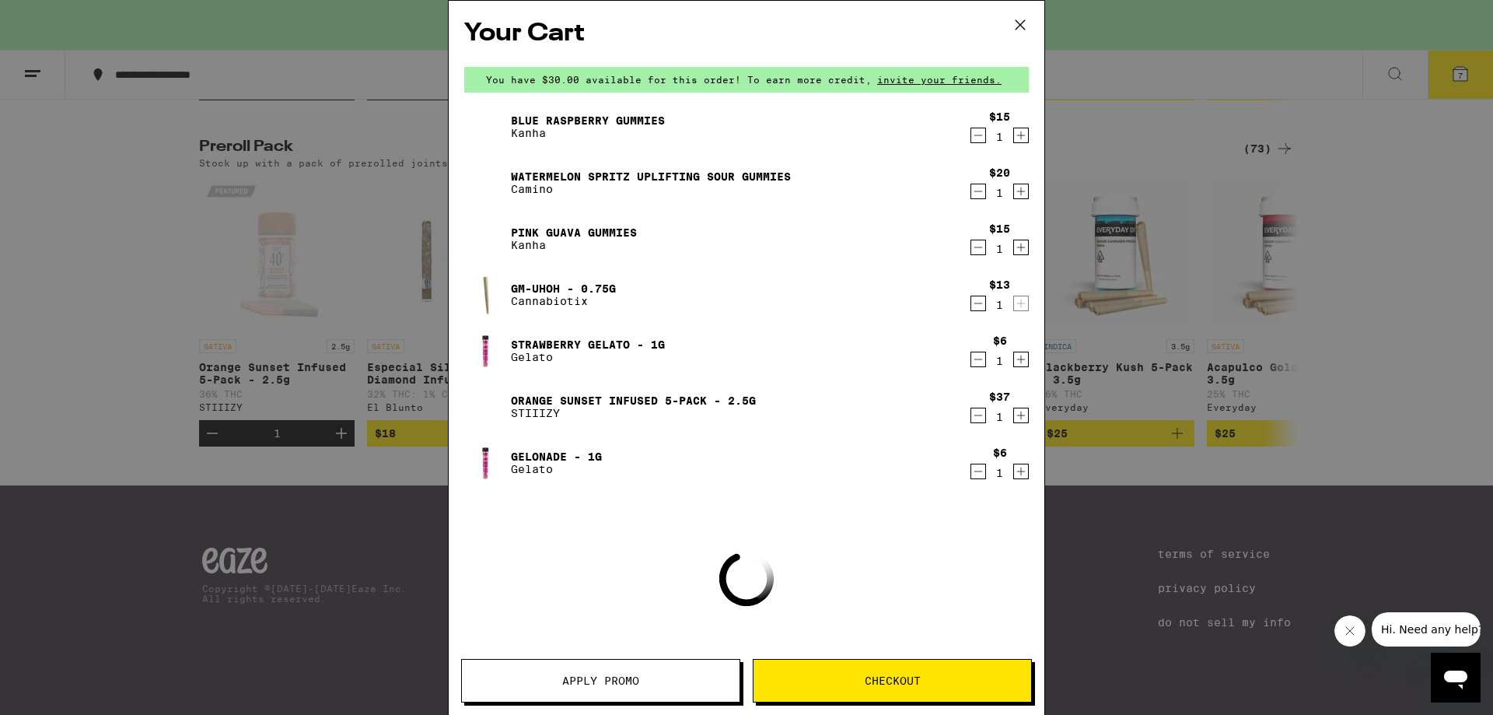
click at [1392, 342] on div "Your Cart You have $30.00 available for this order! To earn more credit, invite…" at bounding box center [746, 357] width 1493 height 715
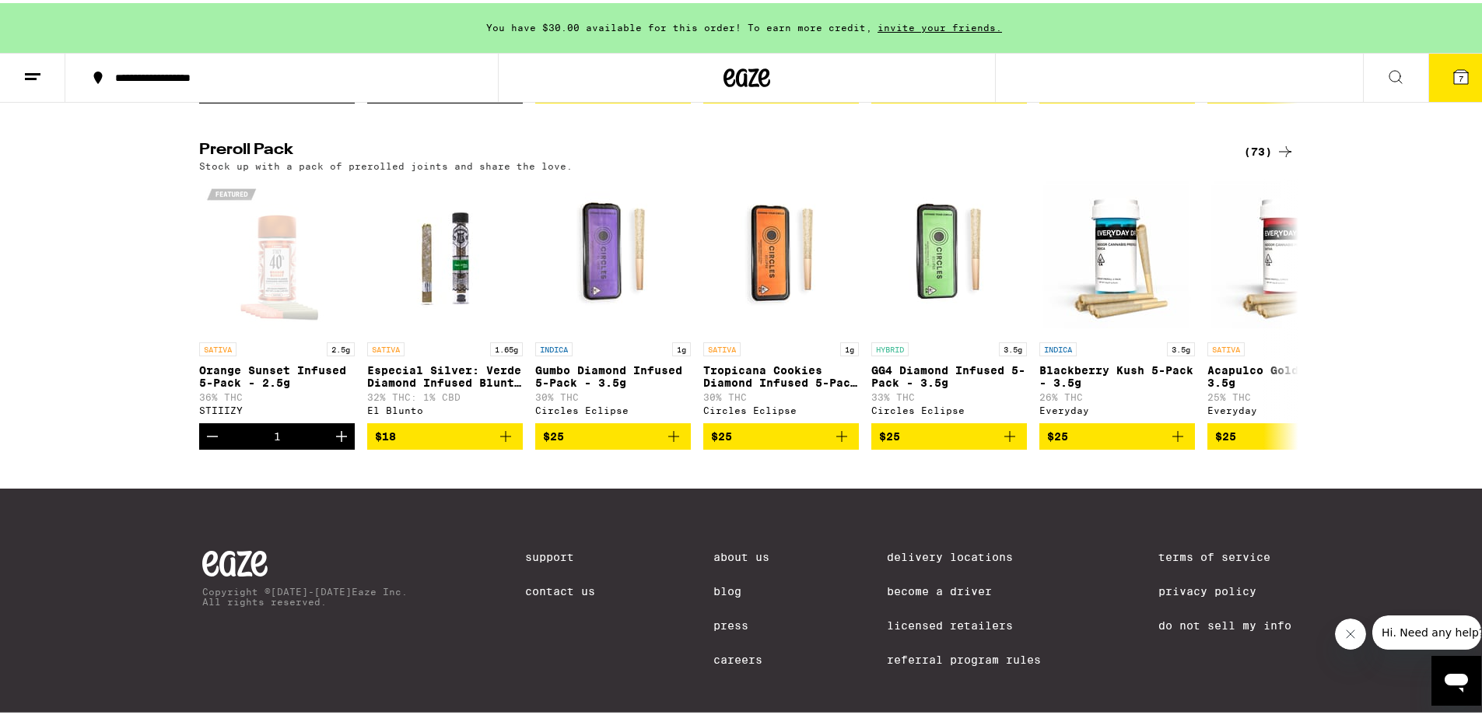
click at [1430, 47] on div "You have $30.00 available for this order! To earn more credit, invite your frie…" at bounding box center [746, 25] width 1493 height 50
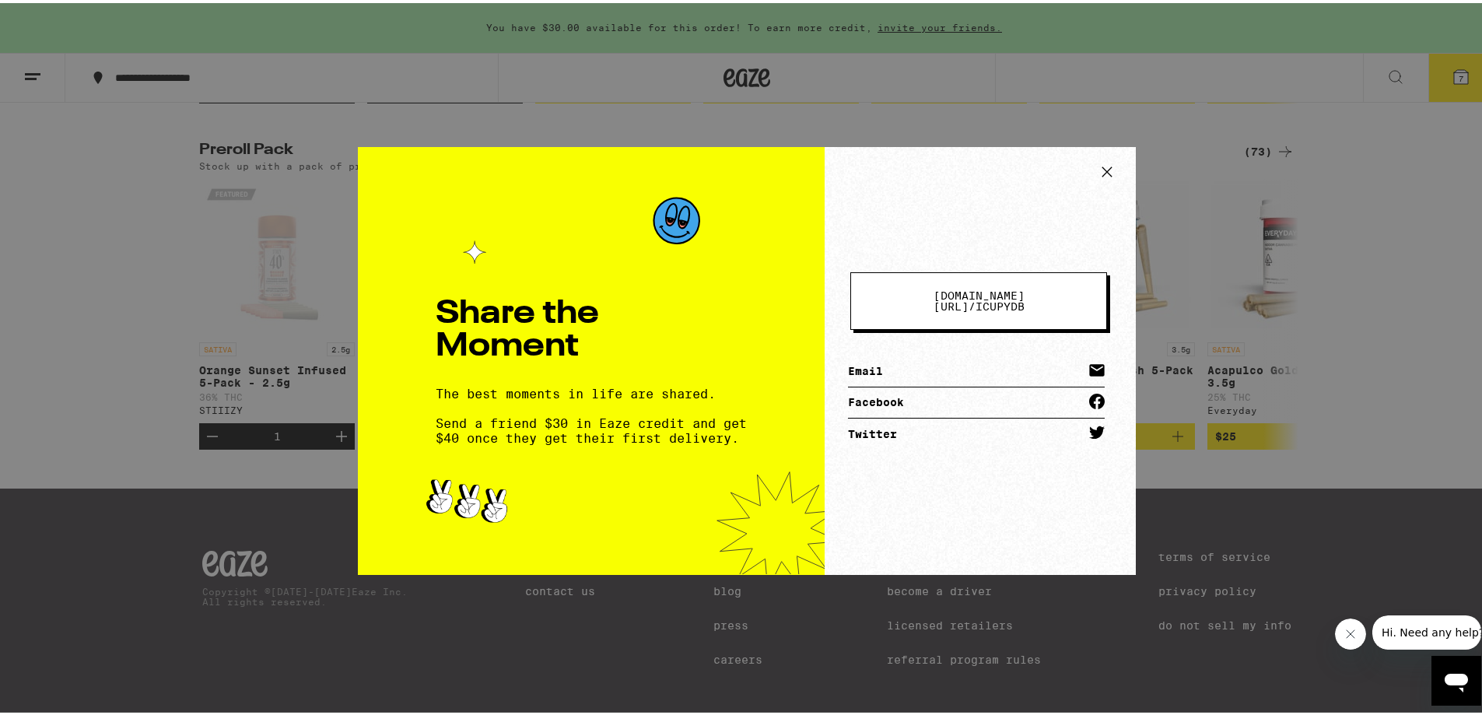
click at [1280, 313] on div "Share the Moment The best moments in life are shared. Send a friend $30 in Eaze…" at bounding box center [746, 357] width 1493 height 715
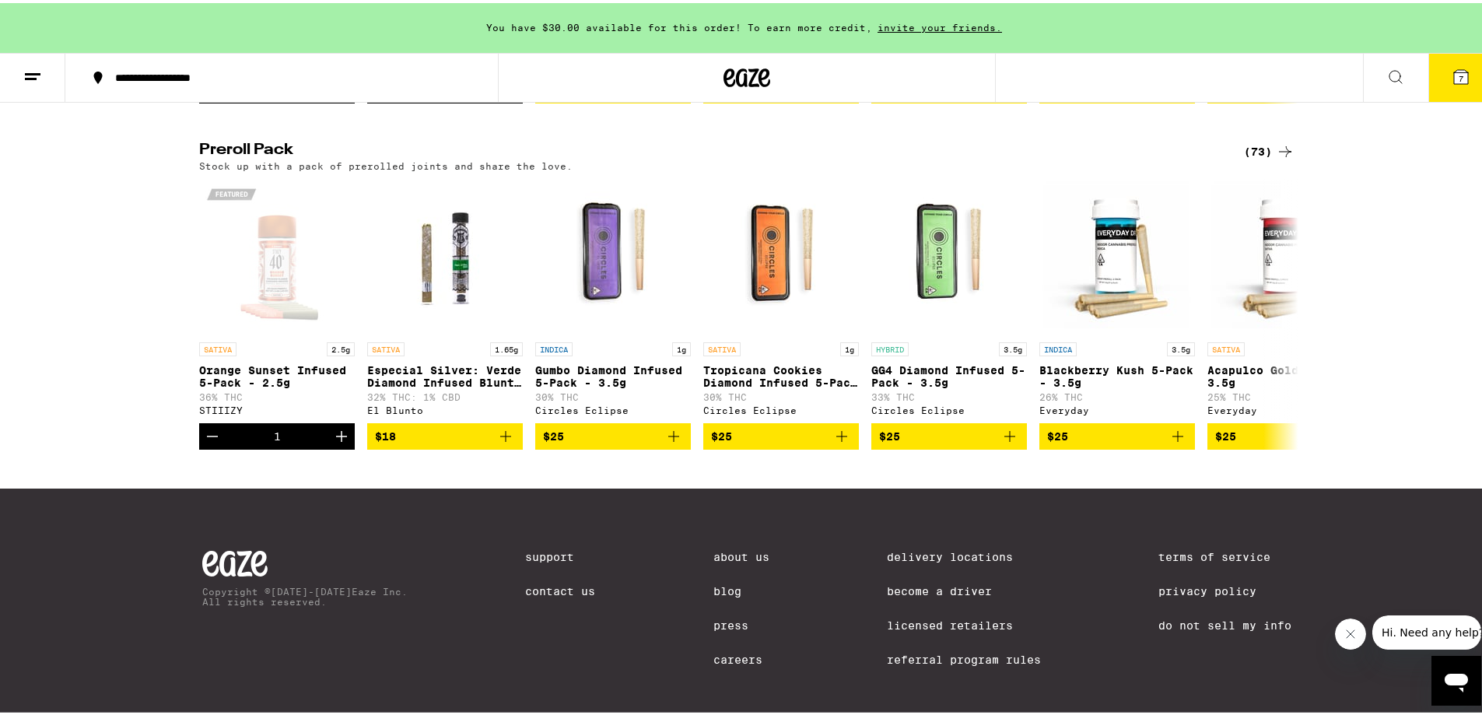
click at [1458, 72] on icon at bounding box center [1460, 74] width 19 height 19
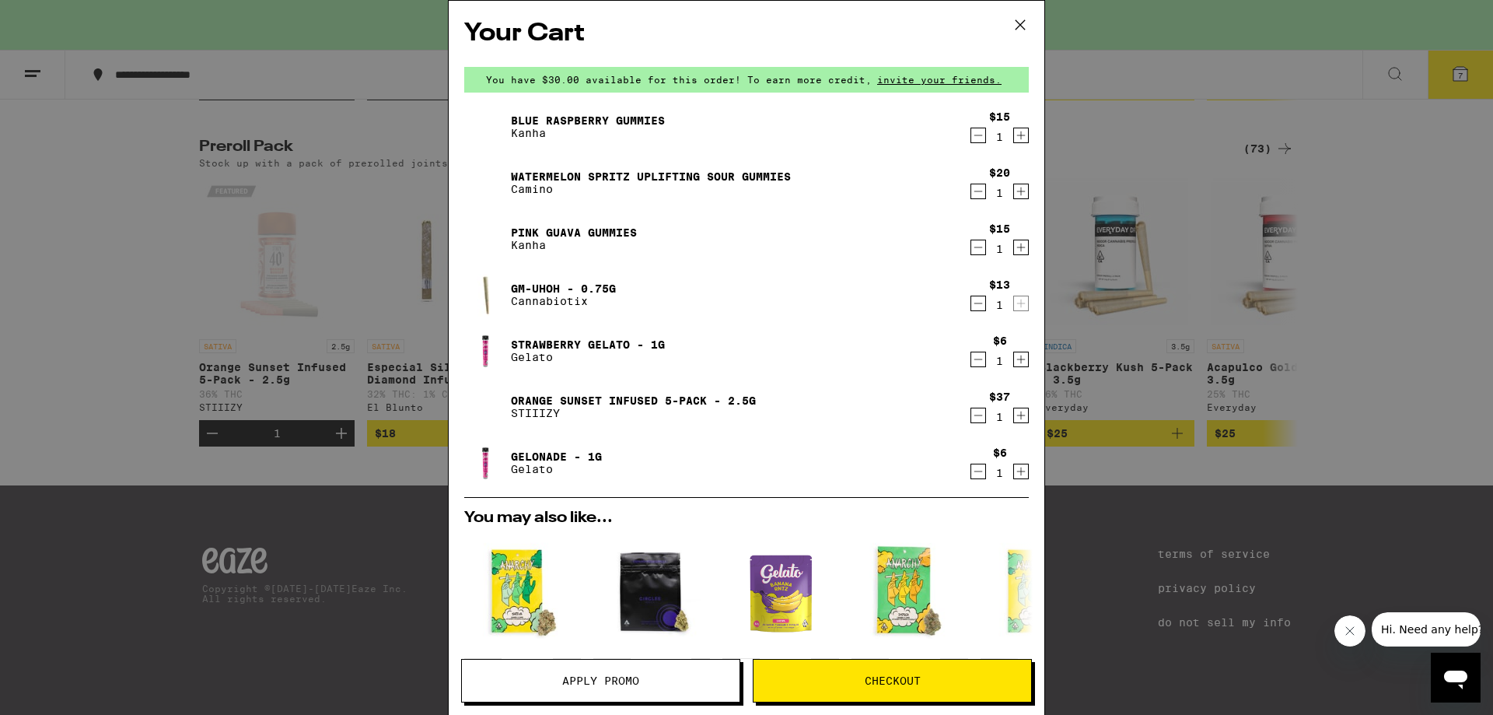
click at [608, 679] on span "Apply Promo" at bounding box center [600, 680] width 77 height 11
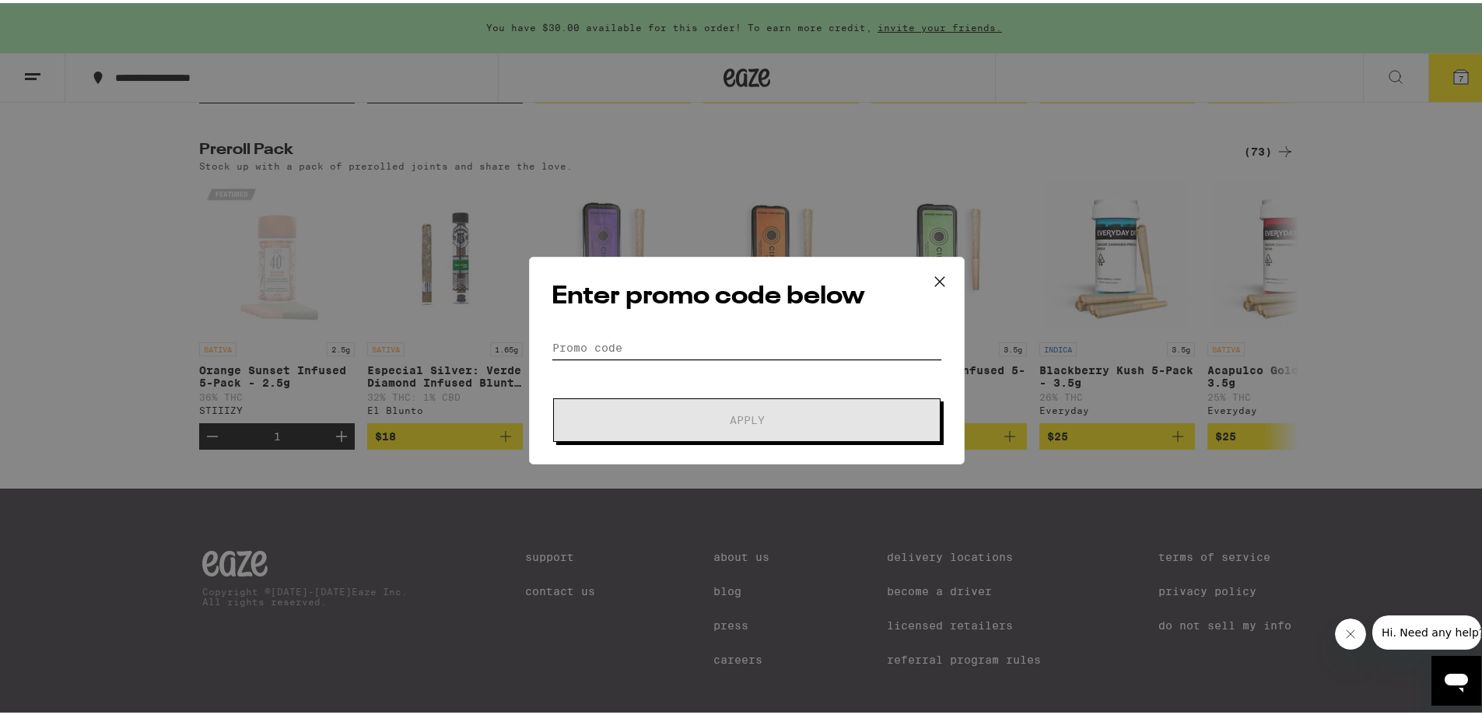
click at [684, 348] on input "Promo Code" at bounding box center [746, 344] width 390 height 23
click at [1191, 389] on div "Enter promo code below Promo Code Apply" at bounding box center [746, 357] width 1493 height 715
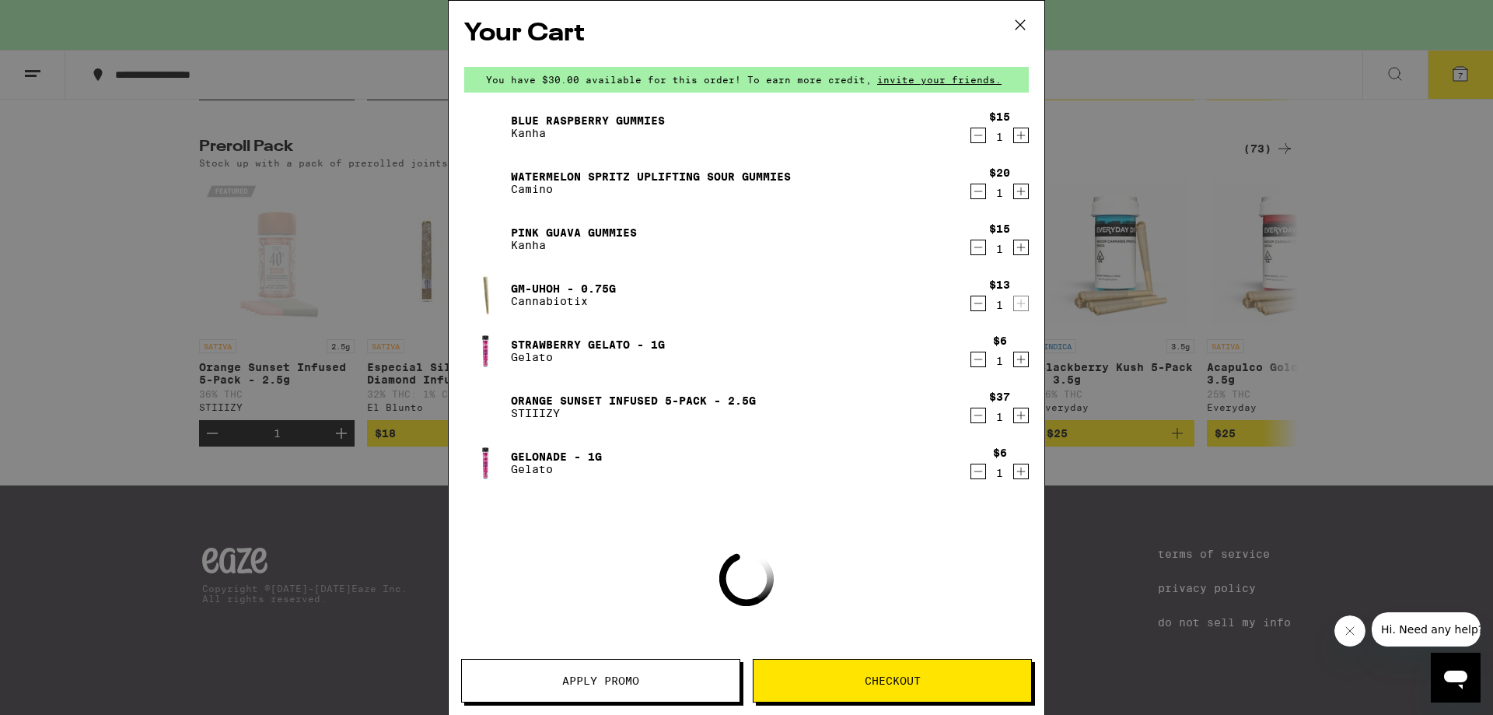
click at [1298, 376] on div "Your Cart You have $30.00 available for this order! To earn more credit, invite…" at bounding box center [746, 357] width 1493 height 715
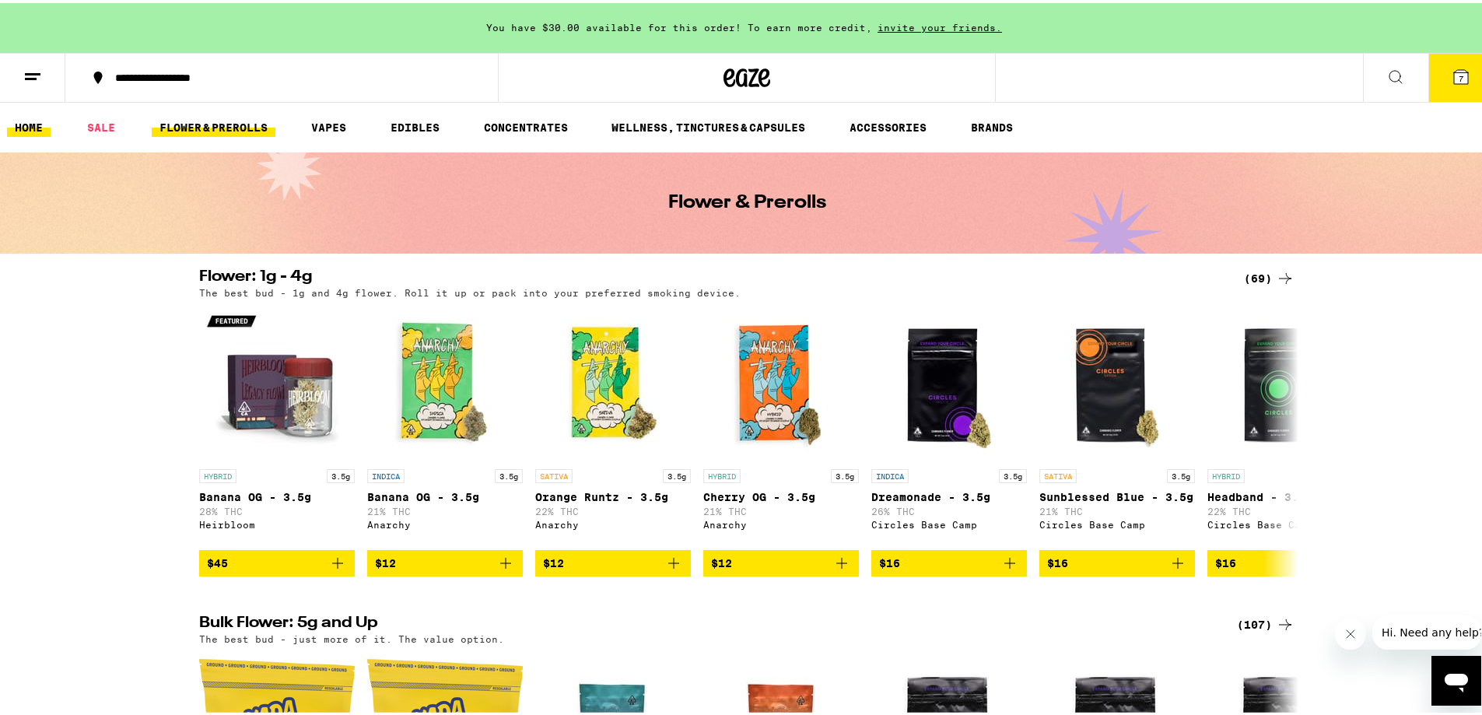
click at [37, 121] on link "HOME" at bounding box center [29, 124] width 44 height 19
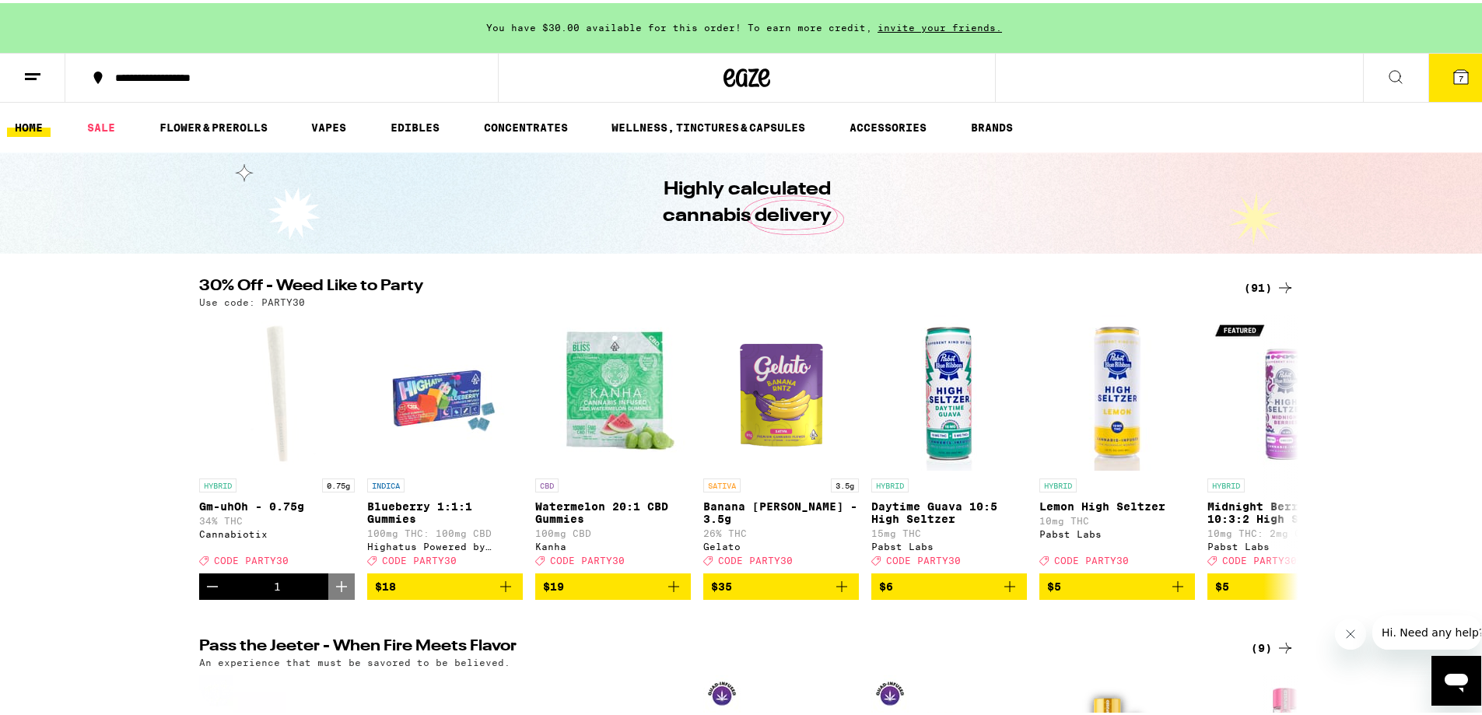
click at [1458, 73] on button "7" at bounding box center [1460, 75] width 65 height 48
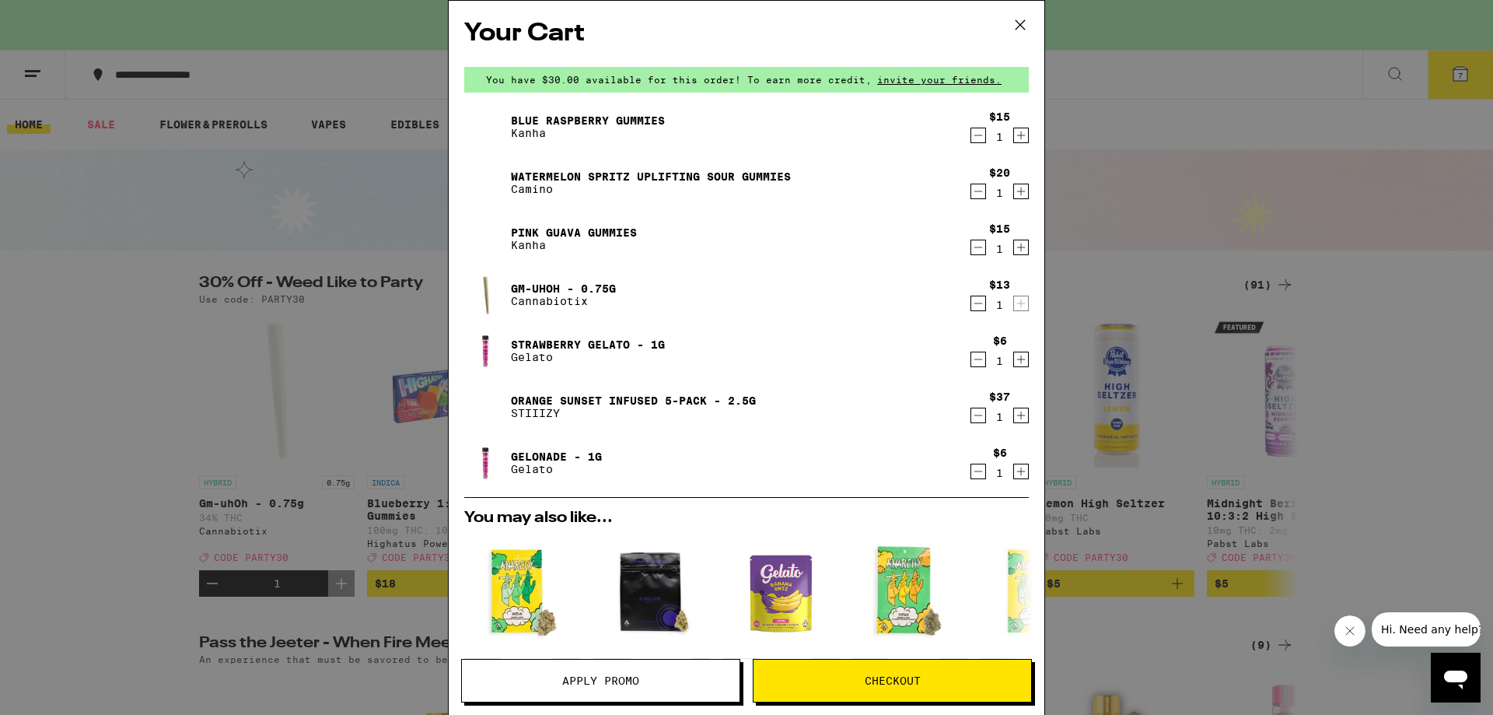
click at [639, 684] on span "Apply Promo" at bounding box center [600, 680] width 77 height 11
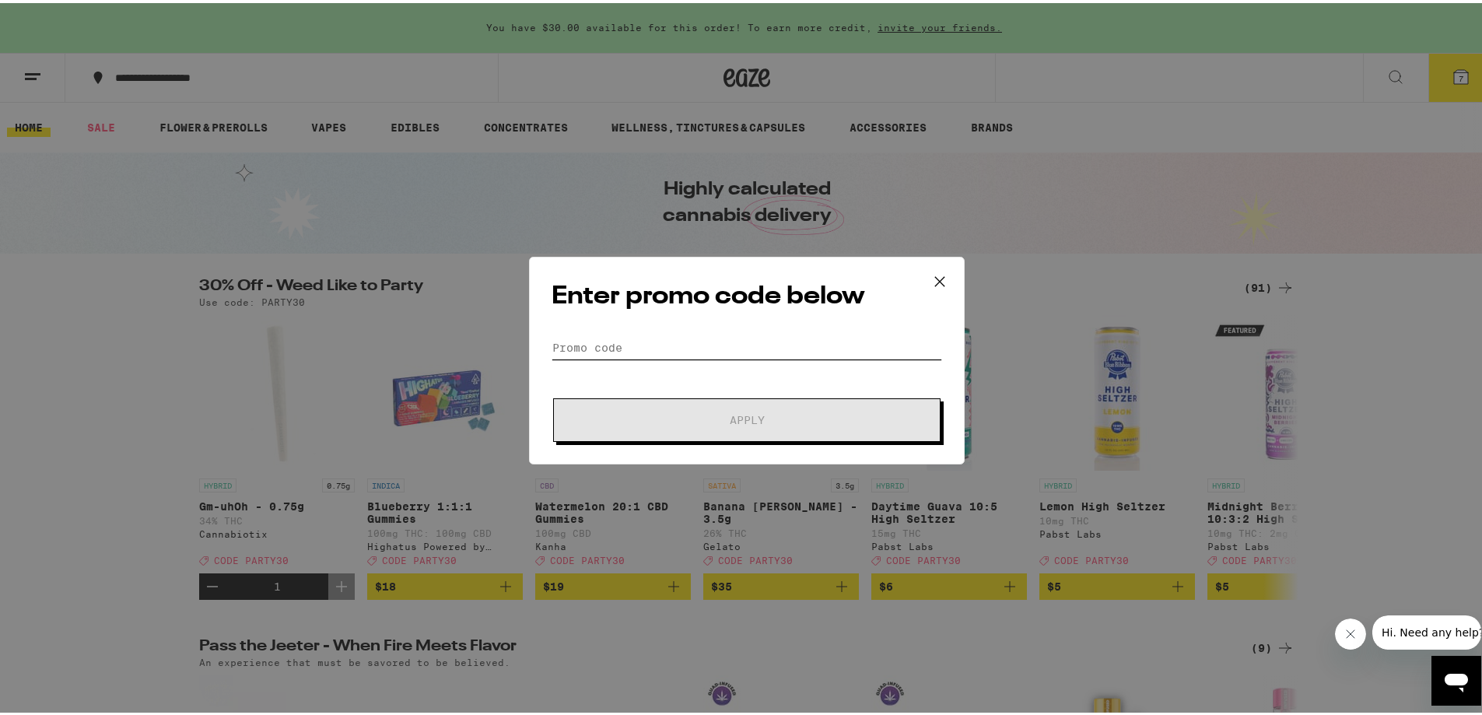
click at [665, 346] on input "Promo Code" at bounding box center [746, 344] width 390 height 23
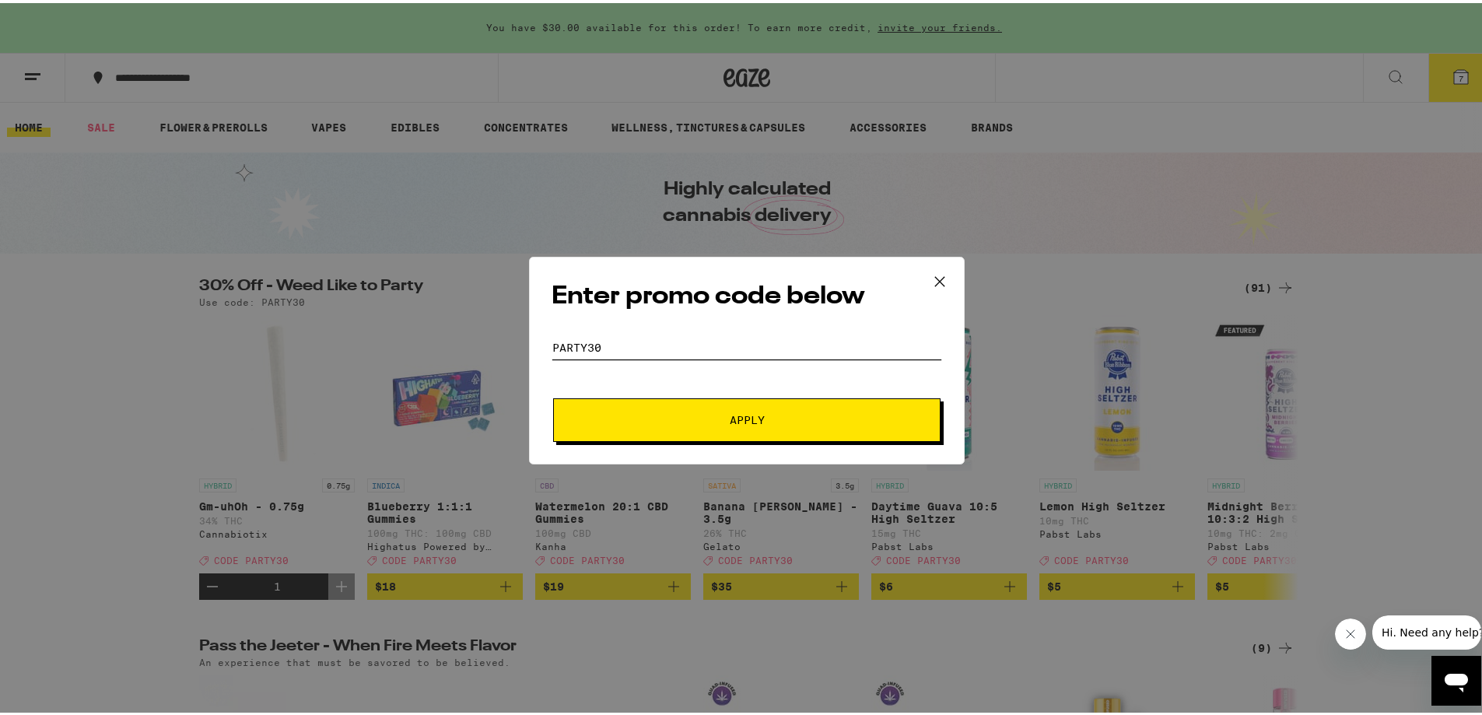
type input "Party30"
click at [679, 440] on div "Enter promo code below Promo Code Party30 Apply" at bounding box center [747, 358] width 436 height 208
click at [681, 432] on button "Apply" at bounding box center [746, 417] width 387 height 44
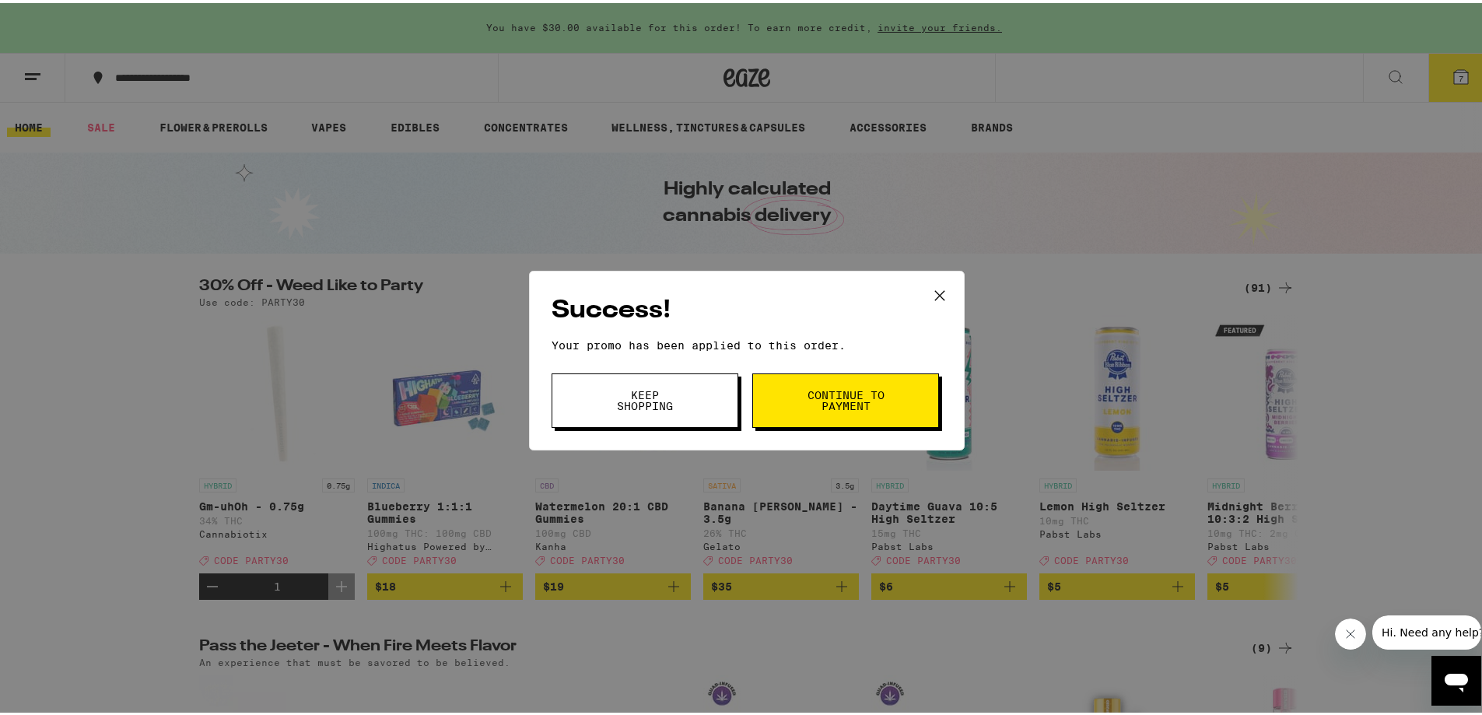
click at [768, 406] on button "Continue to payment" at bounding box center [845, 397] width 187 height 54
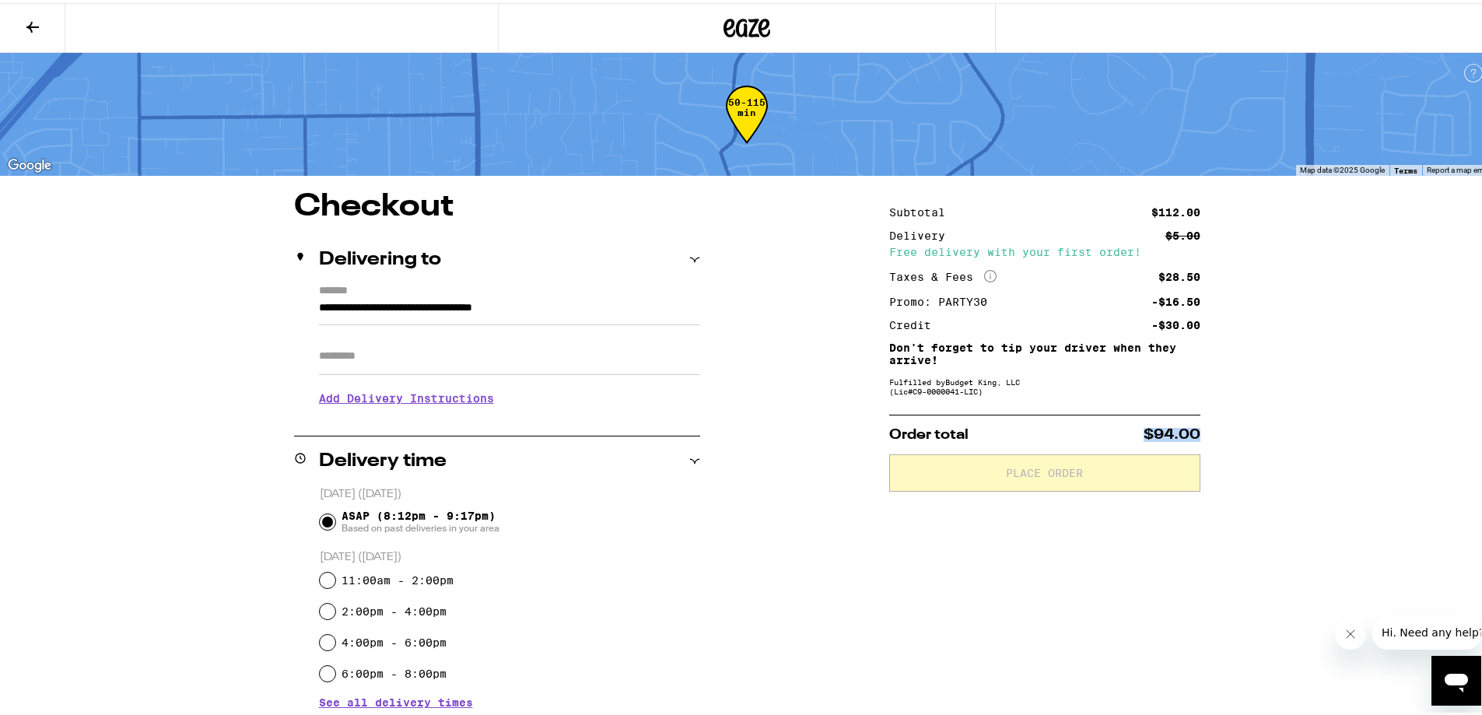
drag, startPoint x: 1224, startPoint y: 435, endPoint x: 1092, endPoint y: 502, distance: 148.2
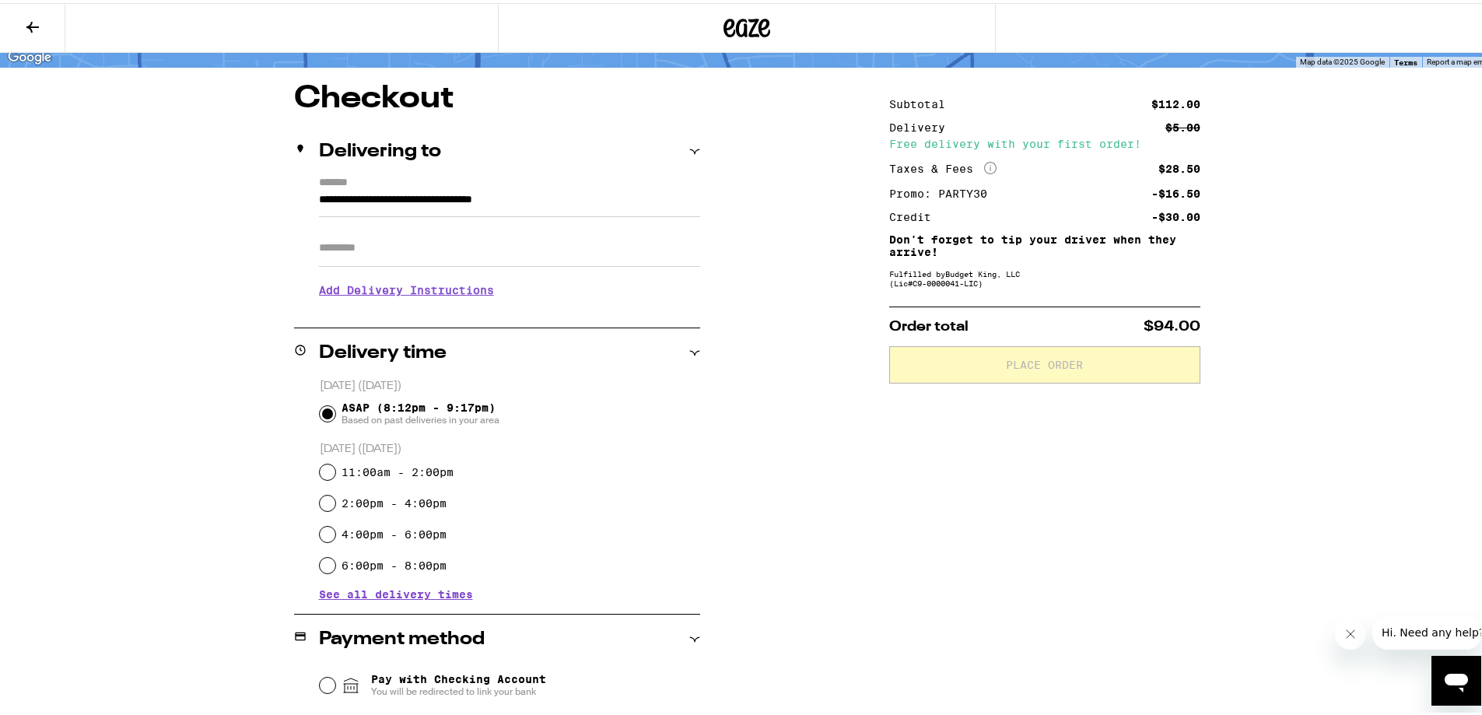
scroll to position [85, 0]
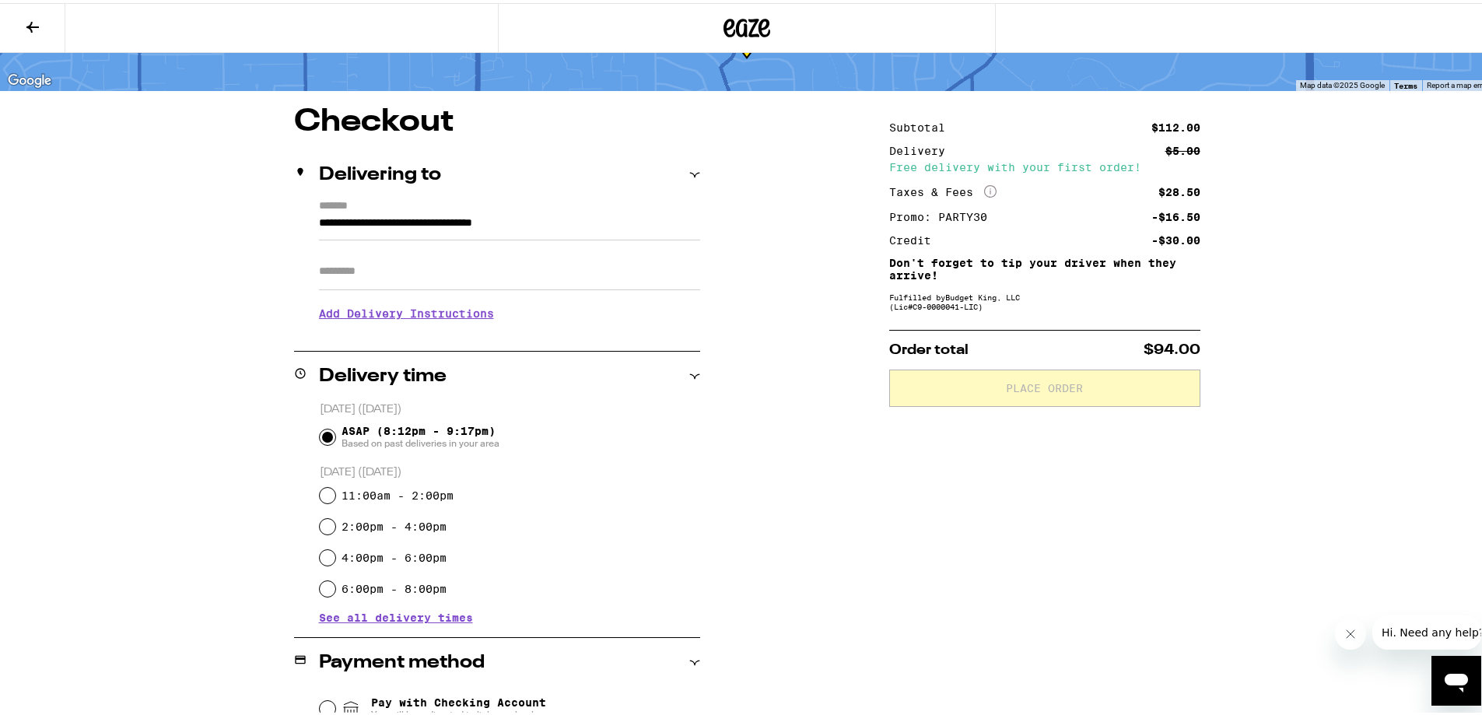
click at [39, 21] on icon at bounding box center [32, 24] width 19 height 19
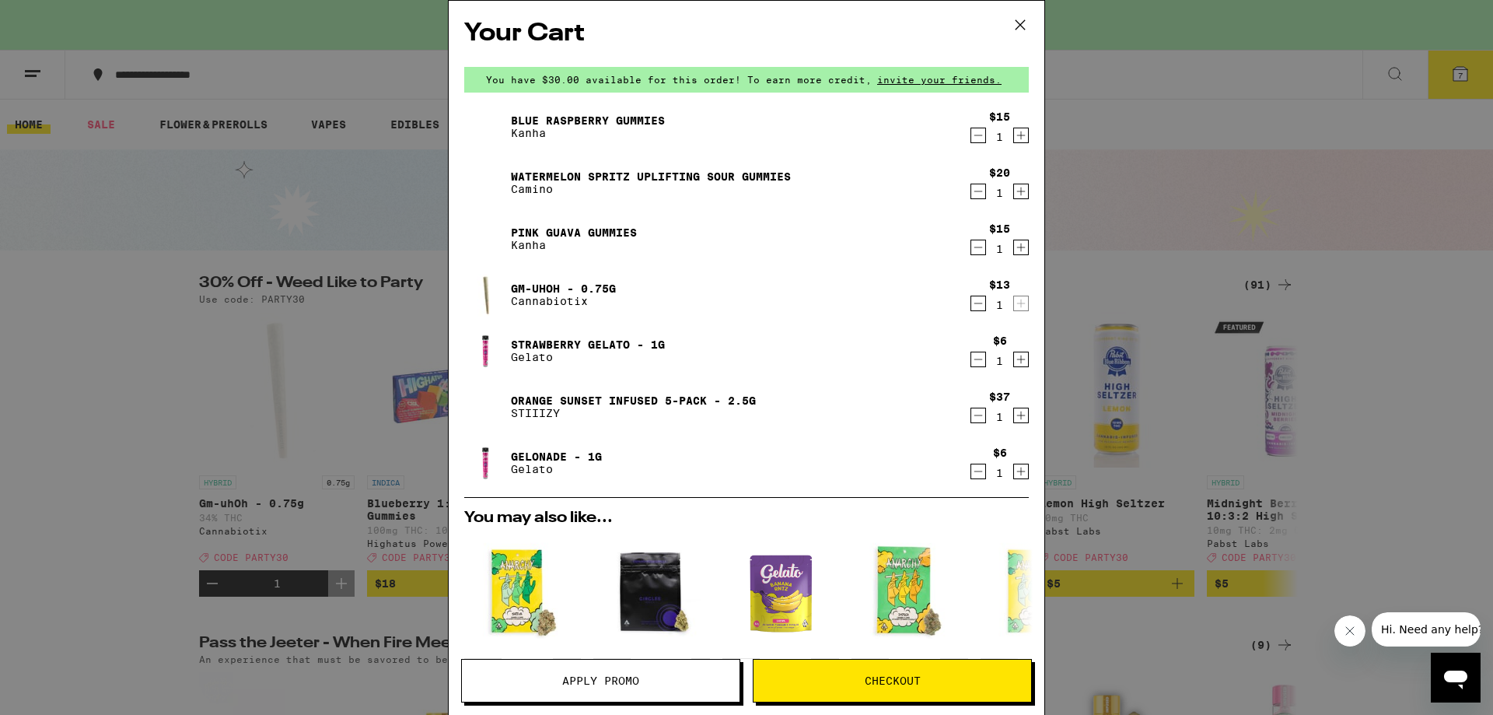
click at [1026, 23] on icon at bounding box center [1020, 24] width 23 height 23
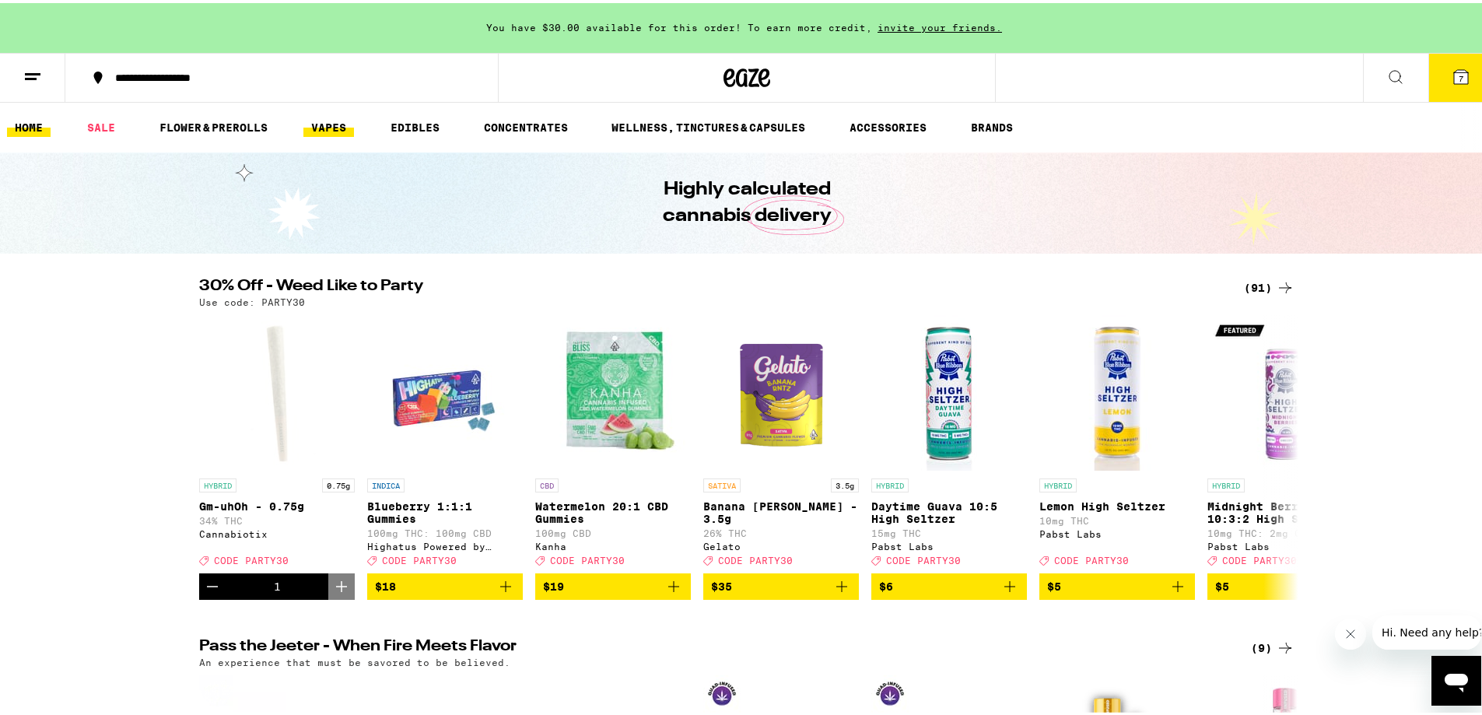
click at [328, 123] on link "VAPES" at bounding box center [328, 124] width 51 height 19
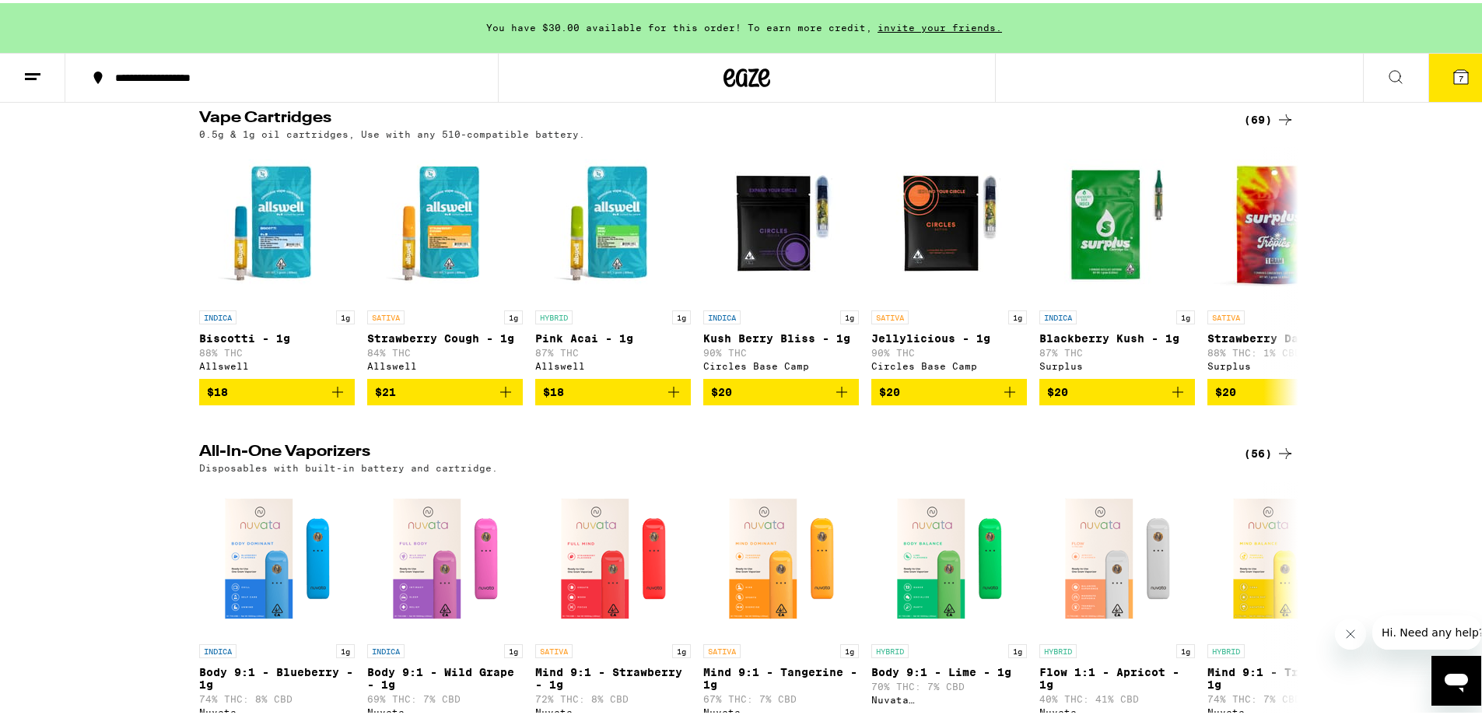
scroll to position [67, 0]
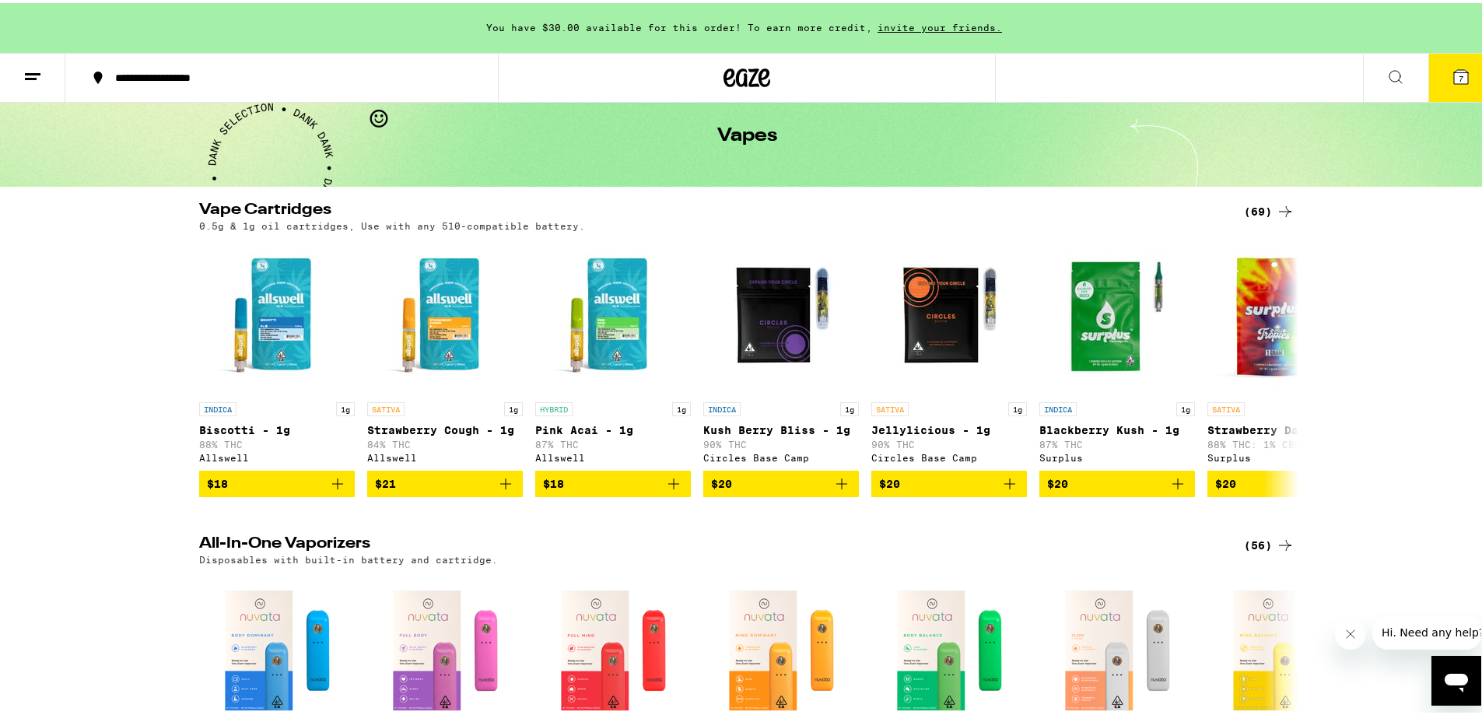
click at [1280, 205] on icon at bounding box center [1285, 208] width 12 height 11
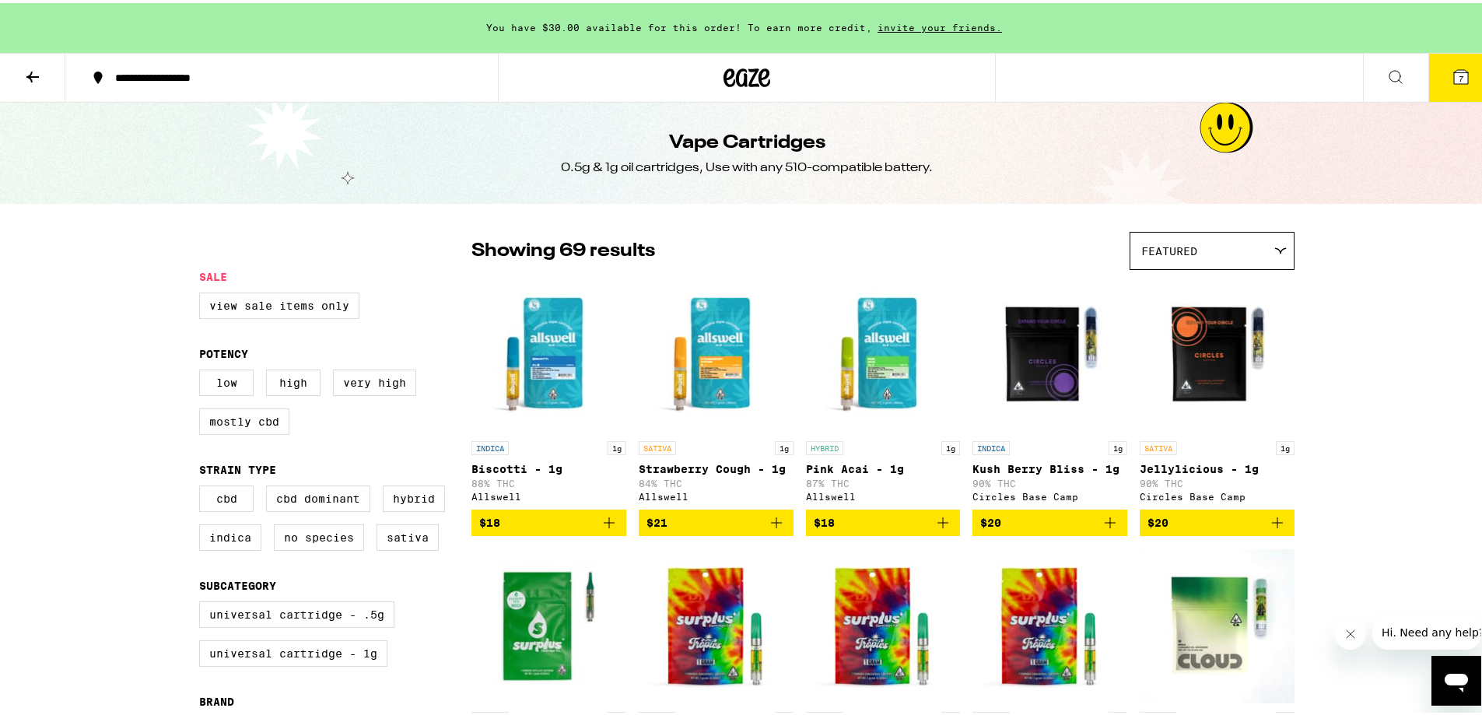
click at [1209, 376] on img "Open page for Jellylicious - 1g from Circles Base Camp" at bounding box center [1216, 353] width 155 height 156
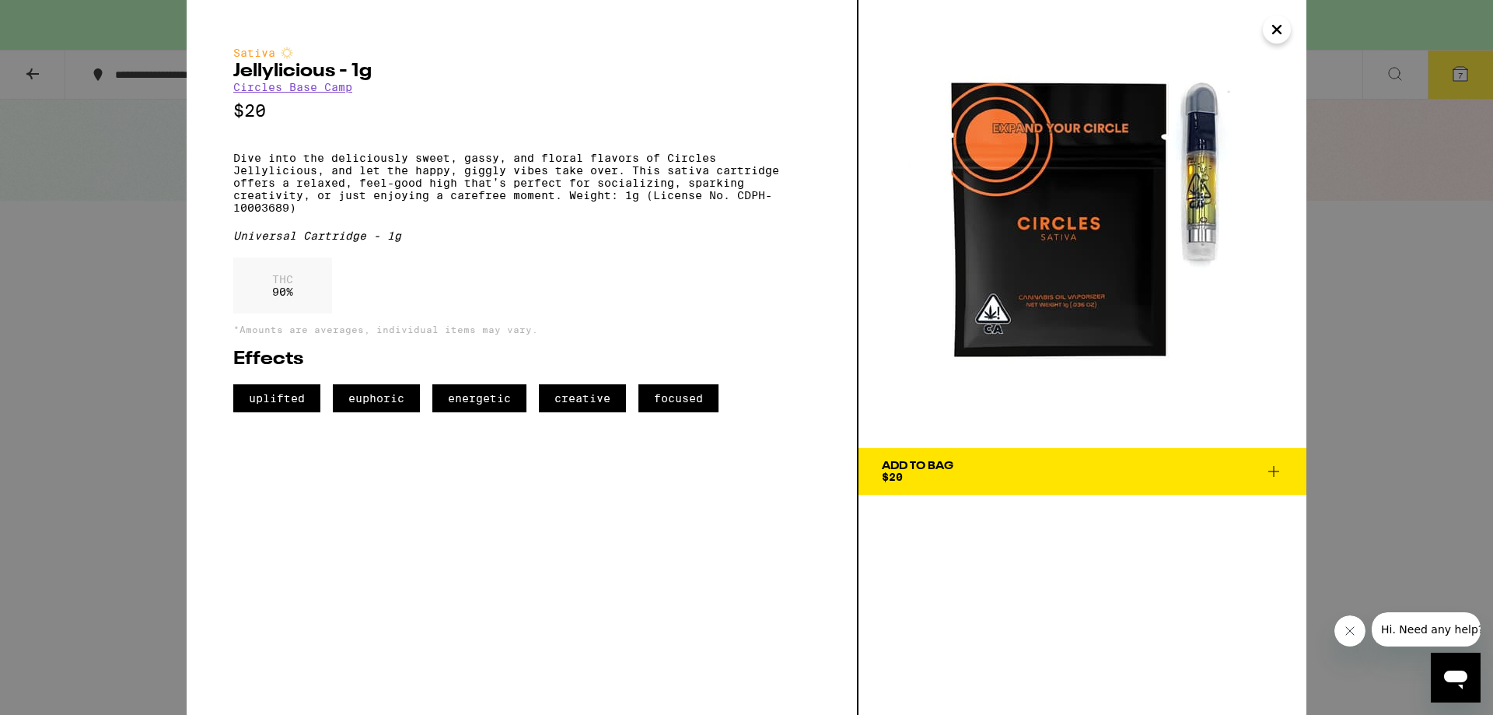
click at [1051, 479] on span "Add To Bag $20" at bounding box center [1082, 471] width 401 height 22
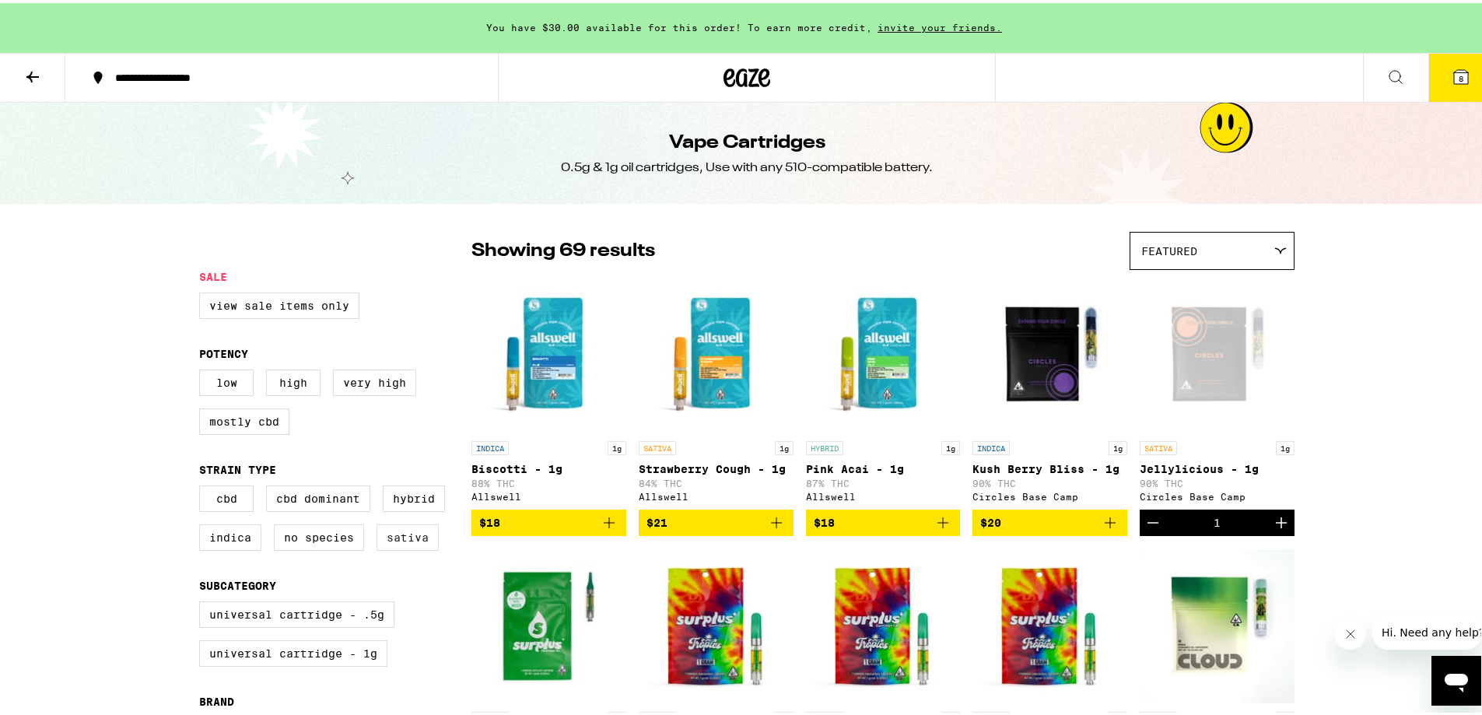
click at [415, 548] on label "Sativa" at bounding box center [407, 534] width 62 height 26
click at [203, 485] on input "Sativa" at bounding box center [202, 485] width 1 height 1
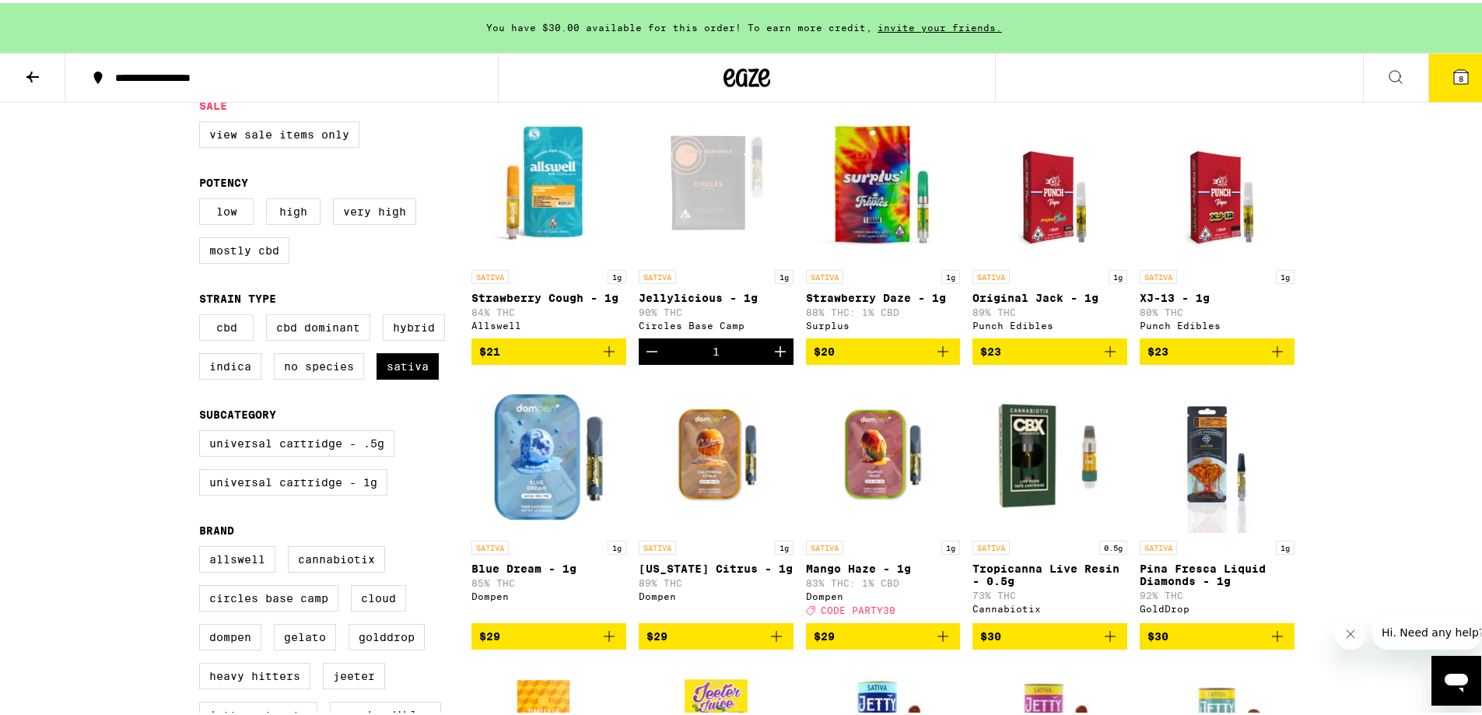
scroll to position [156, 0]
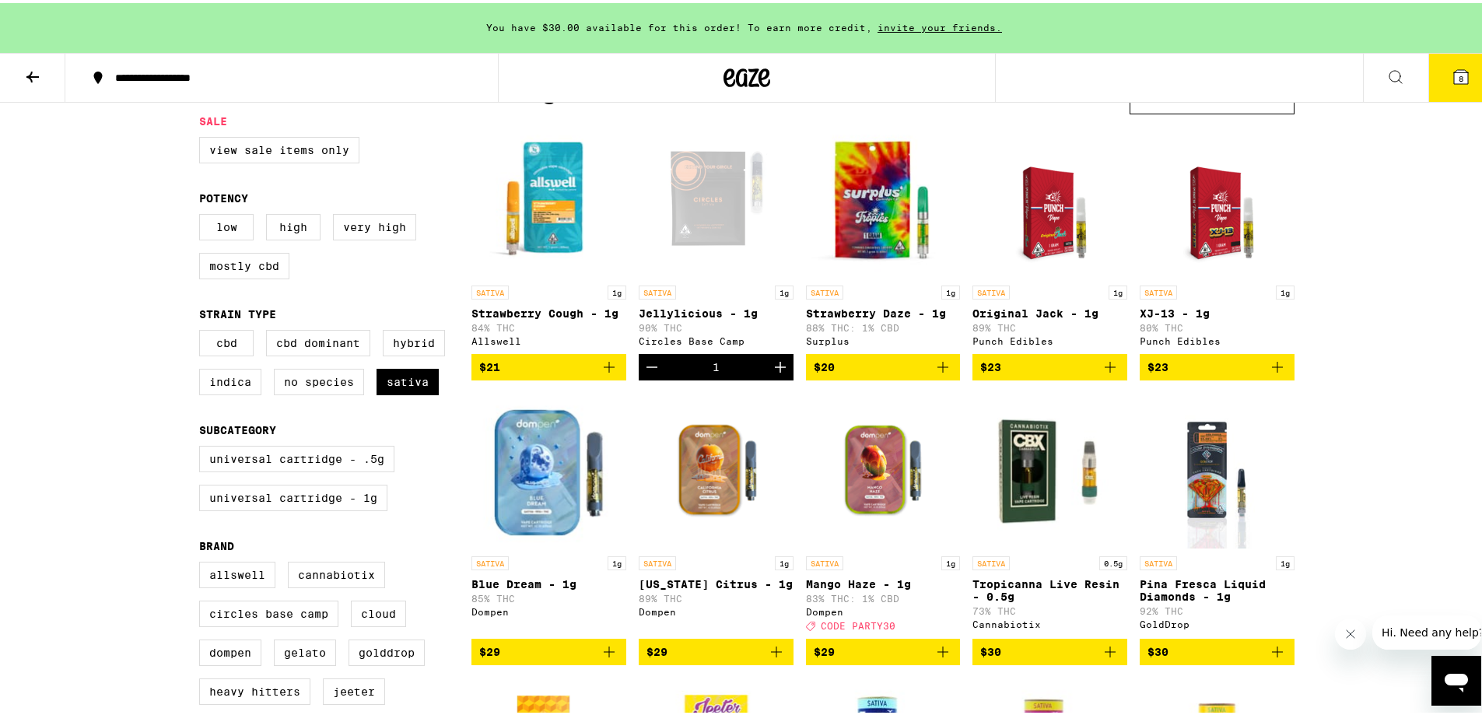
click at [648, 369] on icon "Decrement" at bounding box center [651, 364] width 19 height 19
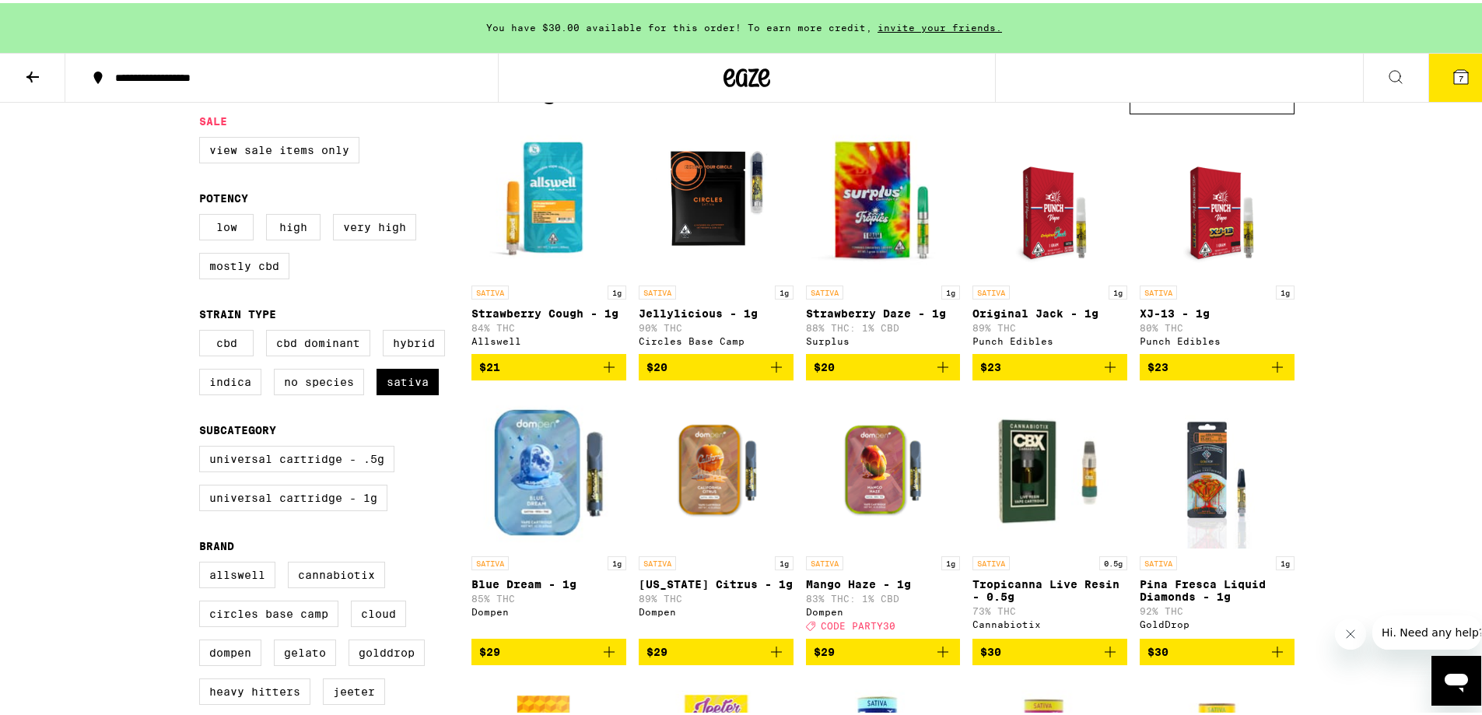
click at [771, 373] on icon "Add to bag" at bounding box center [776, 364] width 19 height 19
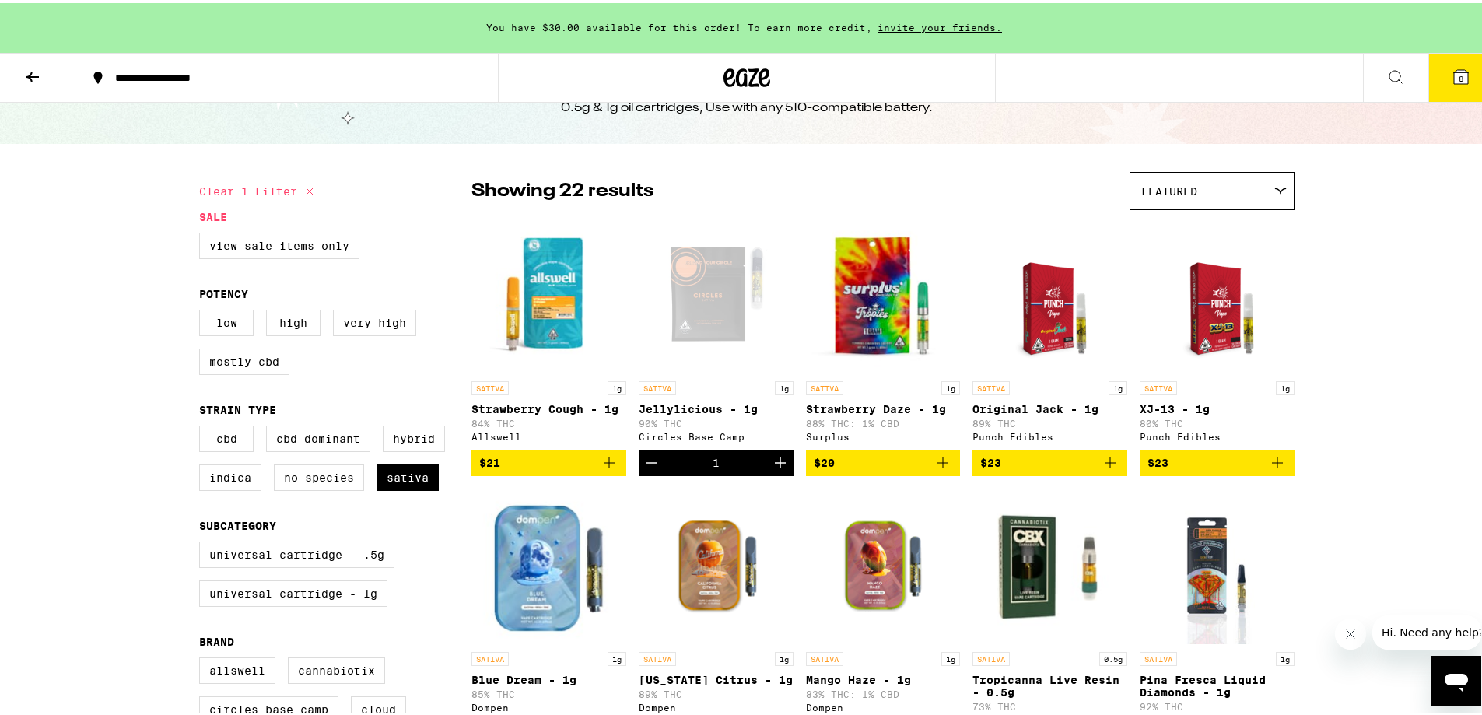
scroll to position [78, 0]
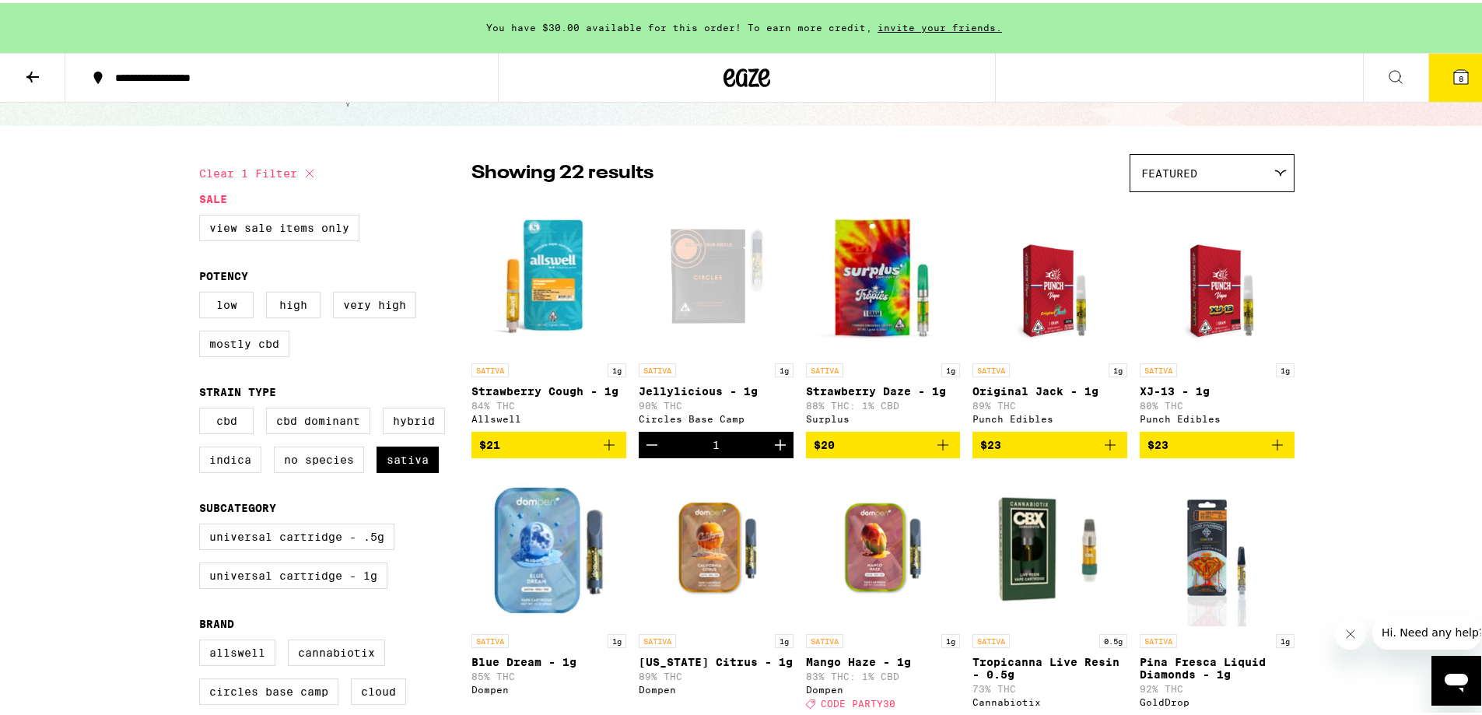
click at [1272, 171] on div at bounding box center [1279, 169] width 15 height 7
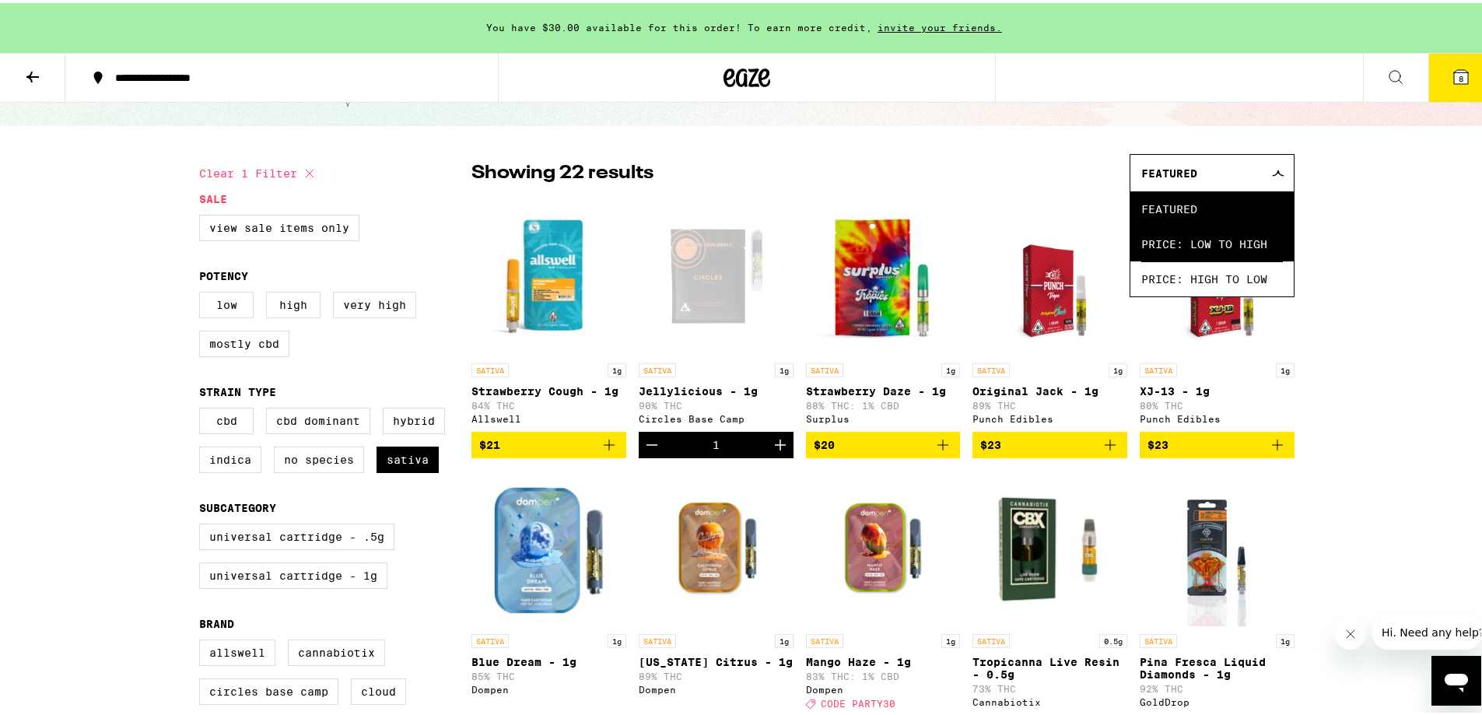
click at [1261, 245] on span "Price: Low to High" at bounding box center [1212, 240] width 142 height 35
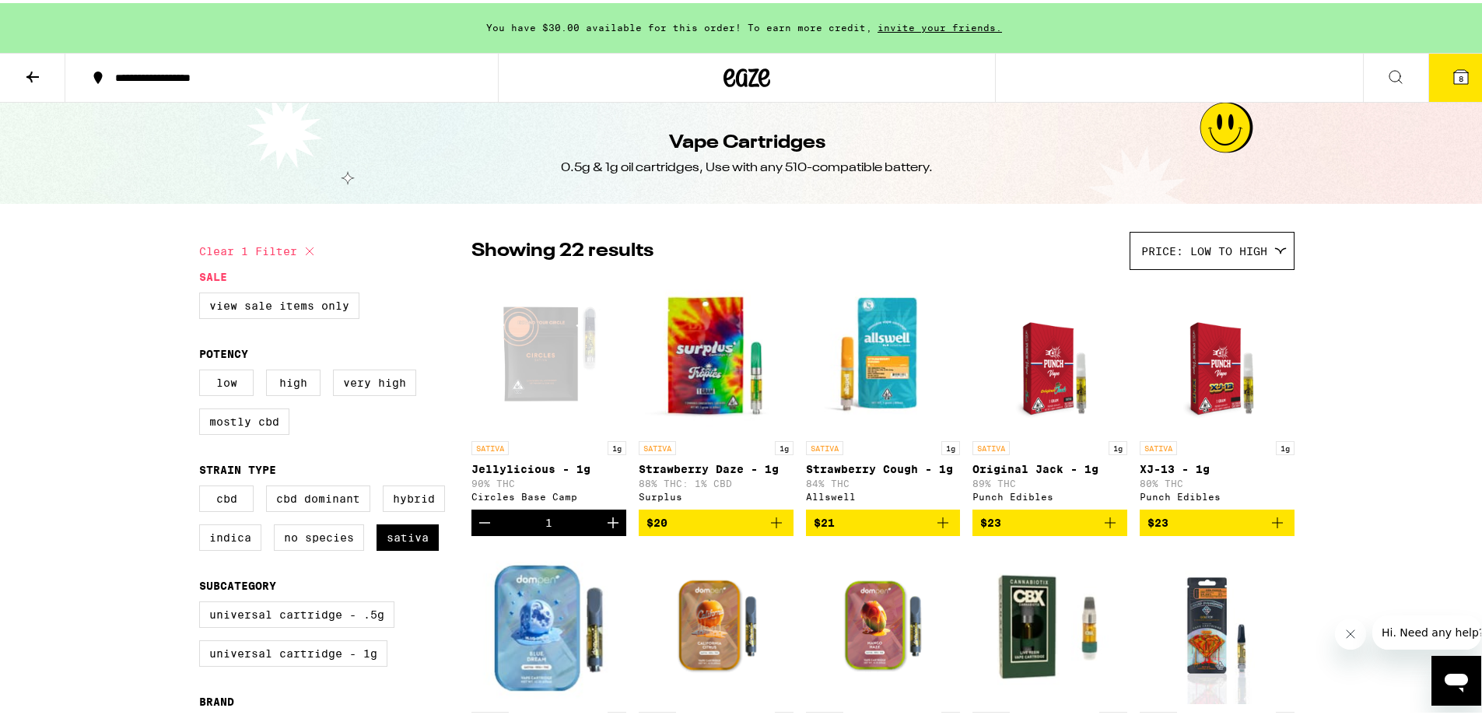
click at [1456, 69] on icon at bounding box center [1461, 74] width 14 height 14
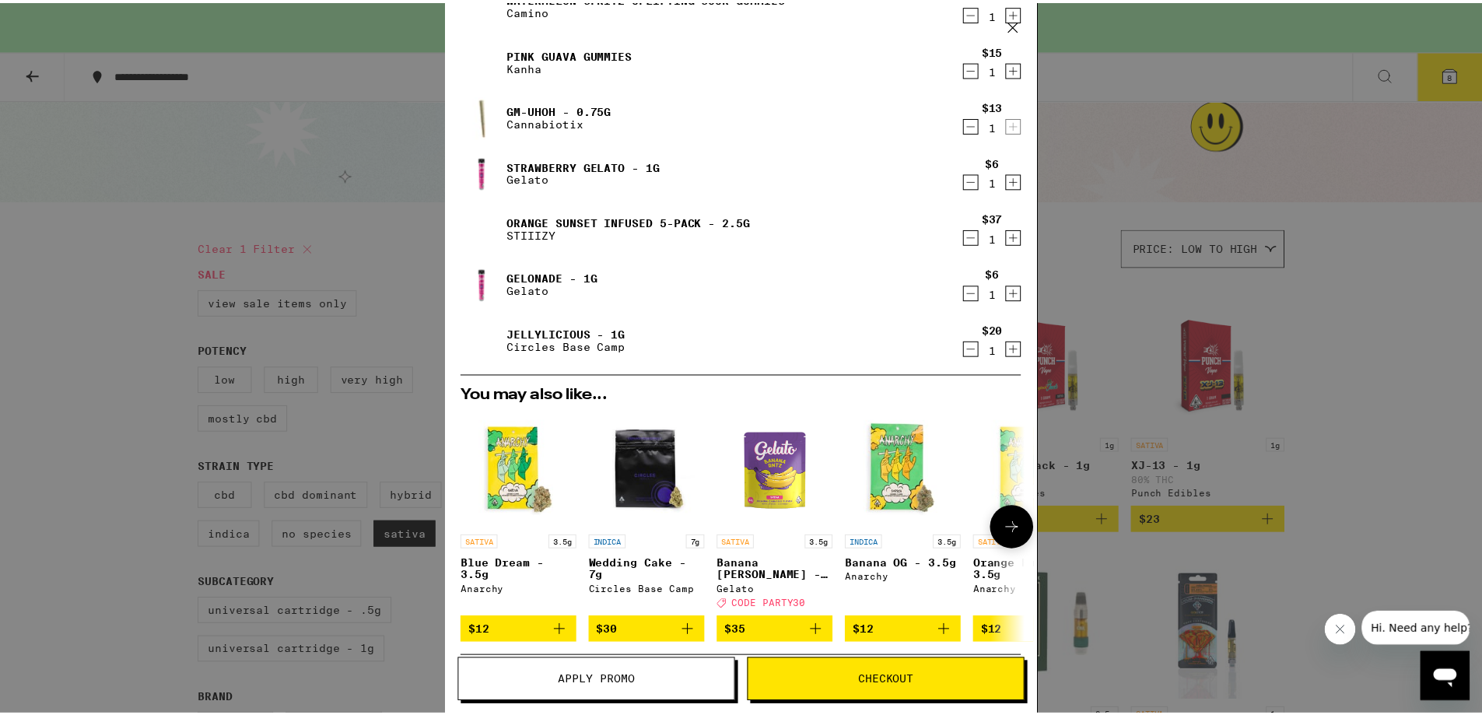
scroll to position [206, 0]
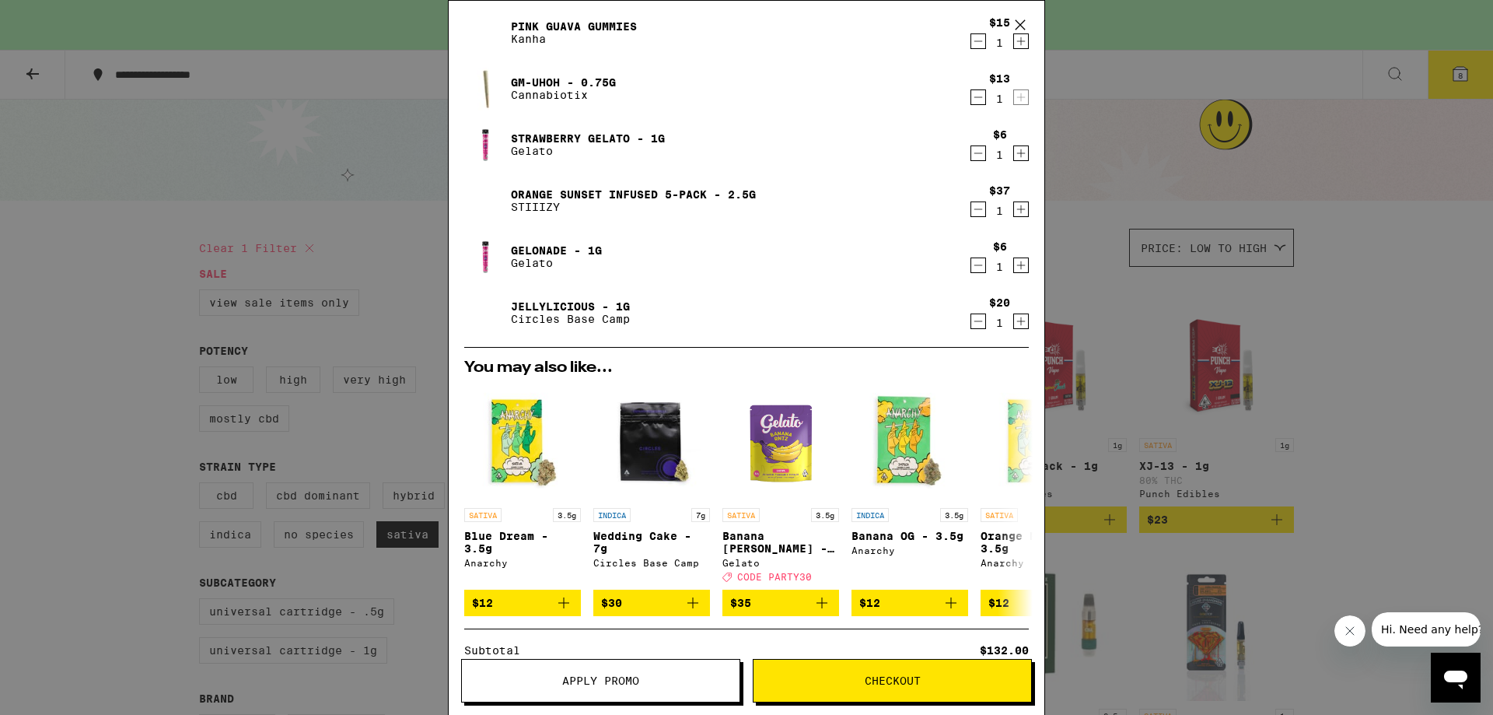
click at [1026, 21] on icon at bounding box center [1020, 24] width 23 height 23
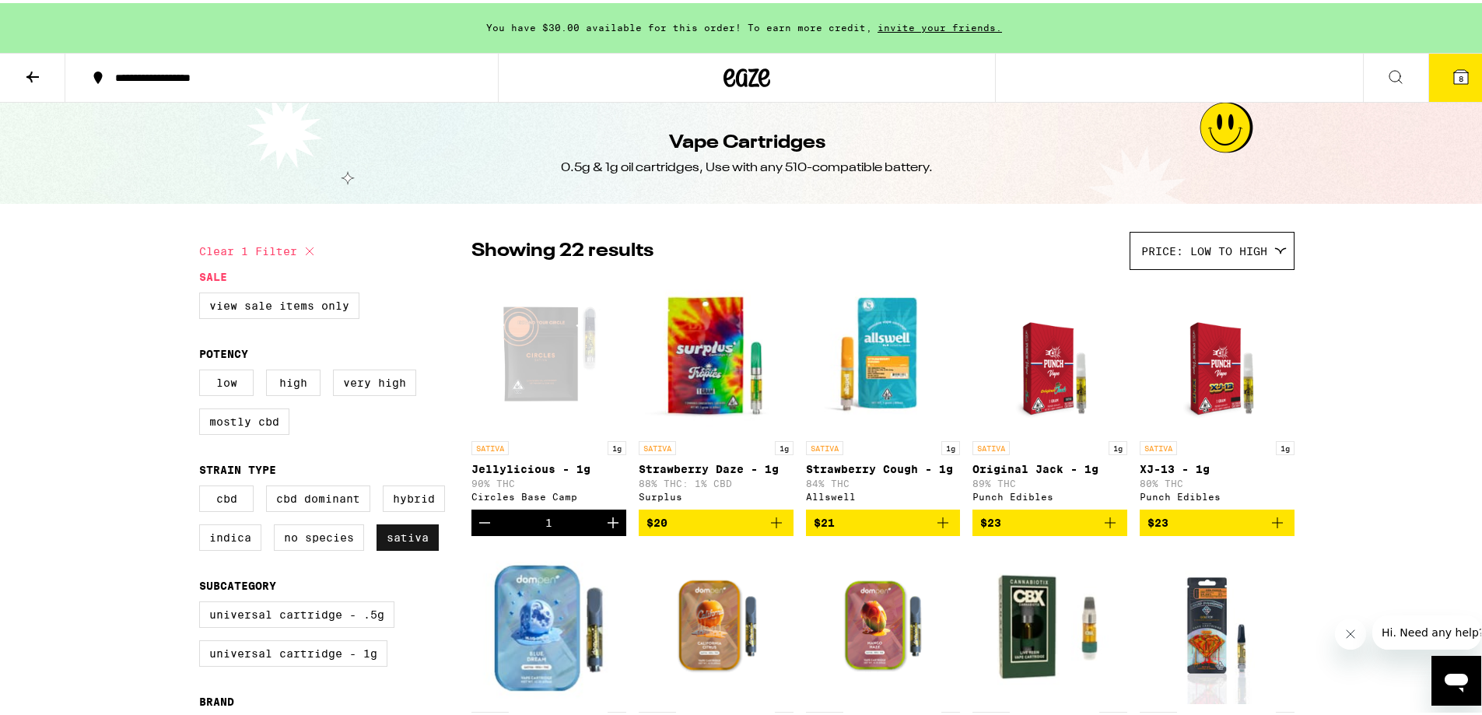
click at [403, 548] on label "Sativa" at bounding box center [407, 534] width 62 height 26
click at [203, 485] on input "Sativa" at bounding box center [202, 485] width 1 height 1
checkbox input "false"
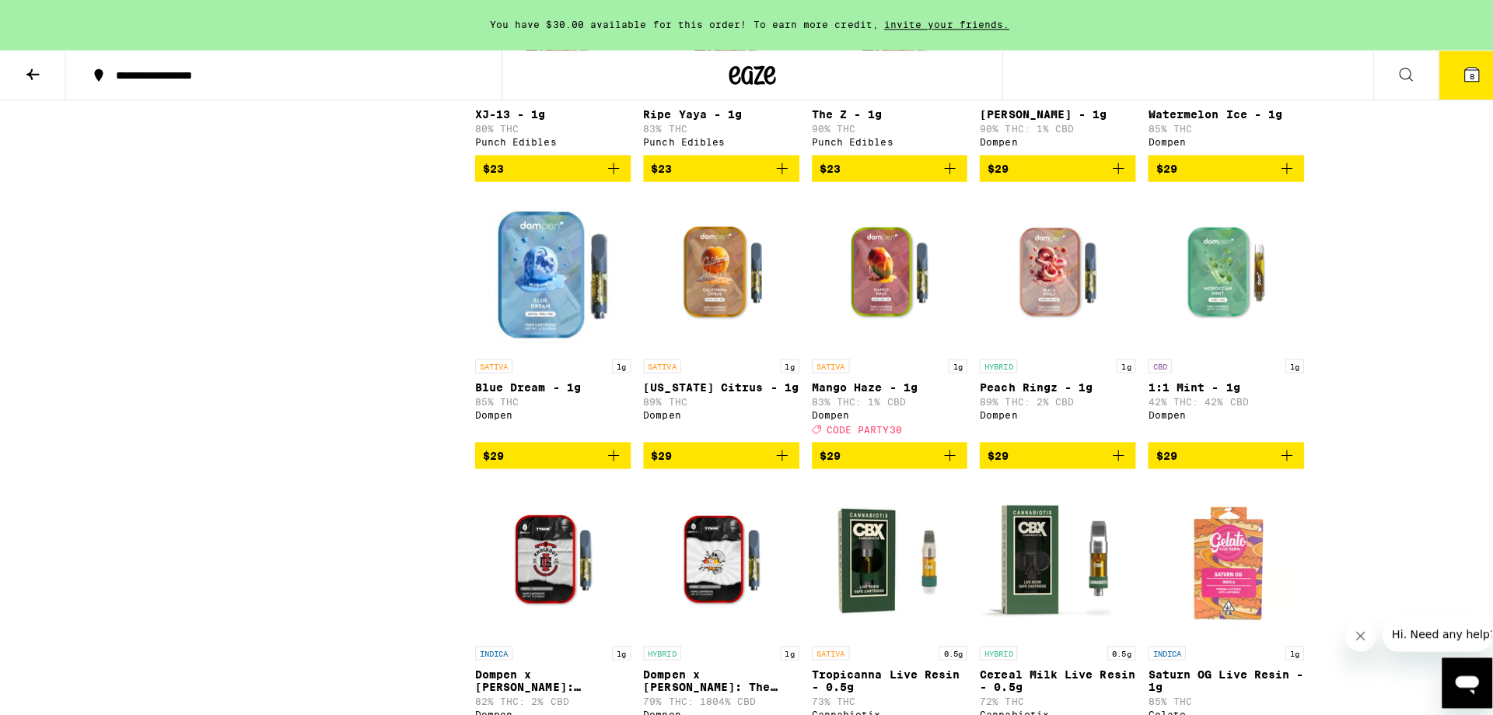
scroll to position [1167, 0]
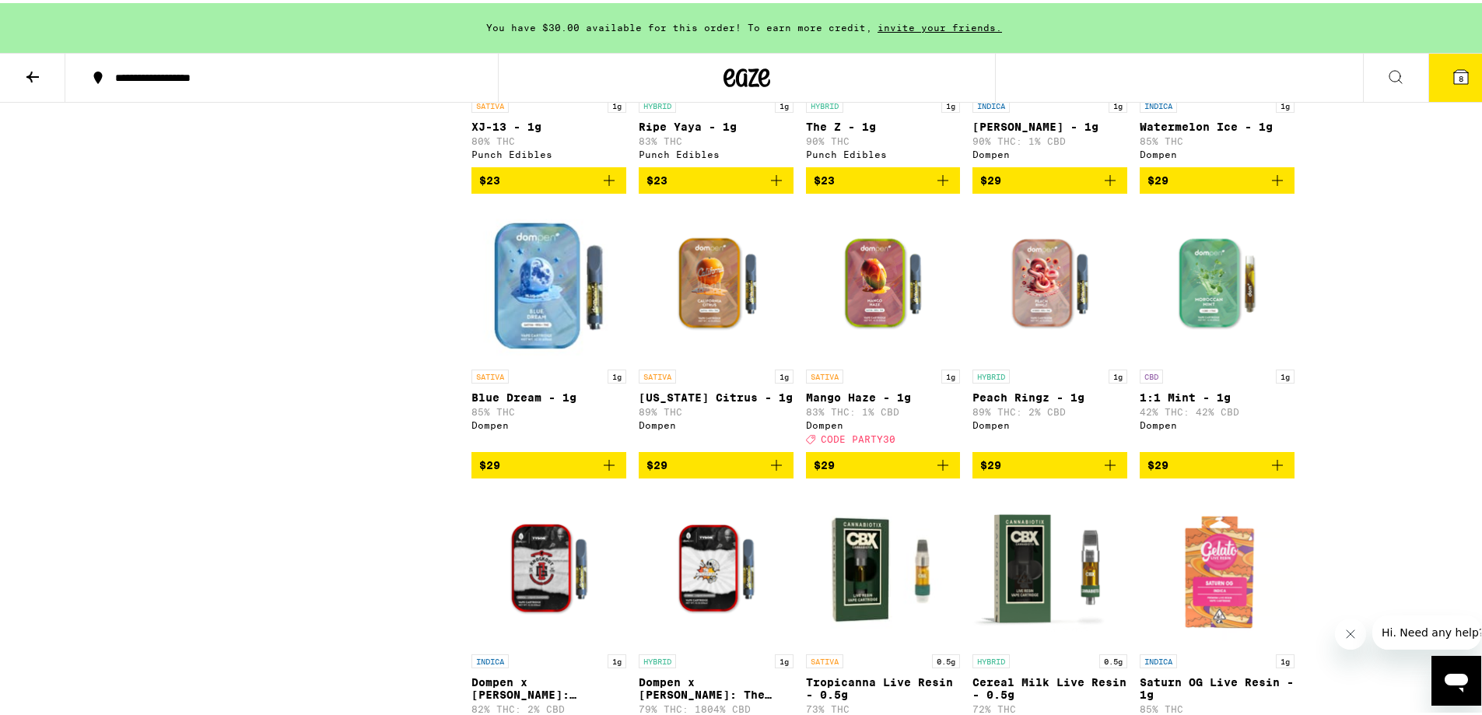
click at [1454, 70] on icon at bounding box center [1461, 74] width 14 height 14
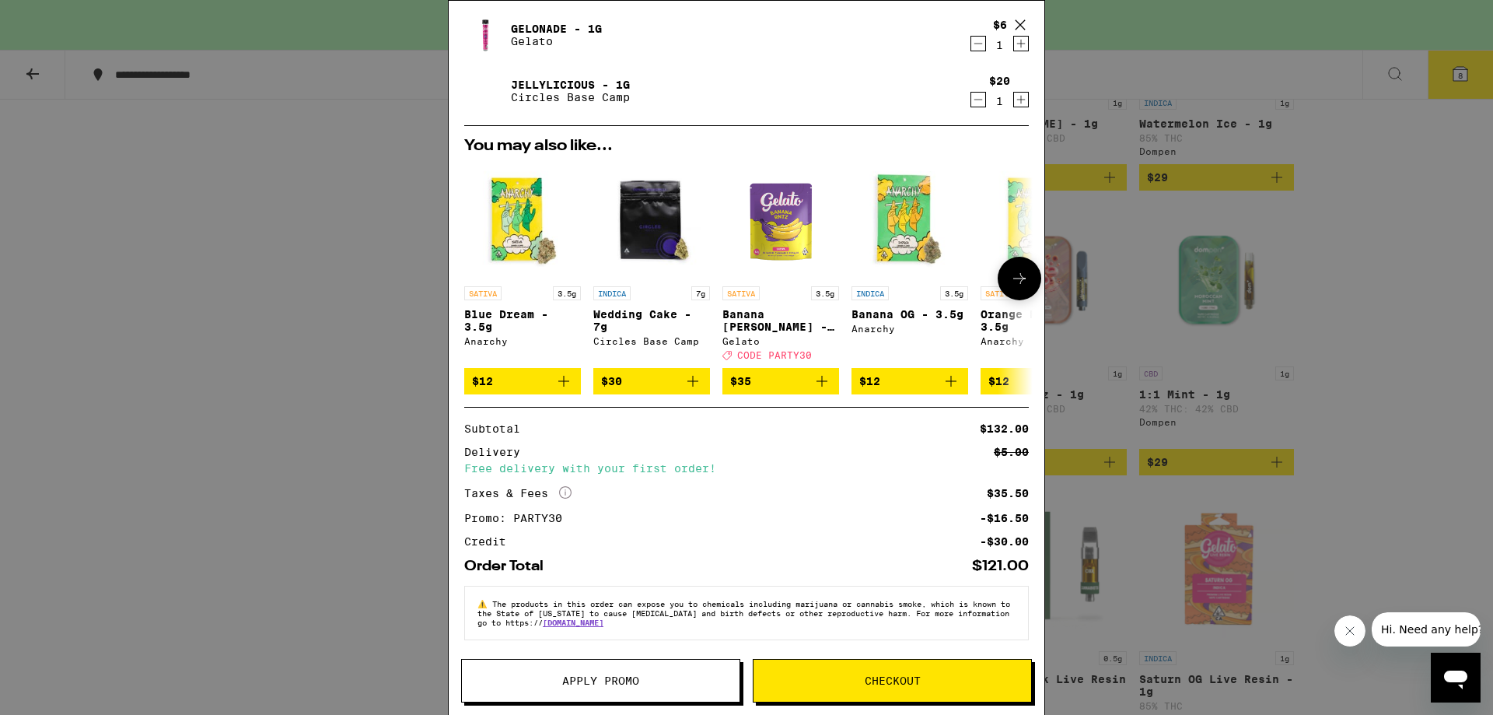
scroll to position [439, 0]
click at [884, 677] on span "Checkout" at bounding box center [893, 680] width 56 height 11
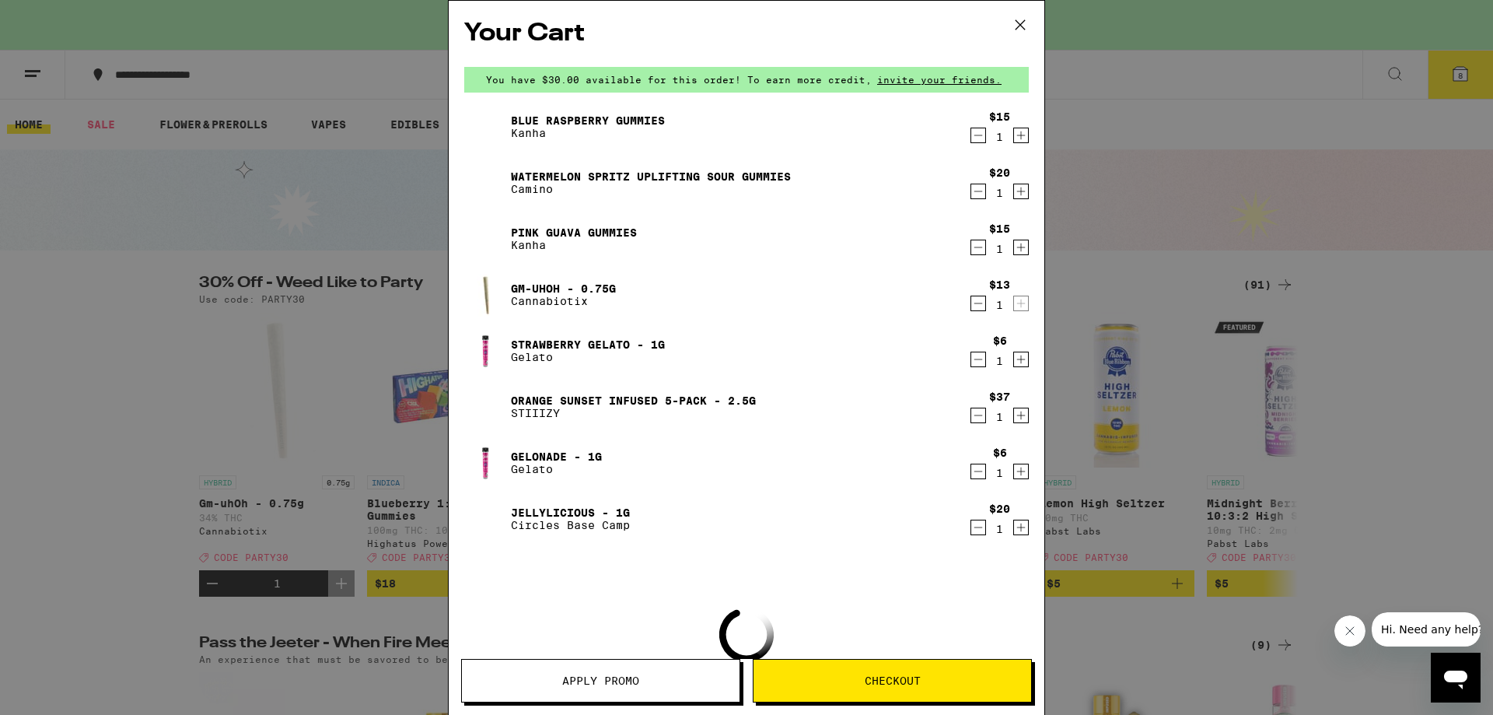
click at [1017, 22] on icon at bounding box center [1020, 24] width 23 height 23
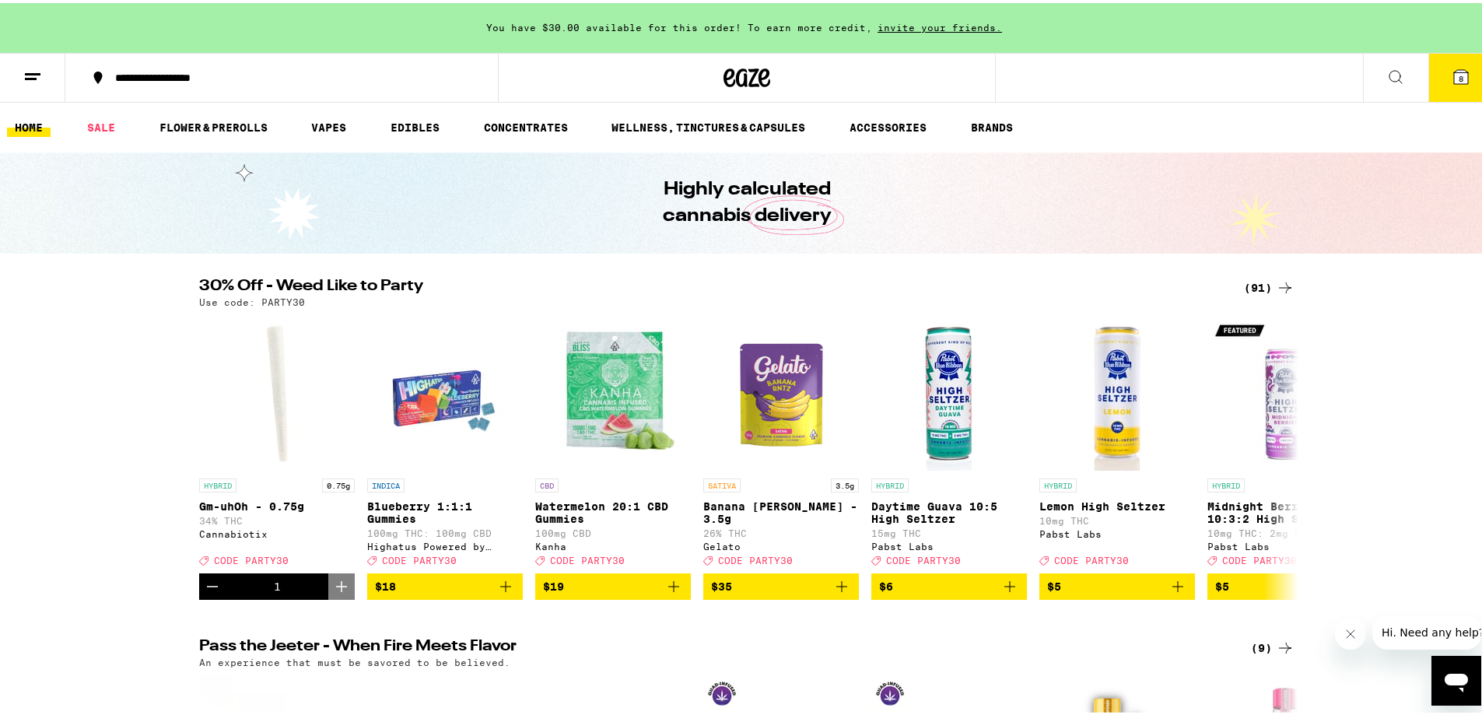
click at [30, 86] on button at bounding box center [32, 75] width 65 height 49
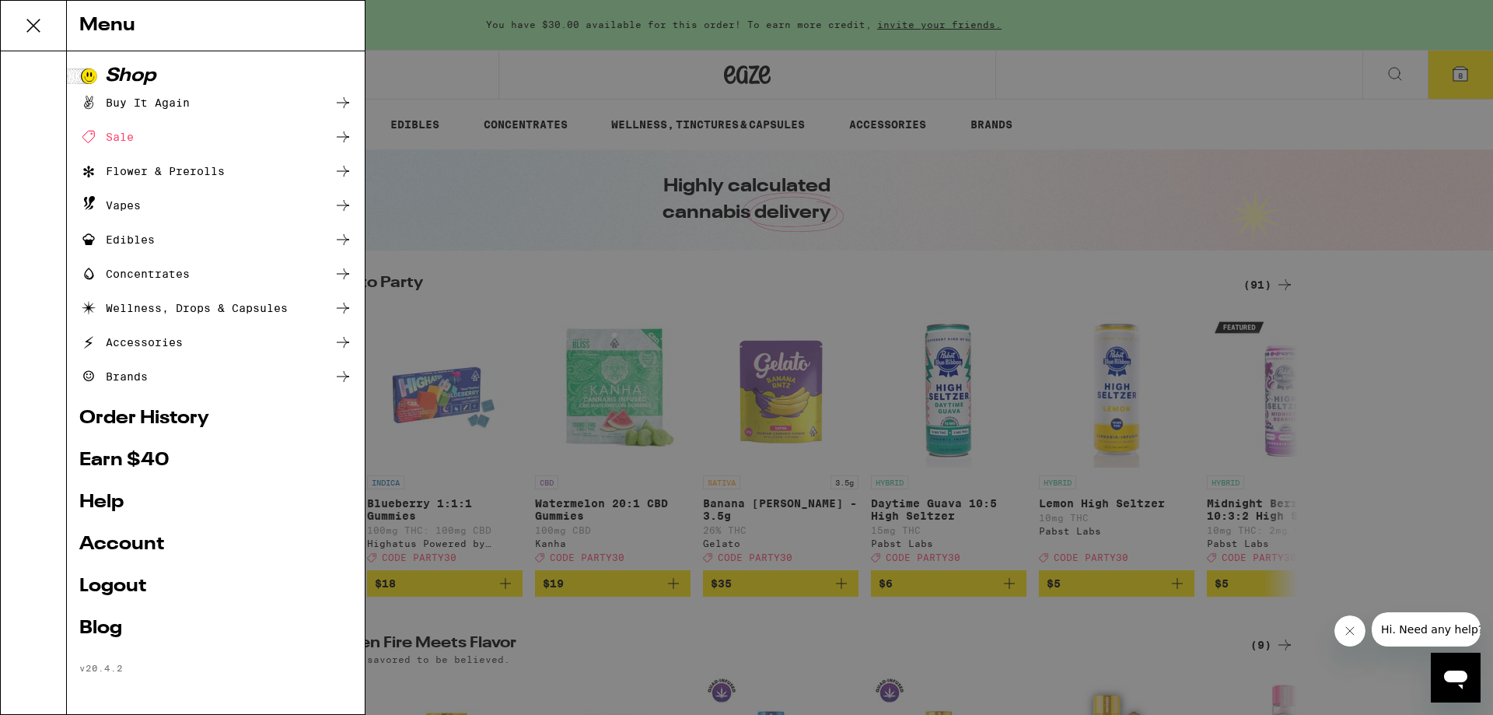
click at [157, 425] on link "Order History" at bounding box center [215, 418] width 273 height 19
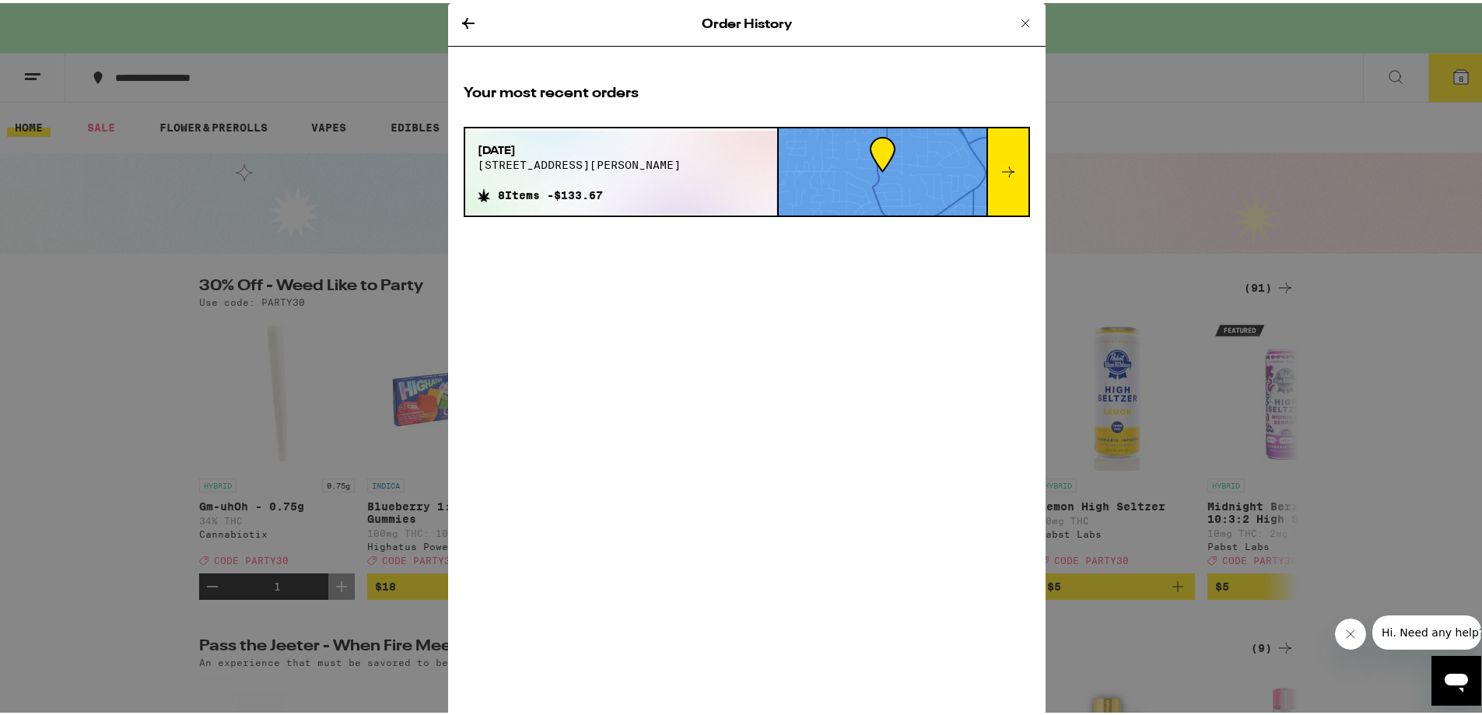
click at [1002, 157] on div at bounding box center [1007, 168] width 42 height 87
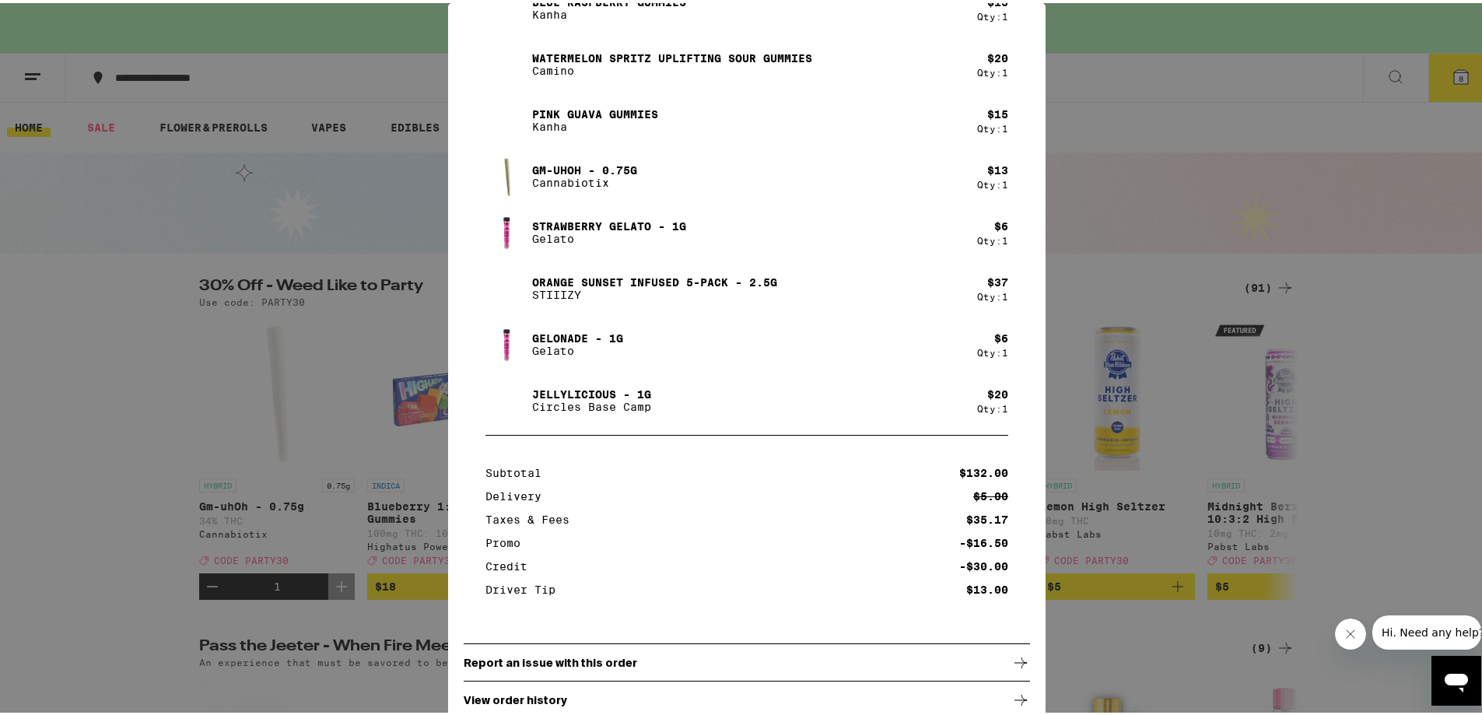
scroll to position [222, 0]
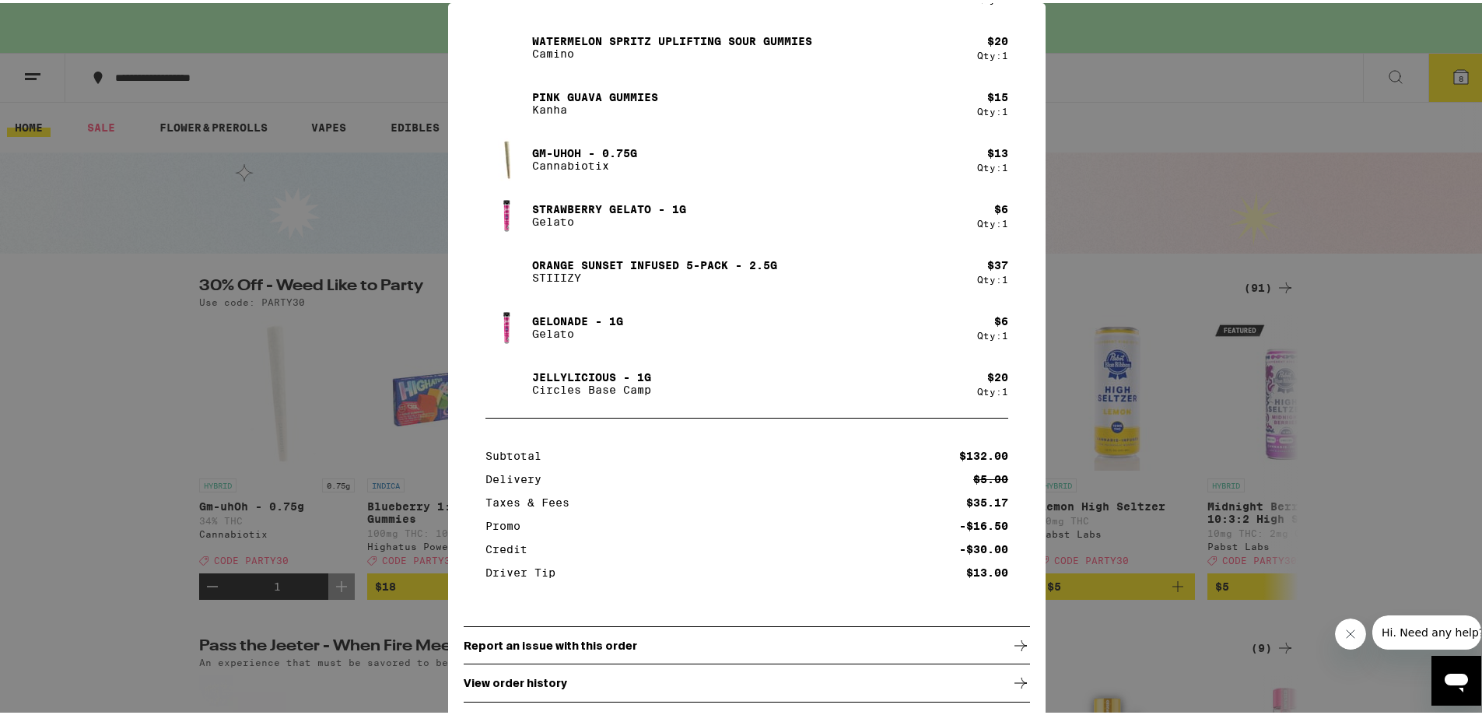
click at [988, 688] on div "View order history" at bounding box center [747, 679] width 566 height 39
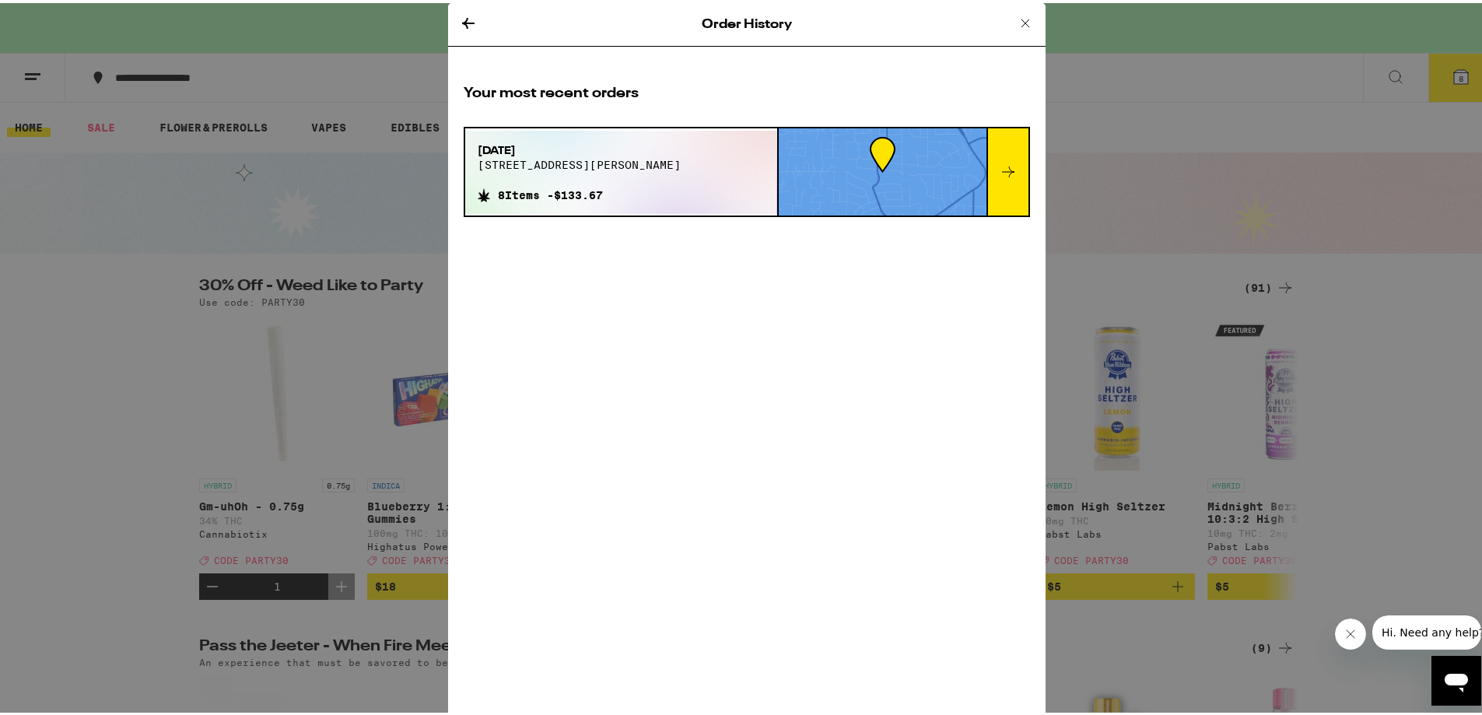
click at [898, 143] on div at bounding box center [883, 168] width 208 height 87
click at [864, 166] on div at bounding box center [883, 168] width 208 height 87
click at [607, 181] on div "8 Items - $133.67" at bounding box center [579, 189] width 203 height 18
click at [520, 152] on span "[DATE]" at bounding box center [579, 148] width 203 height 16
click at [515, 137] on div "[DATE][STREET_ADDRESS][PERSON_NAME] 8 Items - $133.67" at bounding box center [579, 169] width 228 height 83
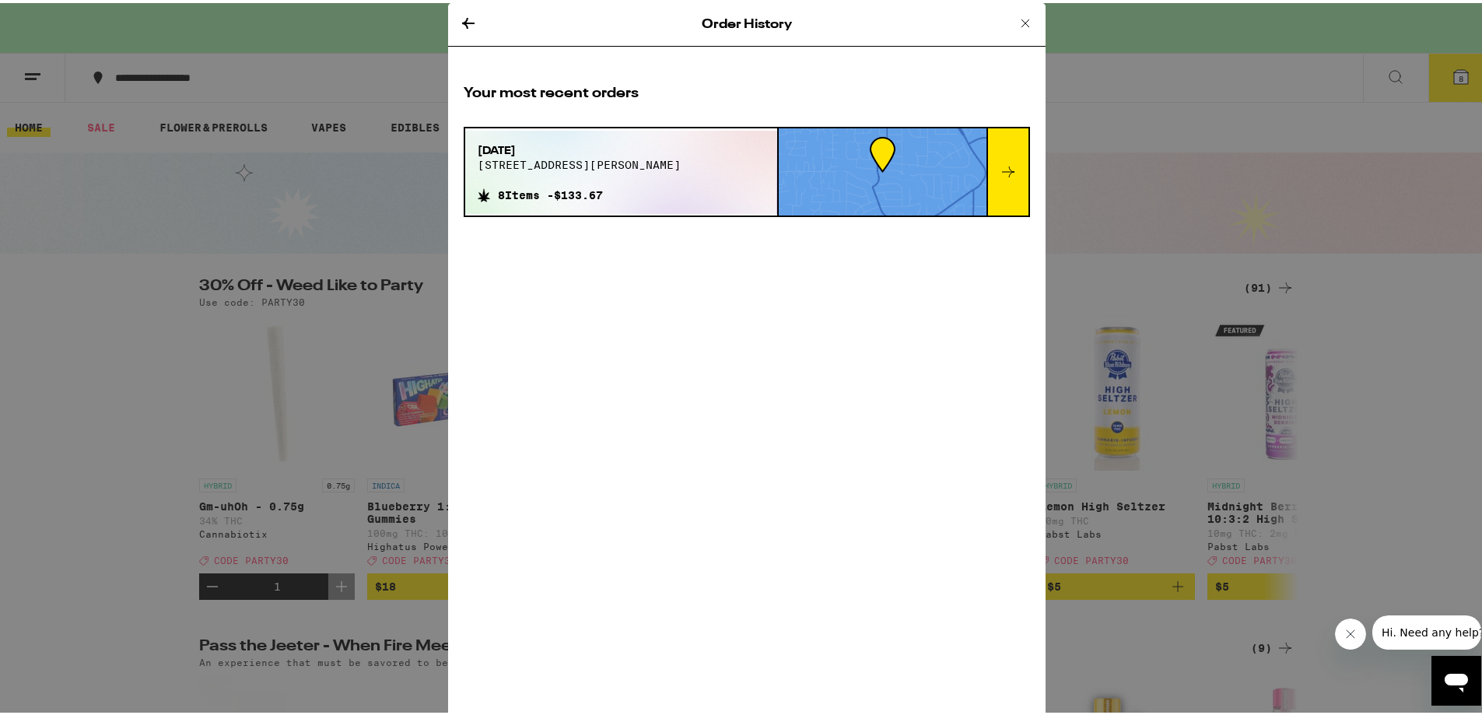
click at [1003, 157] on div at bounding box center [1007, 168] width 42 height 87
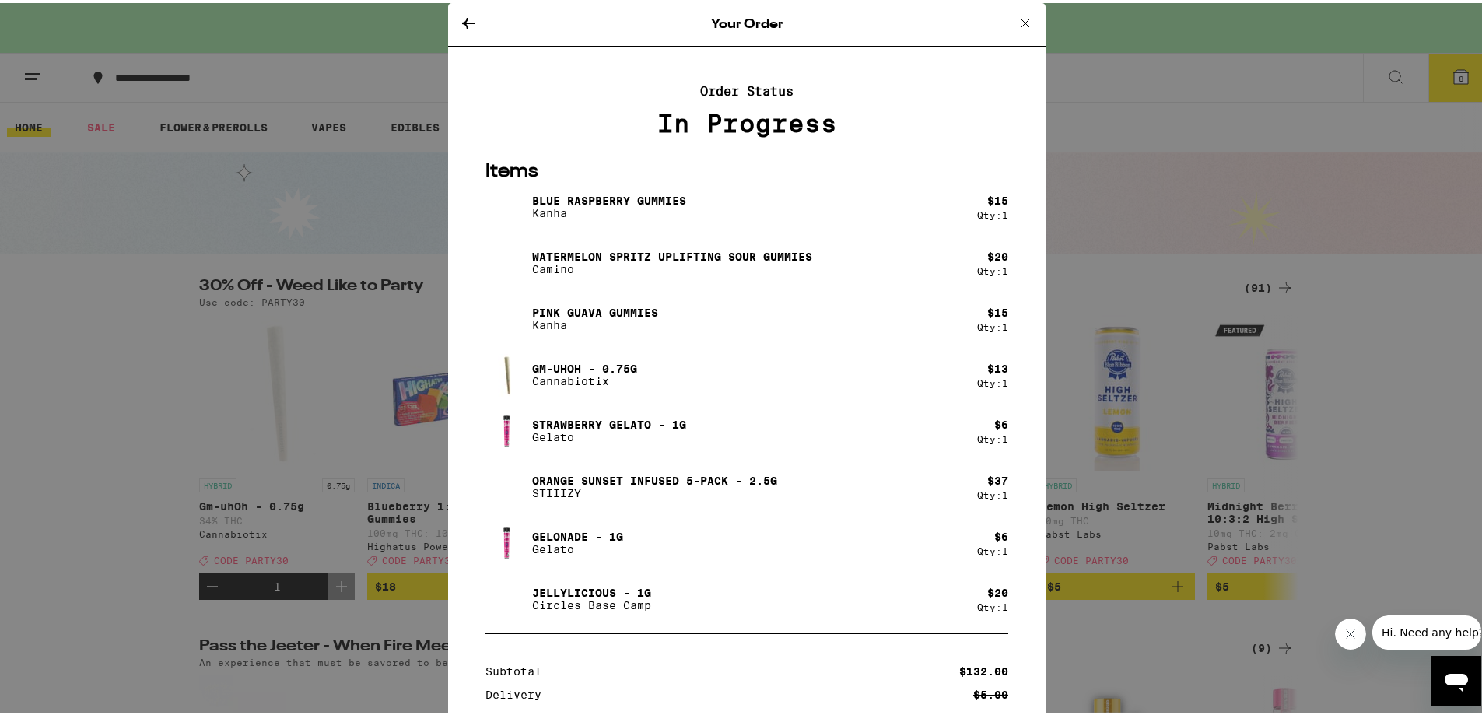
click at [1021, 19] on icon at bounding box center [1025, 20] width 8 height 8
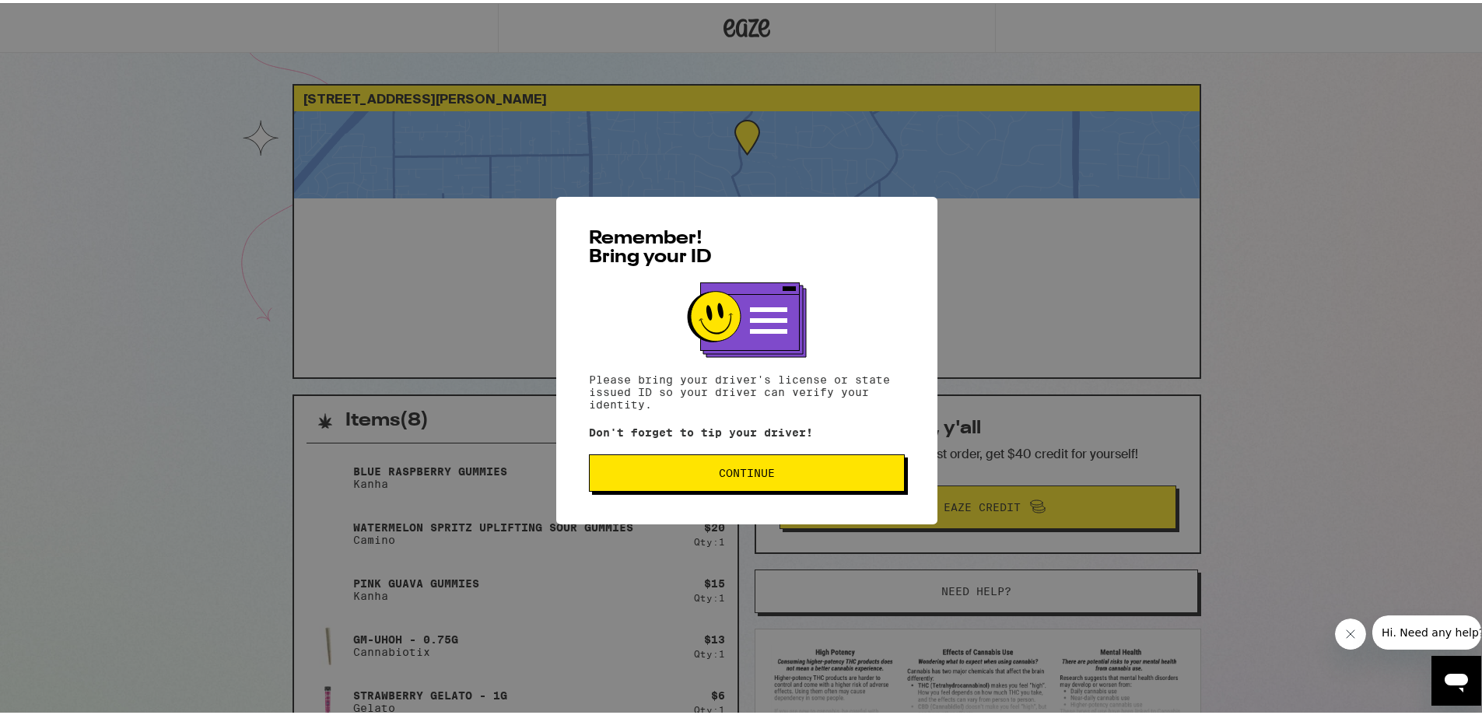
click at [728, 484] on button "Continue" at bounding box center [747, 469] width 316 height 37
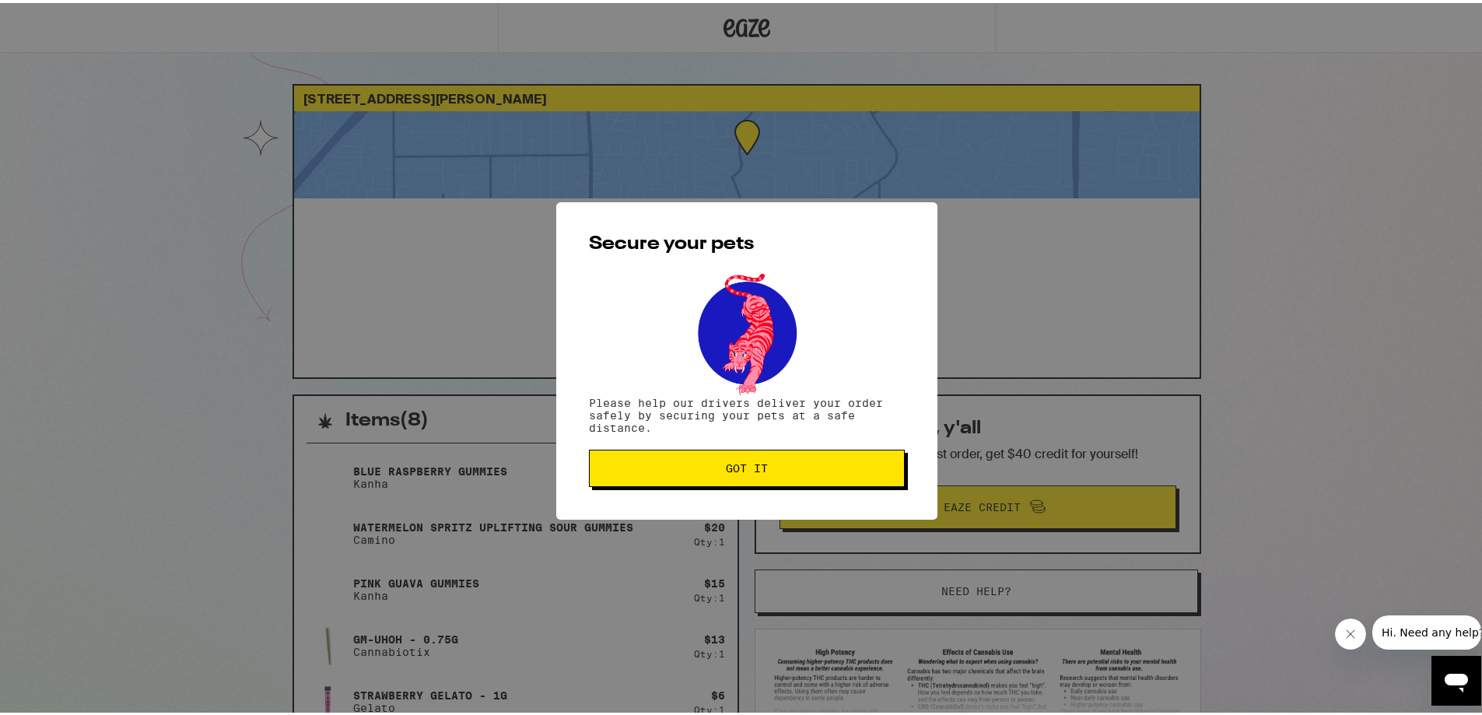
click at [732, 483] on button "Got it" at bounding box center [747, 464] width 316 height 37
